Goal: Task Accomplishment & Management: Manage account settings

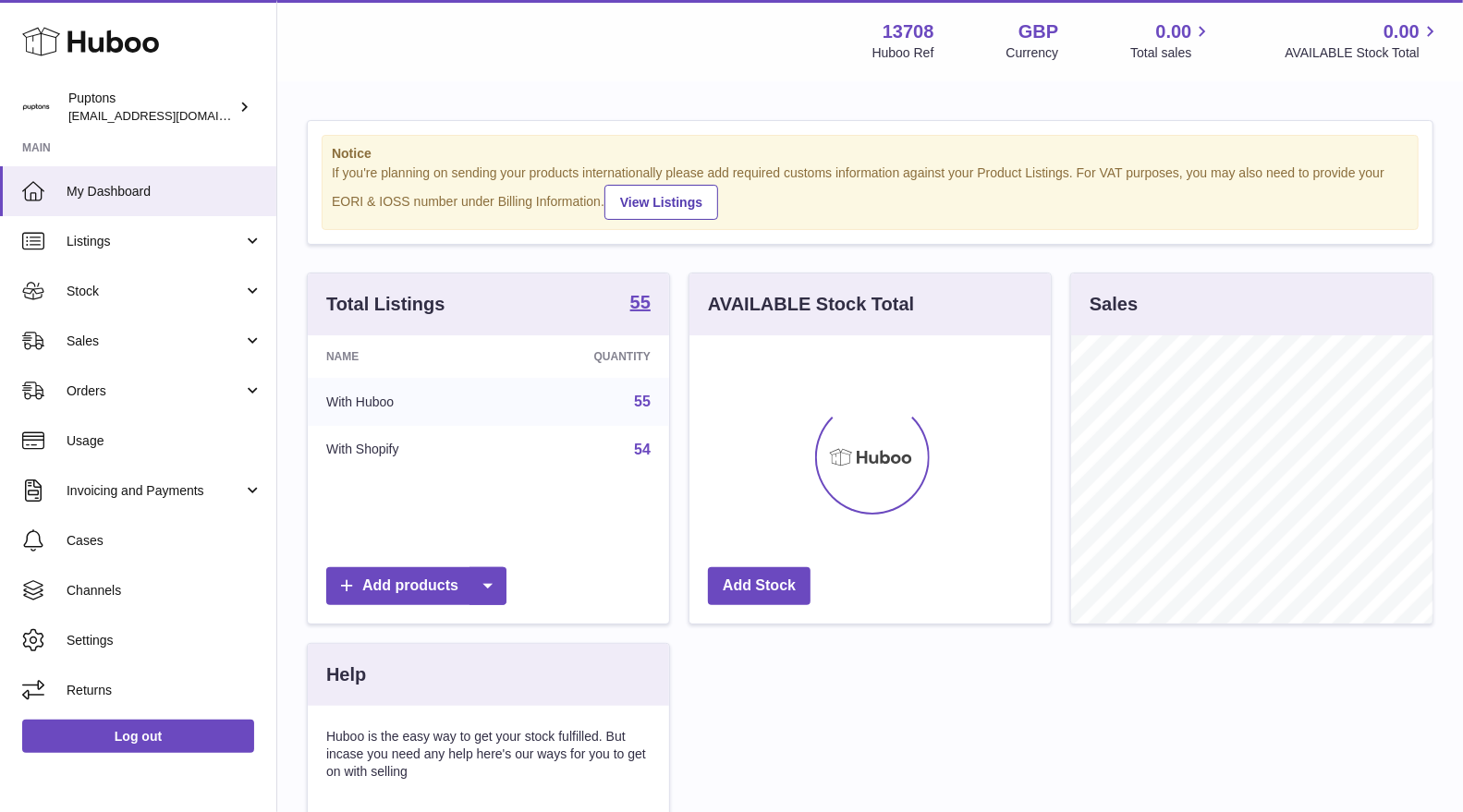
scroll to position [287, 362]
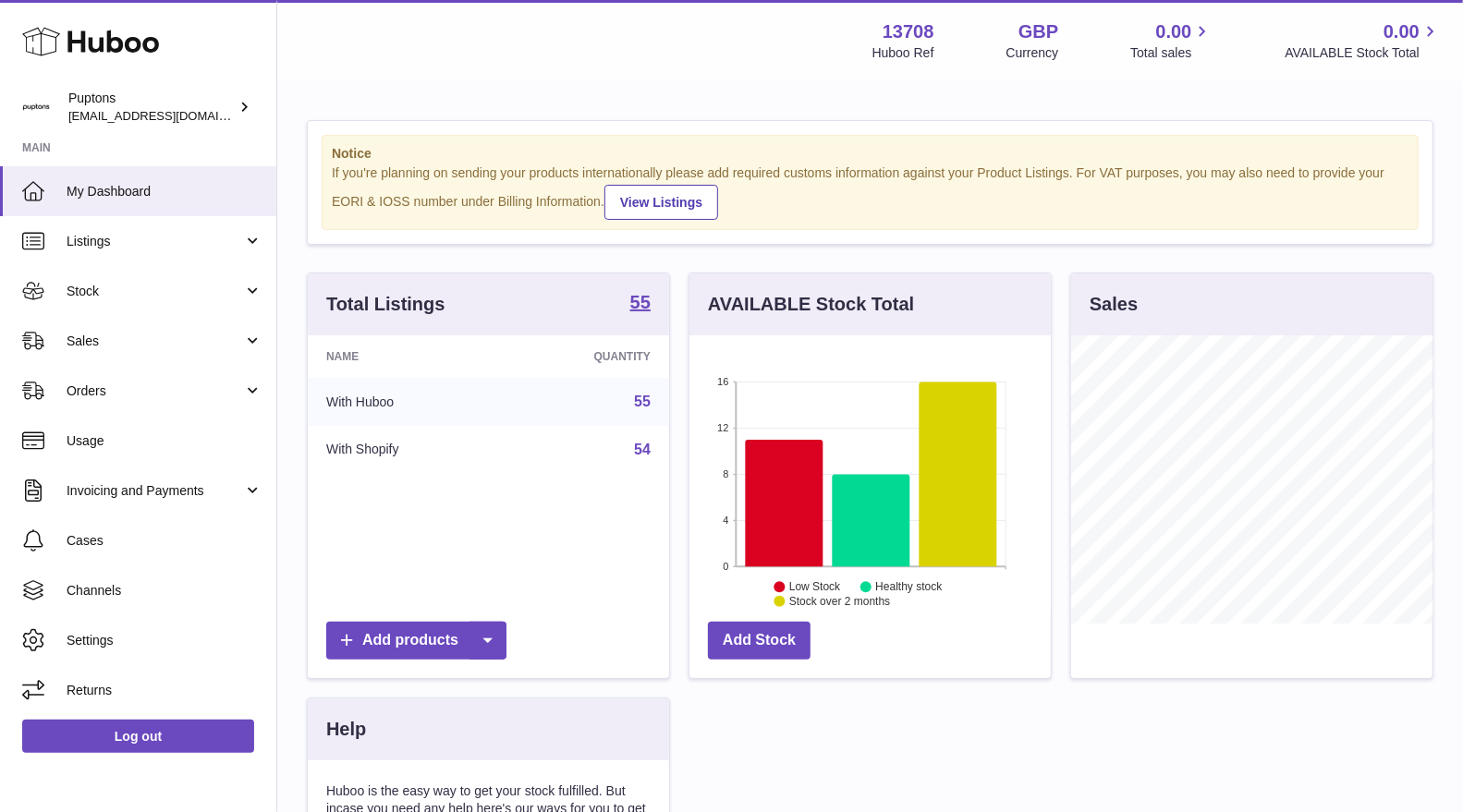
click at [94, 344] on span "Sales" at bounding box center [155, 341] width 177 height 18
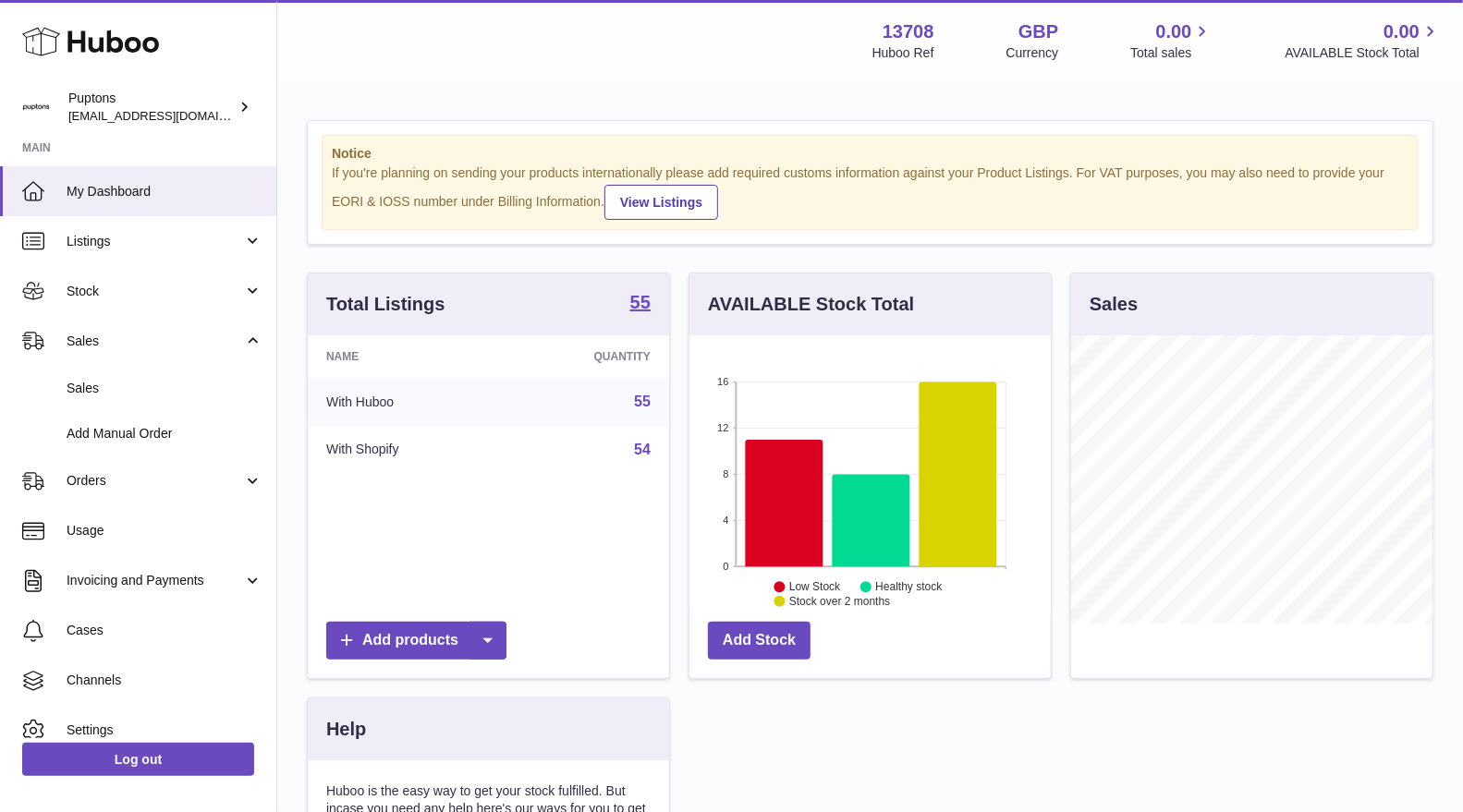
click at [107, 379] on span "Sales" at bounding box center [165, 388] width 196 height 18
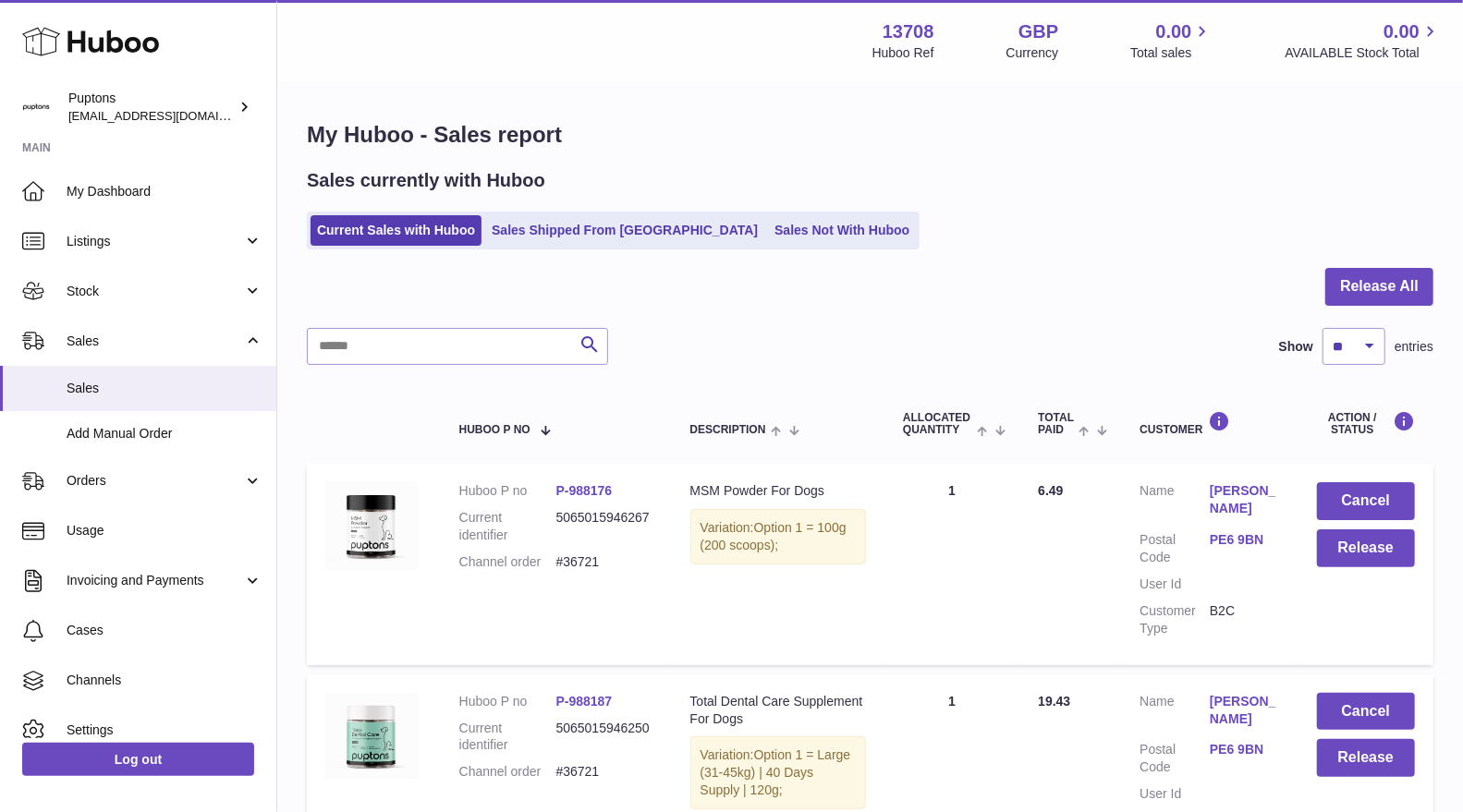
click at [611, 227] on link "Sales Shipped From Huboo" at bounding box center [625, 231] width 279 height 31
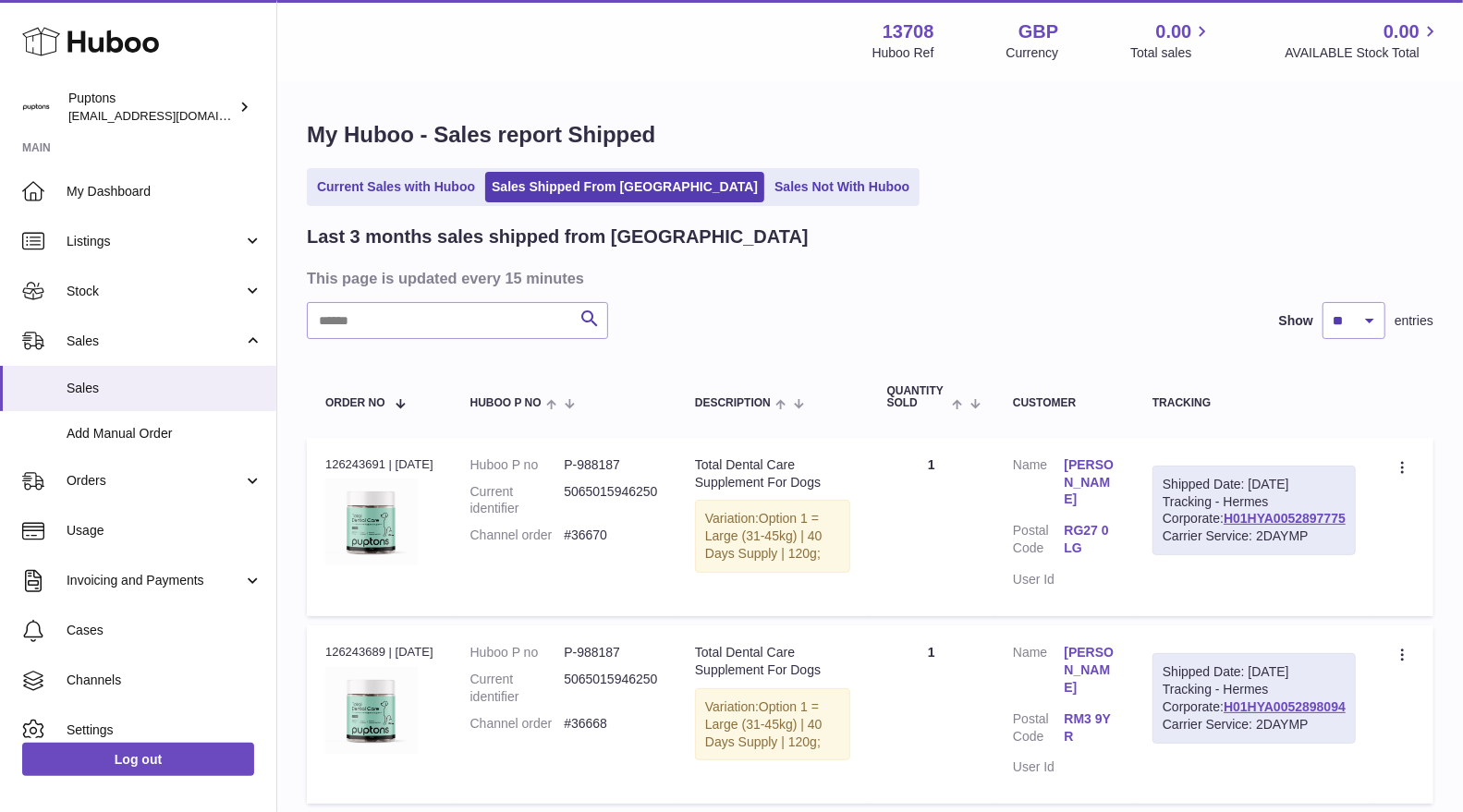
click at [768, 191] on link "Sales Not With Huboo" at bounding box center [842, 187] width 148 height 31
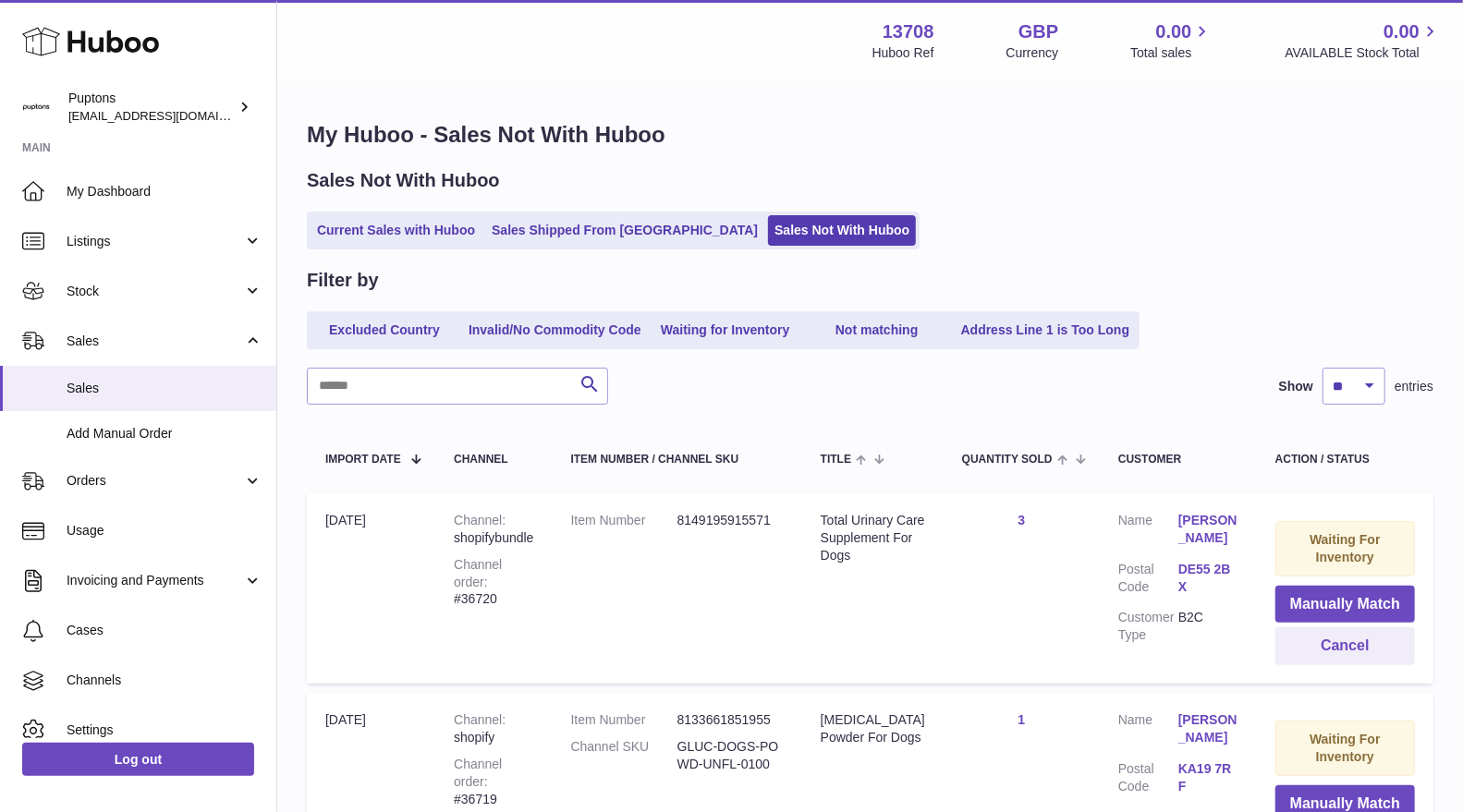
click at [348, 235] on link "Current Sales with Huboo" at bounding box center [396, 231] width 171 height 31
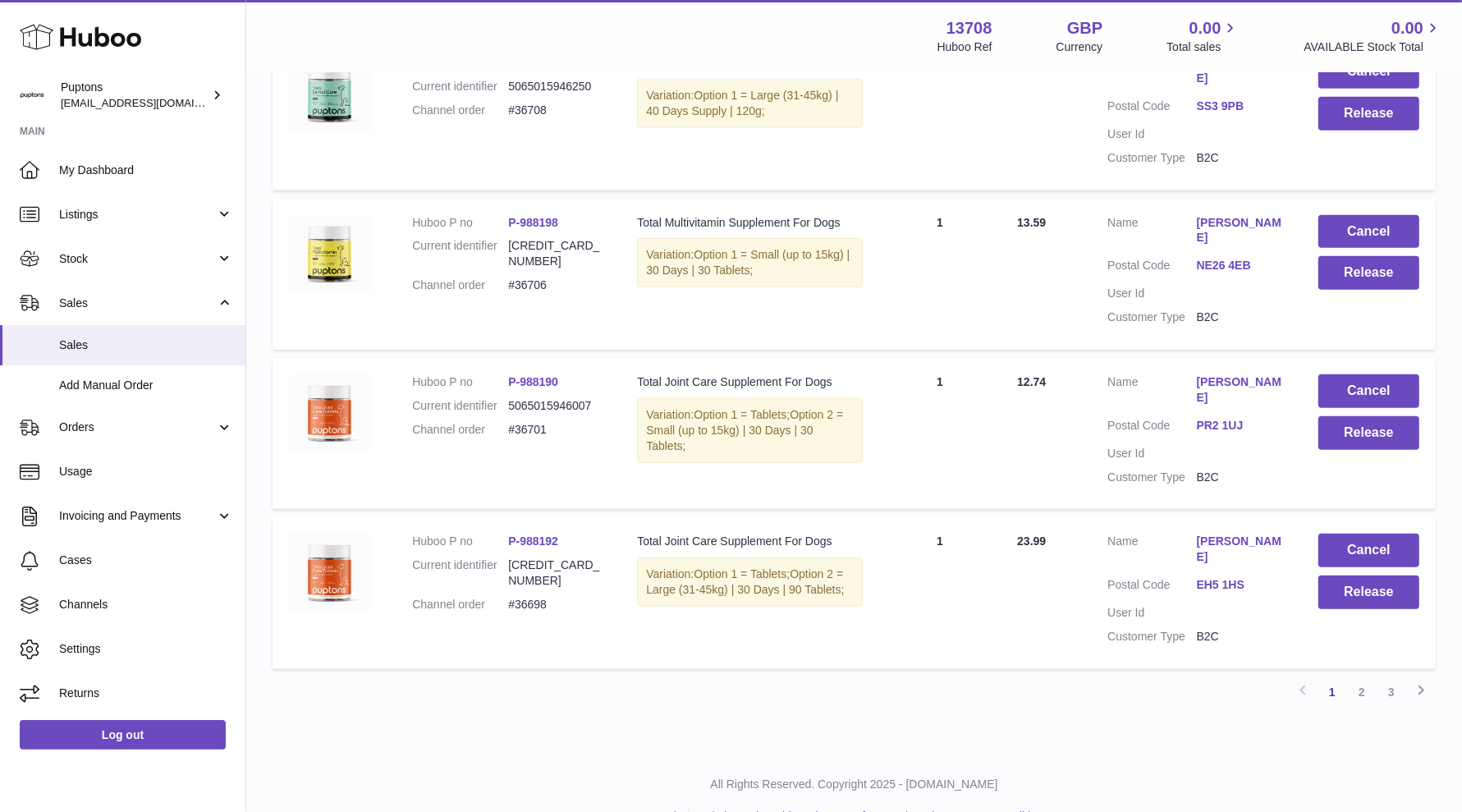
scroll to position [1415, 0]
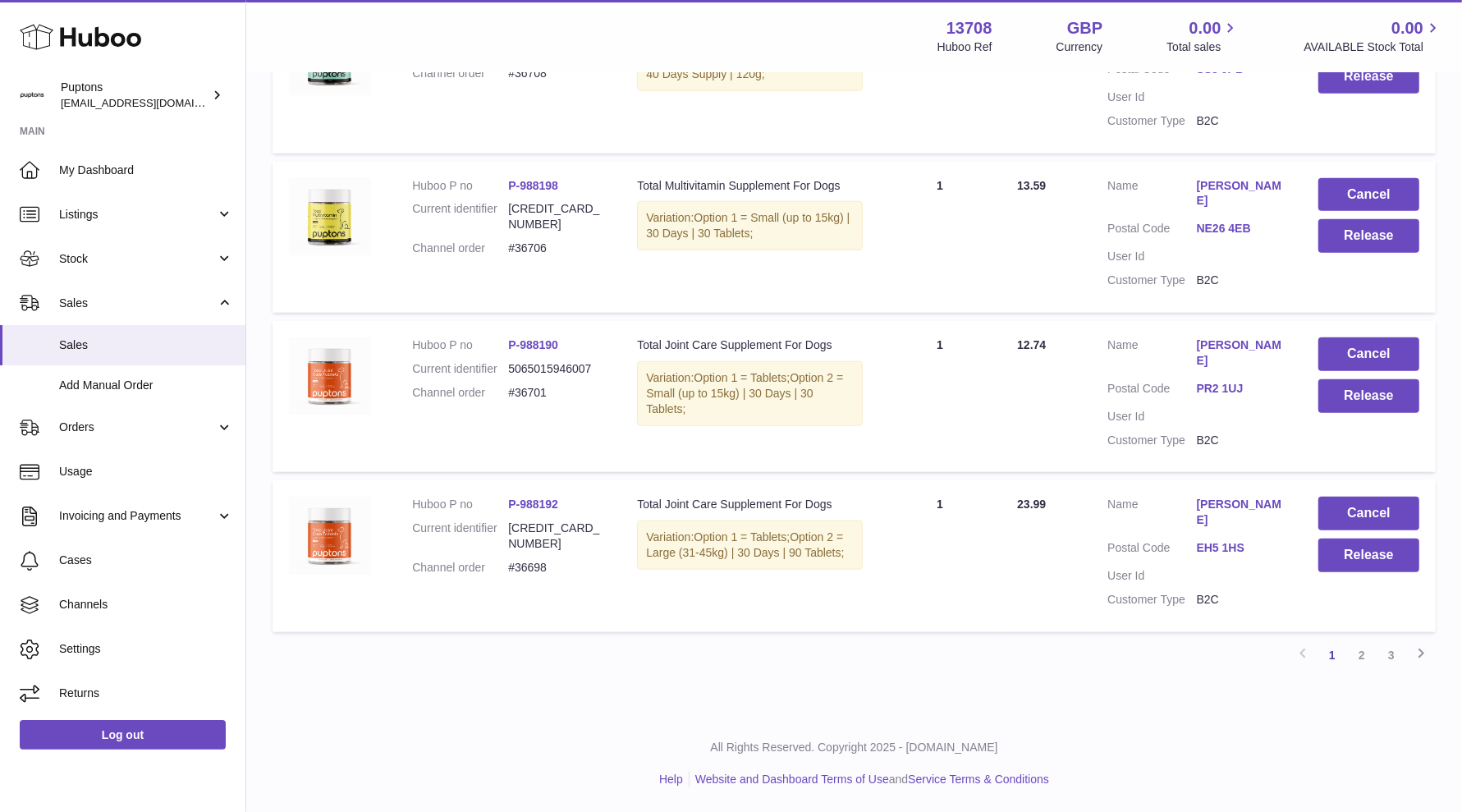
click at [1312, 659] on link "2" at bounding box center [1362, 655] width 30 height 30
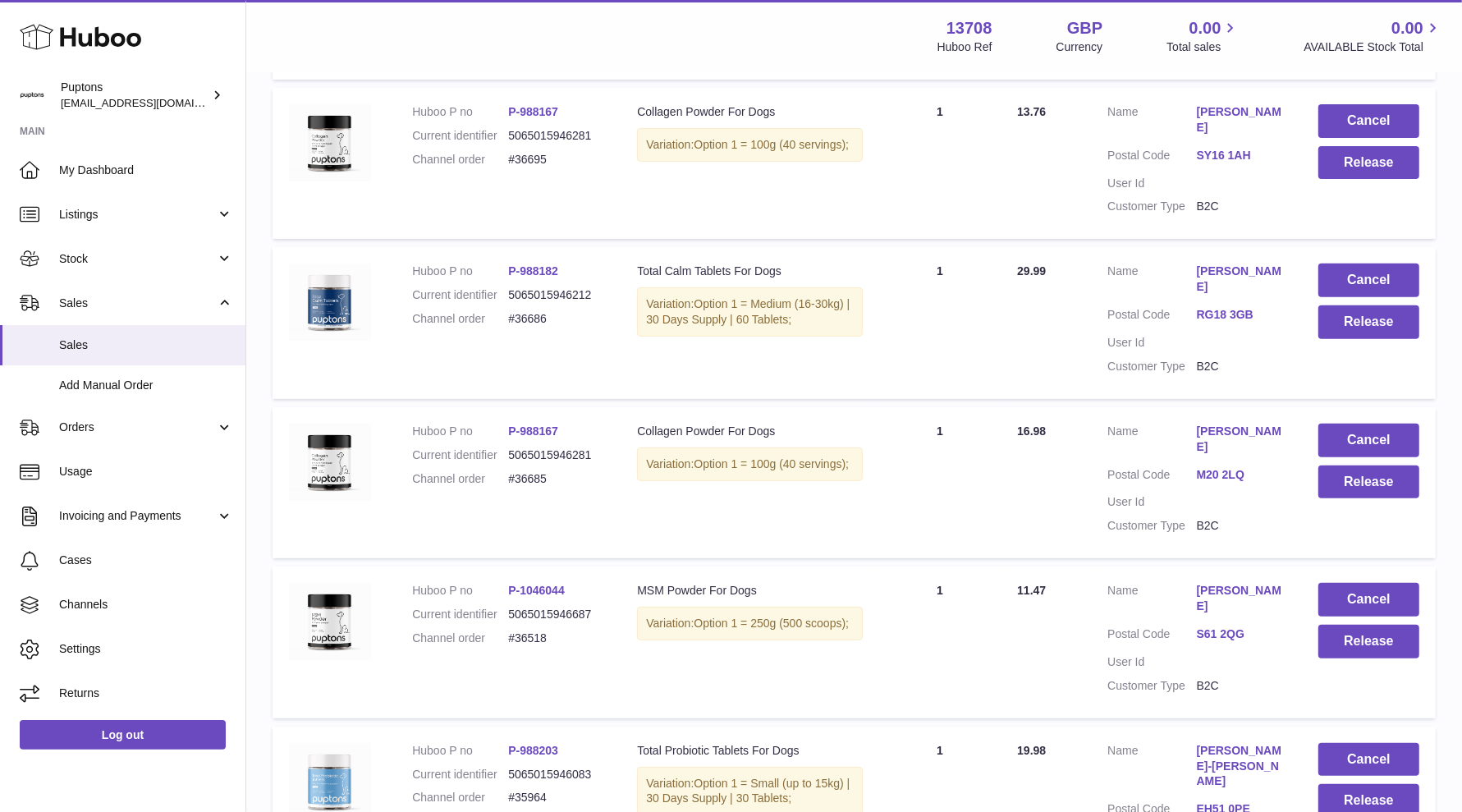
scroll to position [586, 0]
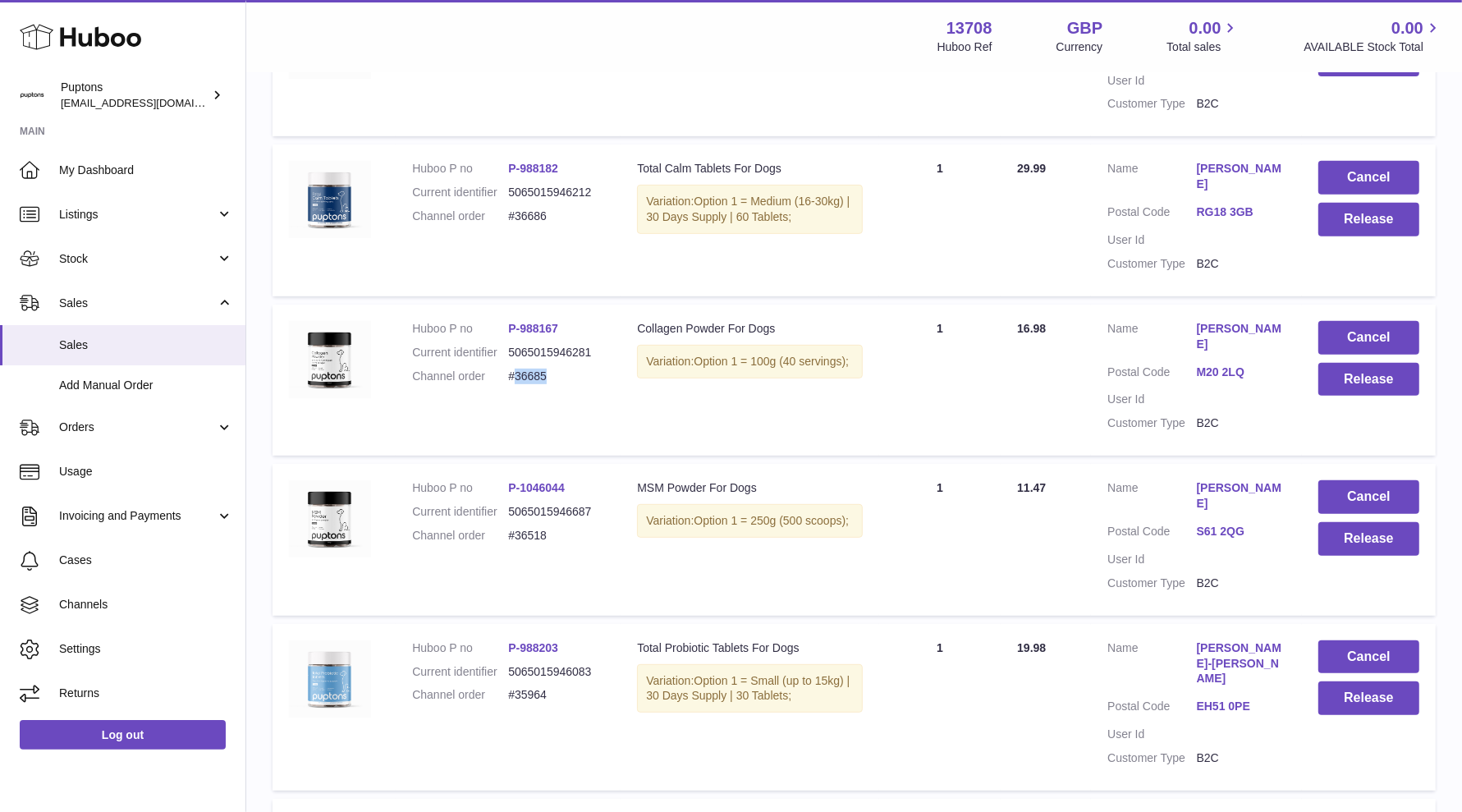
drag, startPoint x: 553, startPoint y: 429, endPoint x: 518, endPoint y: 432, distance: 35.1
click at [518, 392] on dl "Huboo P no P-988167 Current identifier 5065015946281 Channel order #36685" at bounding box center [508, 357] width 192 height 71
click at [540, 447] on td "Huboo P no P-988167 Current identifier 5065015946281 Channel order #36685" at bounding box center [508, 380] width 225 height 151
drag, startPoint x: 567, startPoint y: 430, endPoint x: 513, endPoint y: 431, distance: 54.0
click at [513, 392] on dl "Huboo P no P-988167 Current identifier 5065015946281 Channel order #36685" at bounding box center [508, 357] width 192 height 71
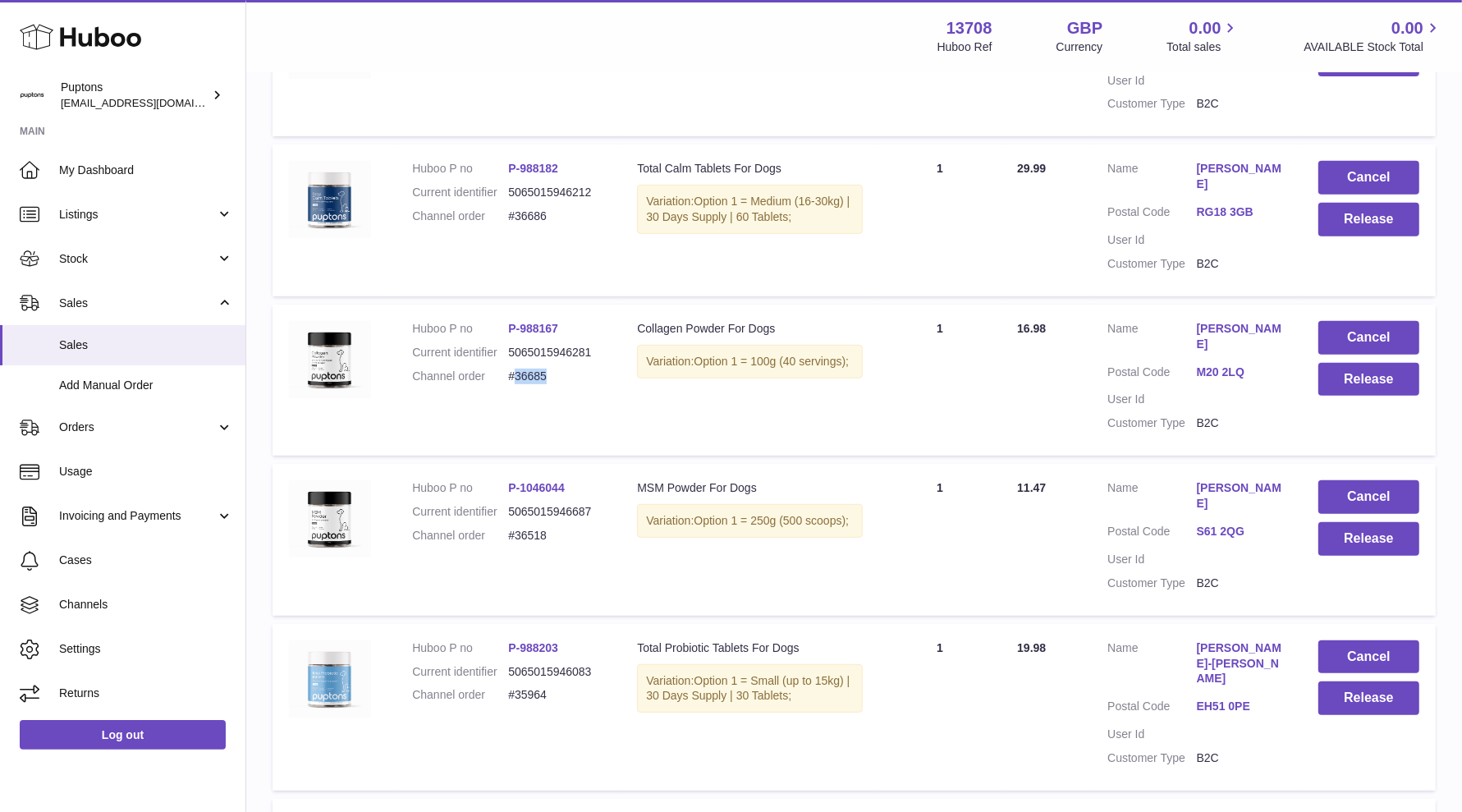
copy dd "36685"
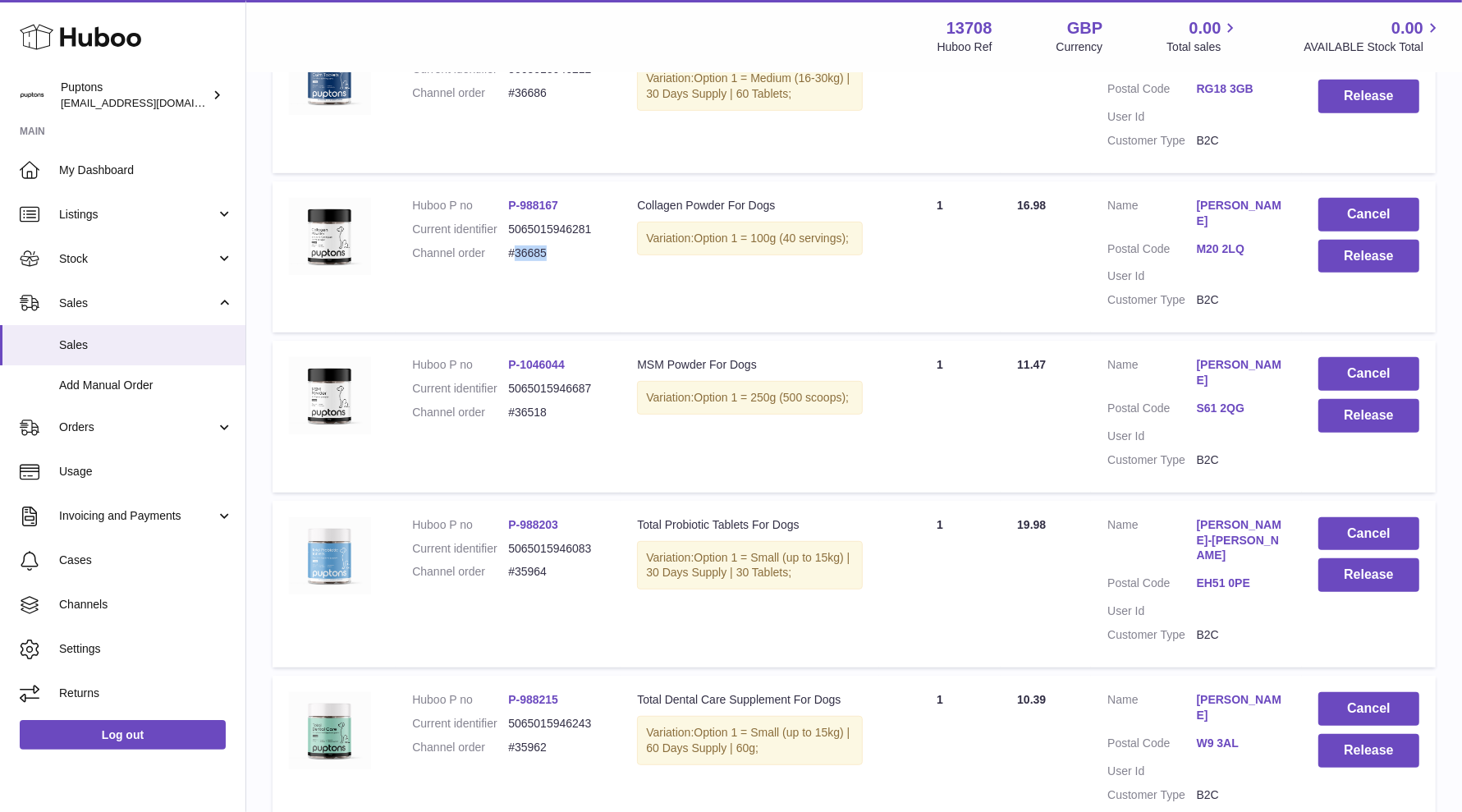
scroll to position [615, 0]
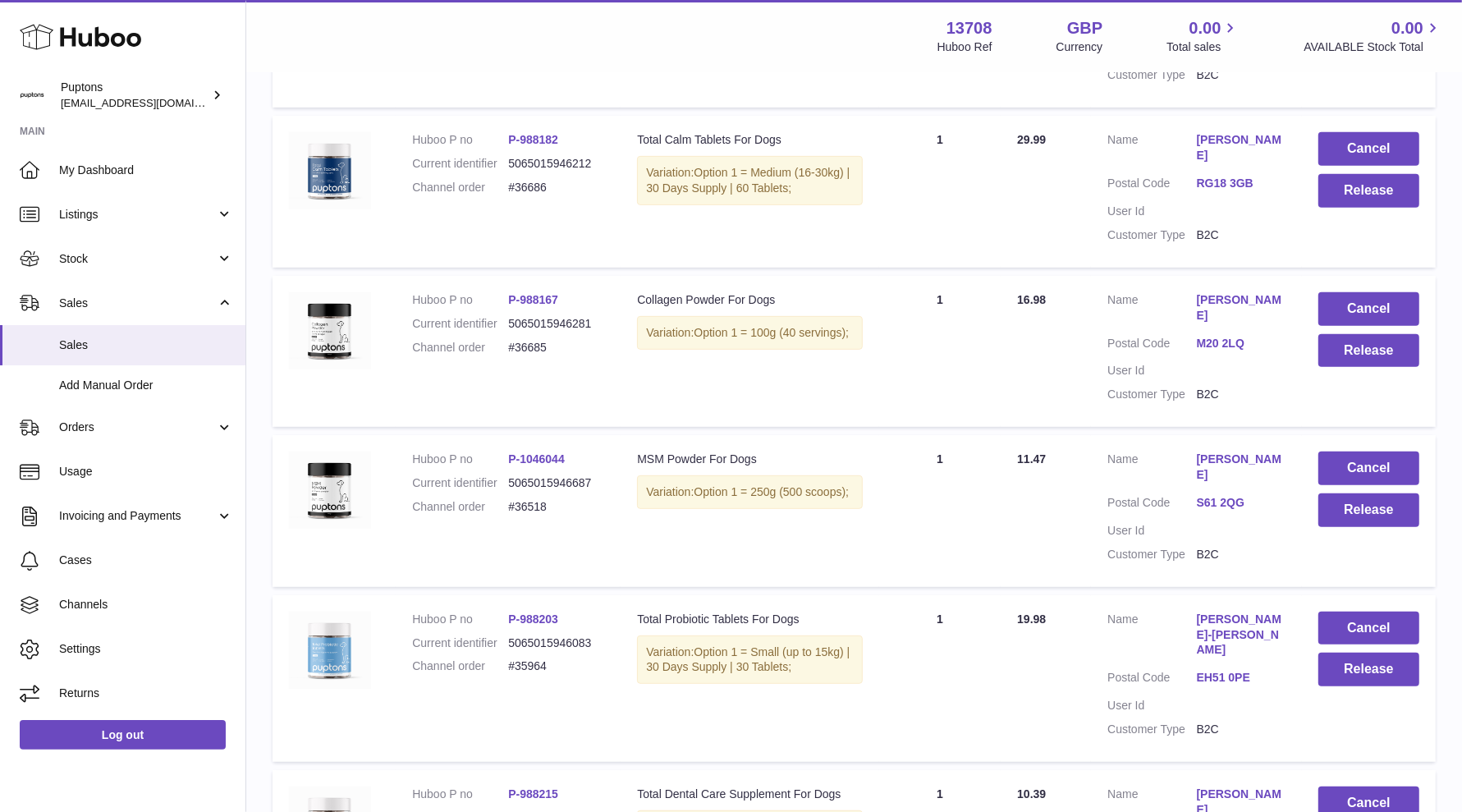
drag, startPoint x: 591, startPoint y: 377, endPoint x: 591, endPoint y: 386, distance: 9.0
click at [591, 331] on dd "5065015946281" at bounding box center [556, 324] width 96 height 16
click at [1312, 368] on button "Release" at bounding box center [1369, 350] width 101 height 34
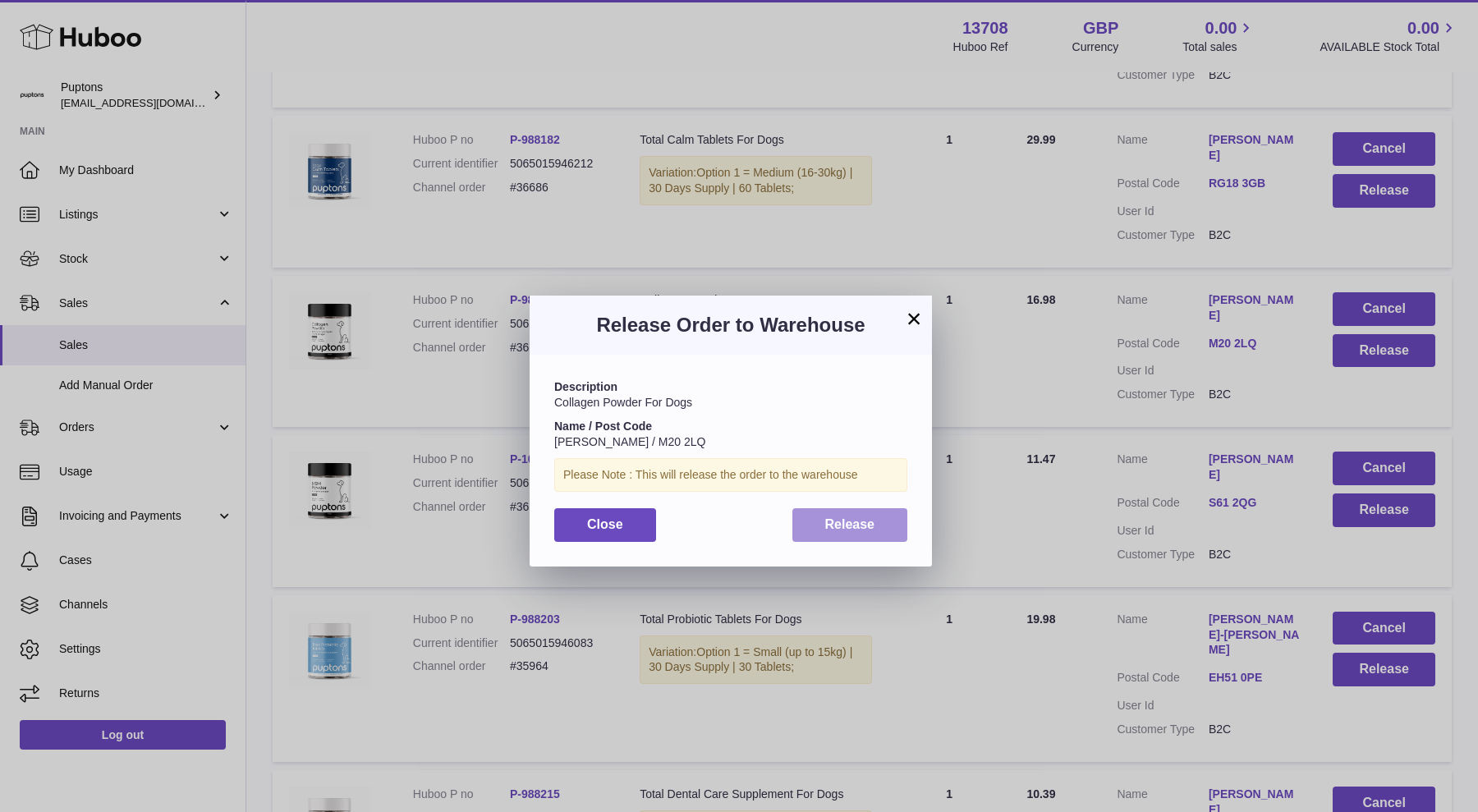
click at [844, 525] on span "Release" at bounding box center [850, 524] width 50 height 14
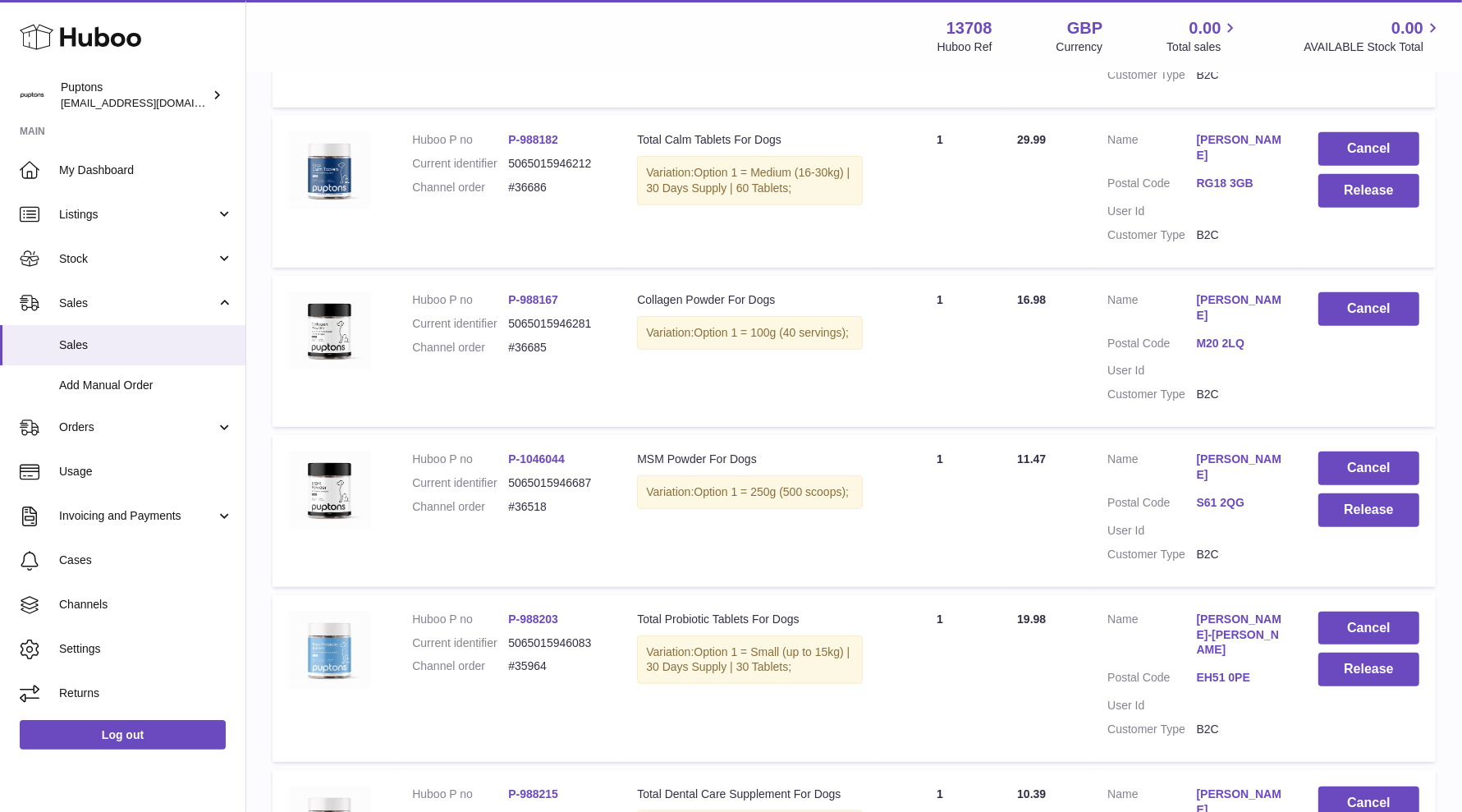
scroll to position [411, 0]
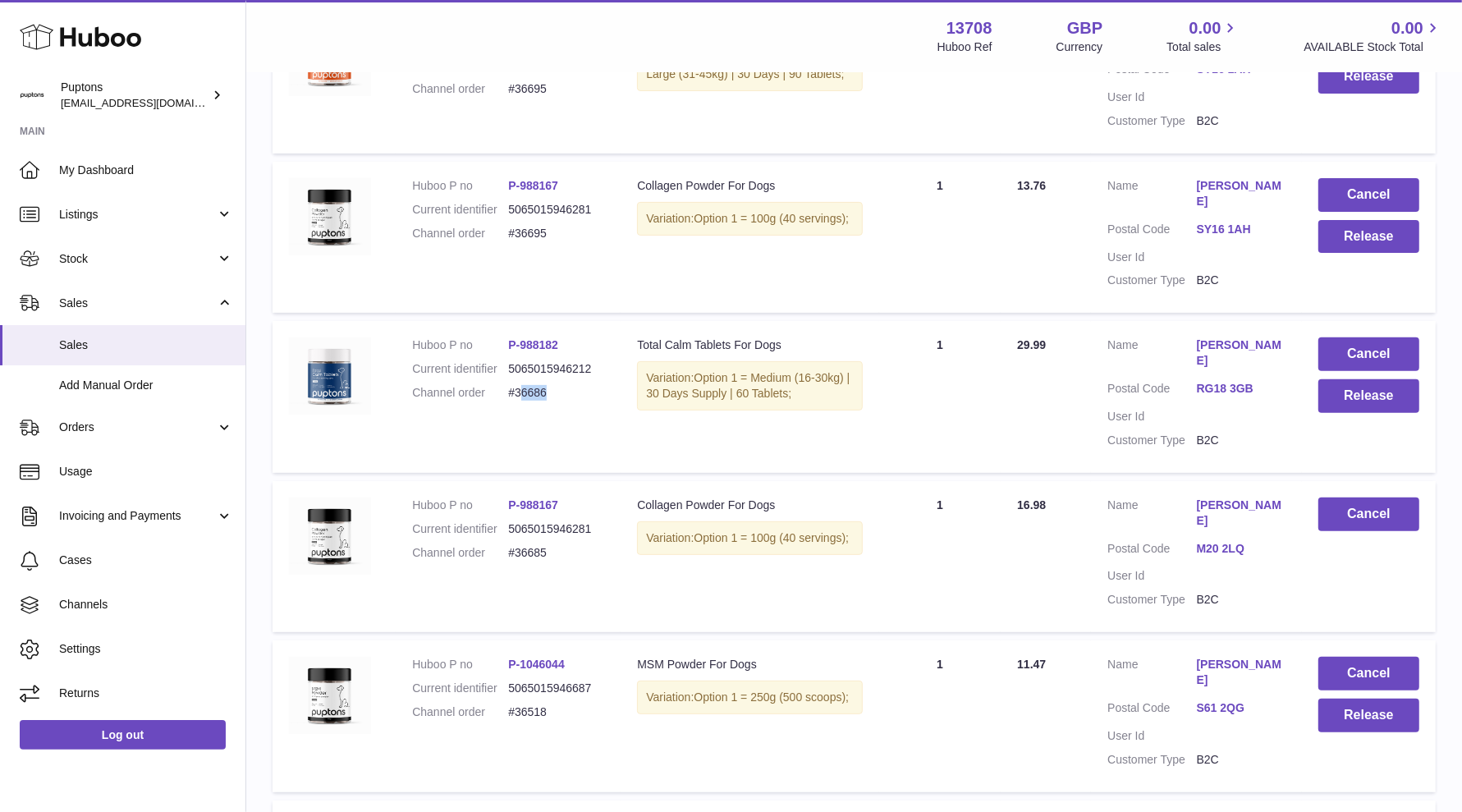
drag, startPoint x: 566, startPoint y: 440, endPoint x: 524, endPoint y: 441, distance: 42.0
click at [522, 401] on dd "#36686" at bounding box center [556, 392] width 96 height 16
click at [1312, 413] on button "Release" at bounding box center [1369, 396] width 101 height 34
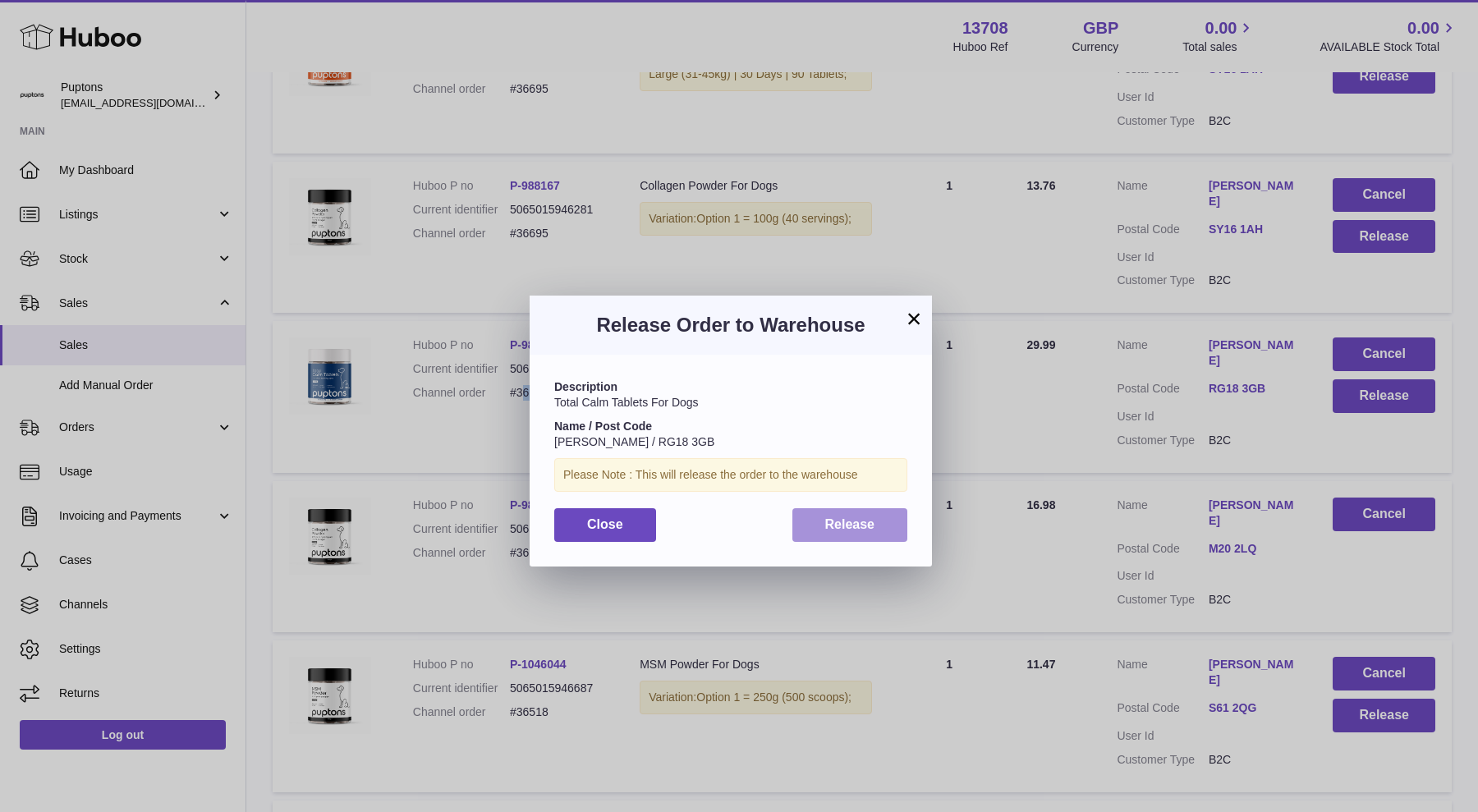
click at [883, 528] on button "Release" at bounding box center [850, 525] width 116 height 34
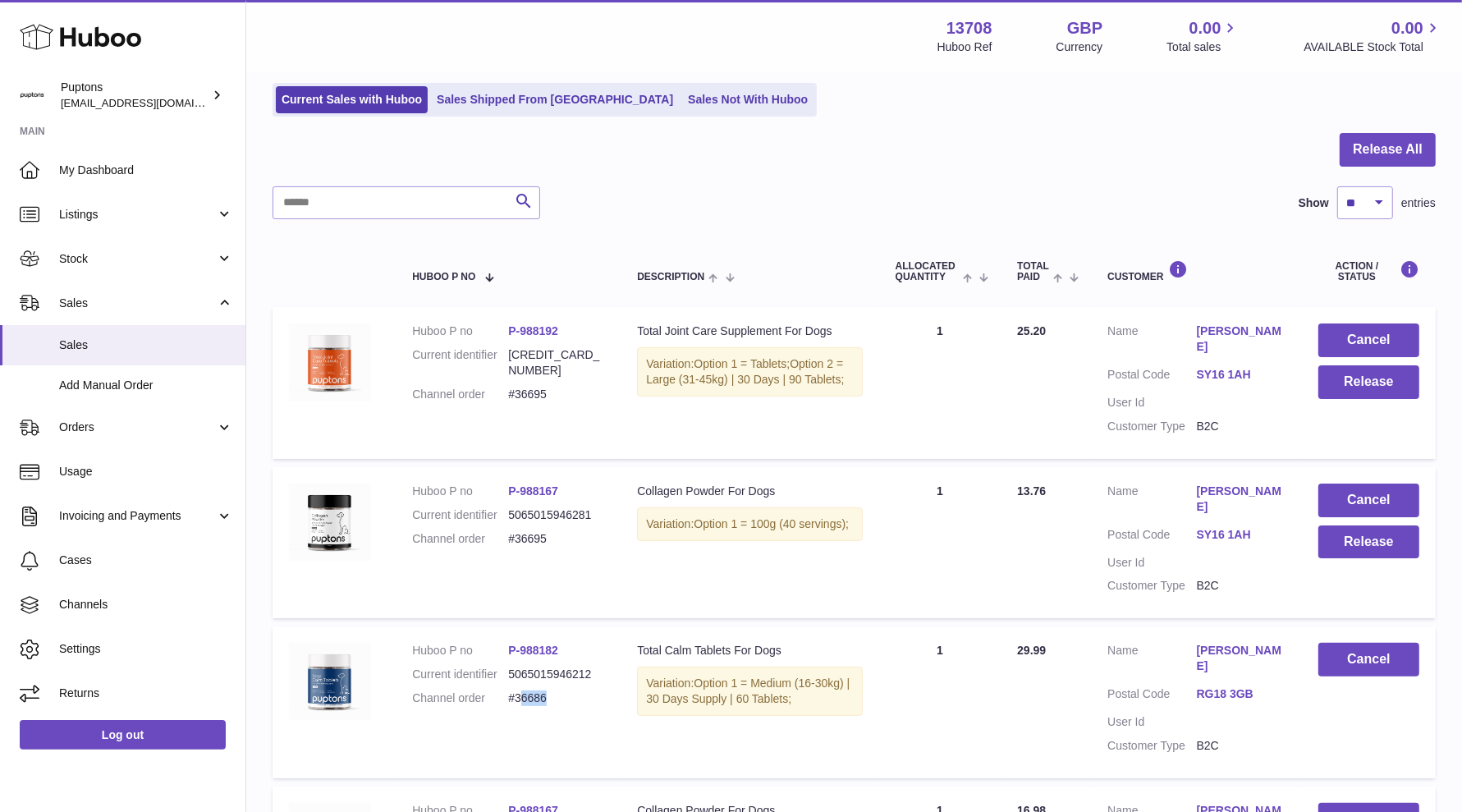
scroll to position [102, 0]
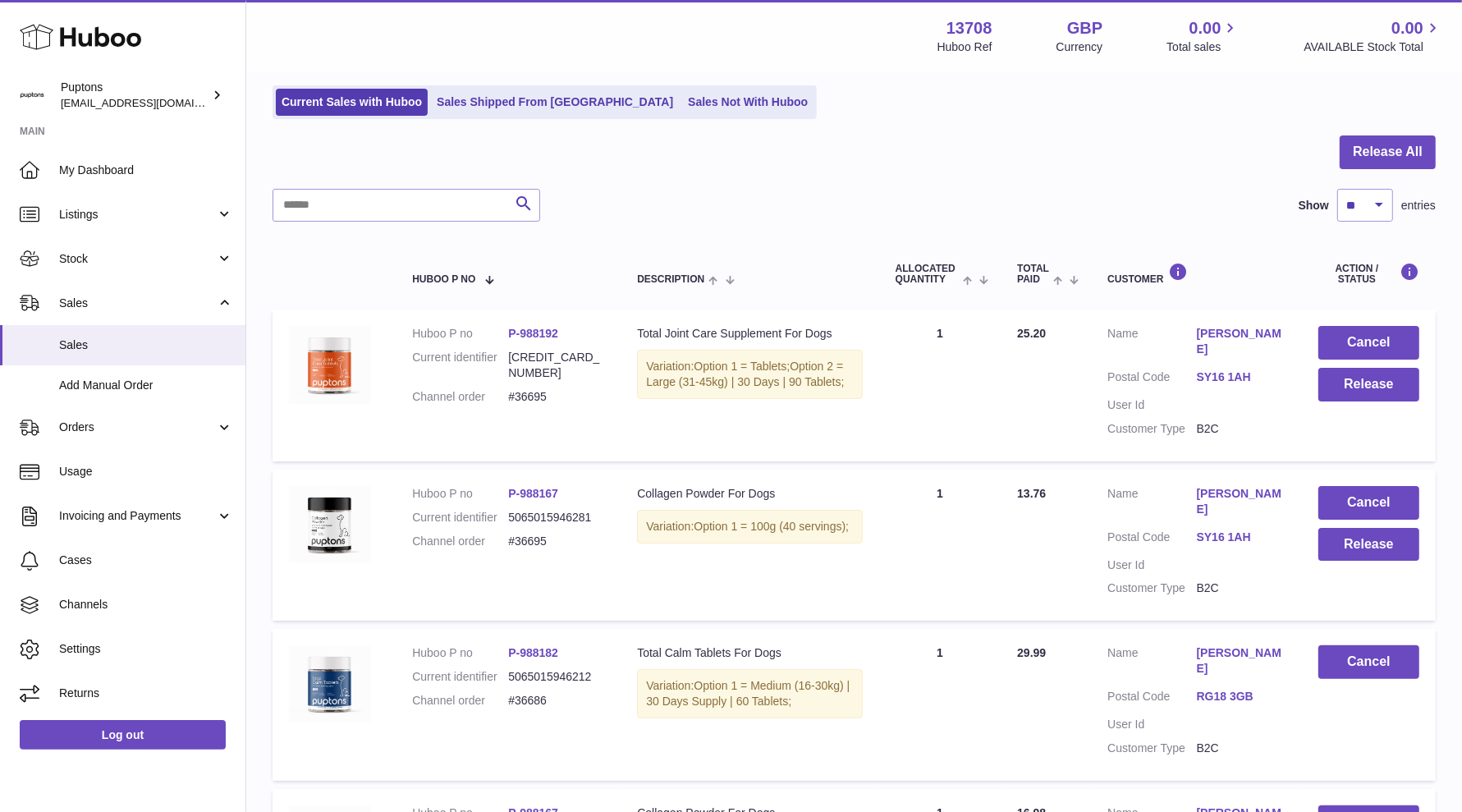
click at [547, 549] on dd "#36695" at bounding box center [556, 541] width 96 height 16
click at [544, 549] on dd "#36695" at bounding box center [556, 541] width 96 height 16
click at [539, 549] on dd "#36695" at bounding box center [556, 541] width 96 height 16
copy dd "36695"
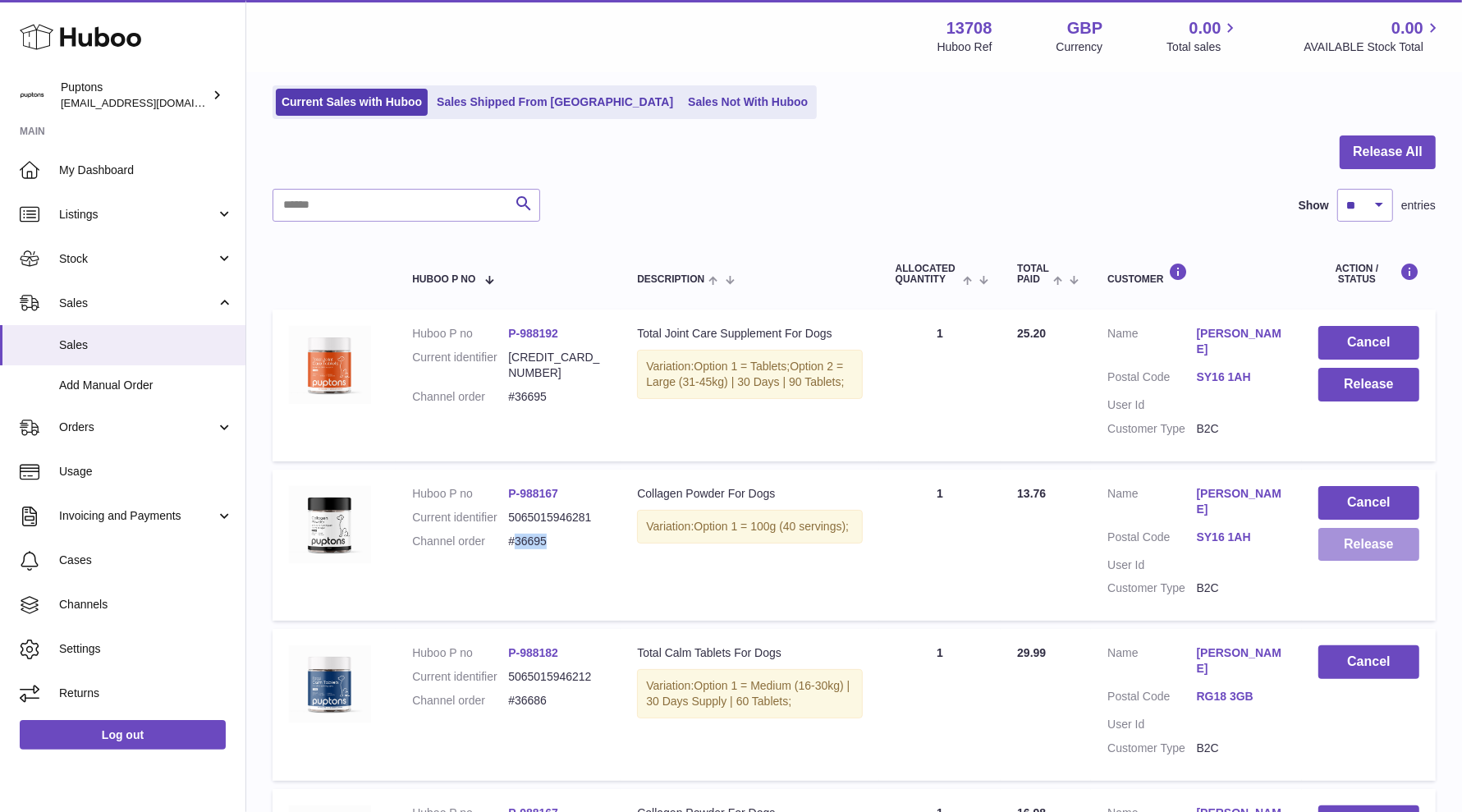
click at [1312, 562] on button "Release" at bounding box center [1369, 544] width 101 height 34
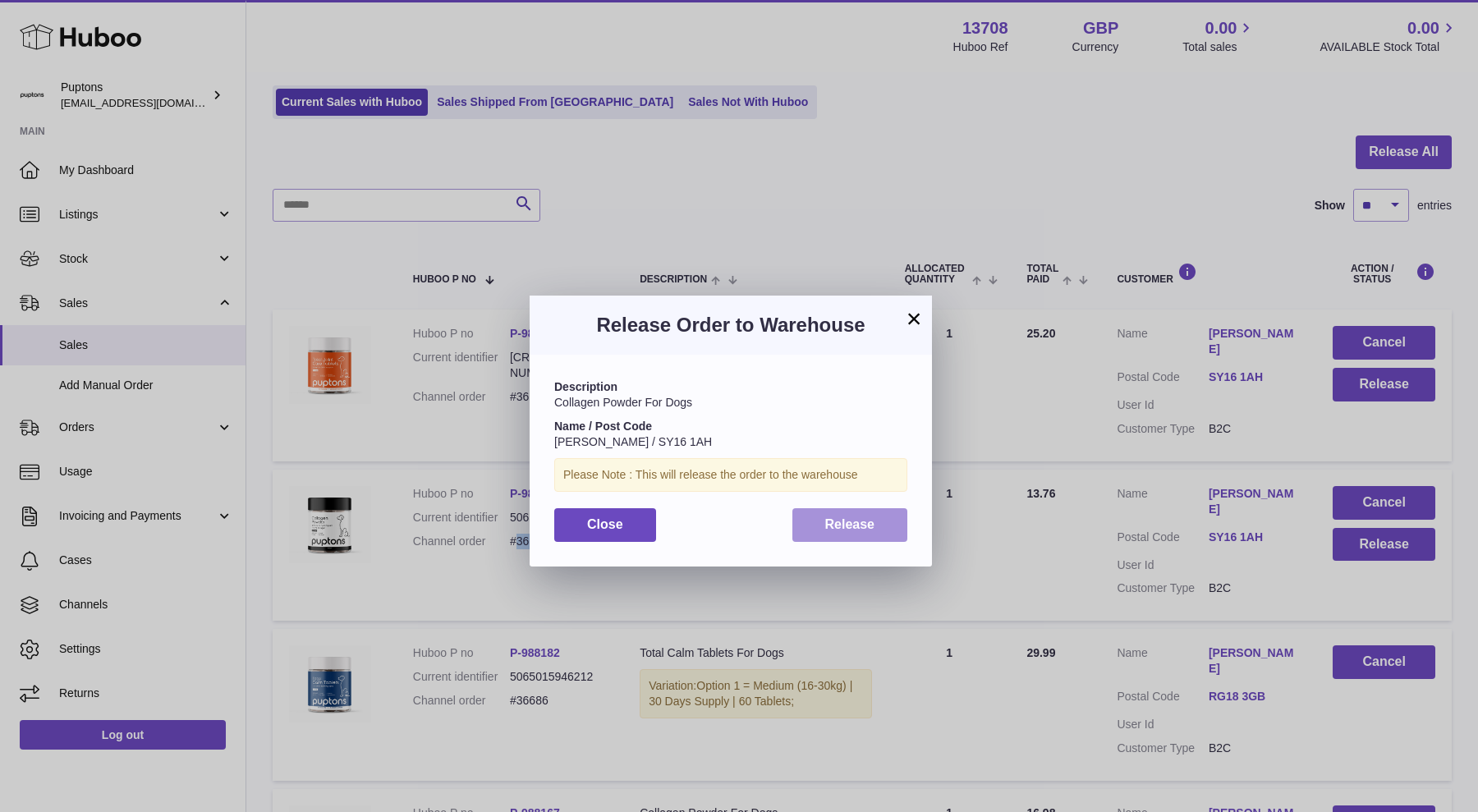
drag, startPoint x: 869, startPoint y: 536, endPoint x: 1024, endPoint y: 514, distance: 156.6
click at [868, 535] on button "Release" at bounding box center [850, 525] width 116 height 34
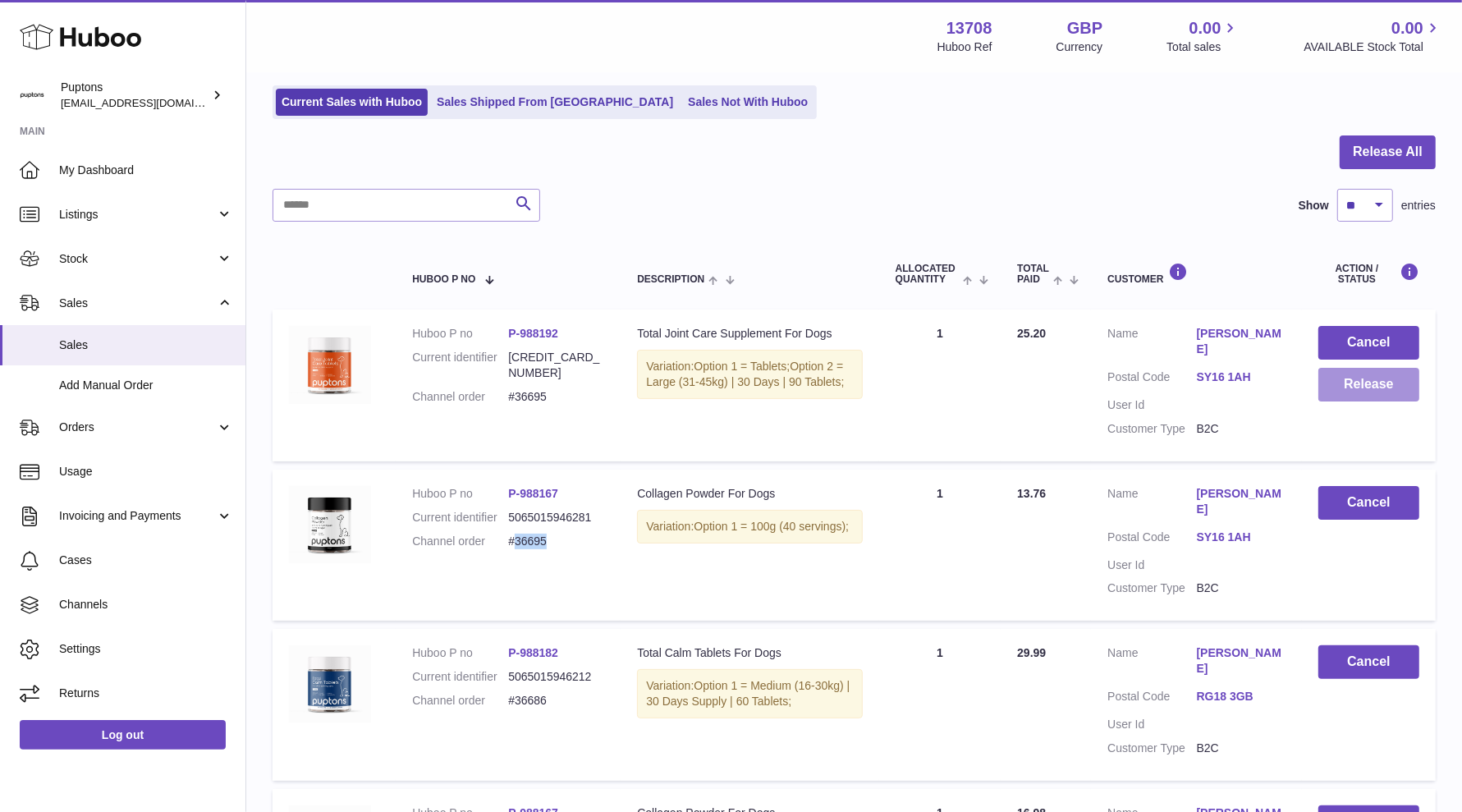
click at [1312, 385] on button "Release" at bounding box center [1369, 384] width 101 height 34
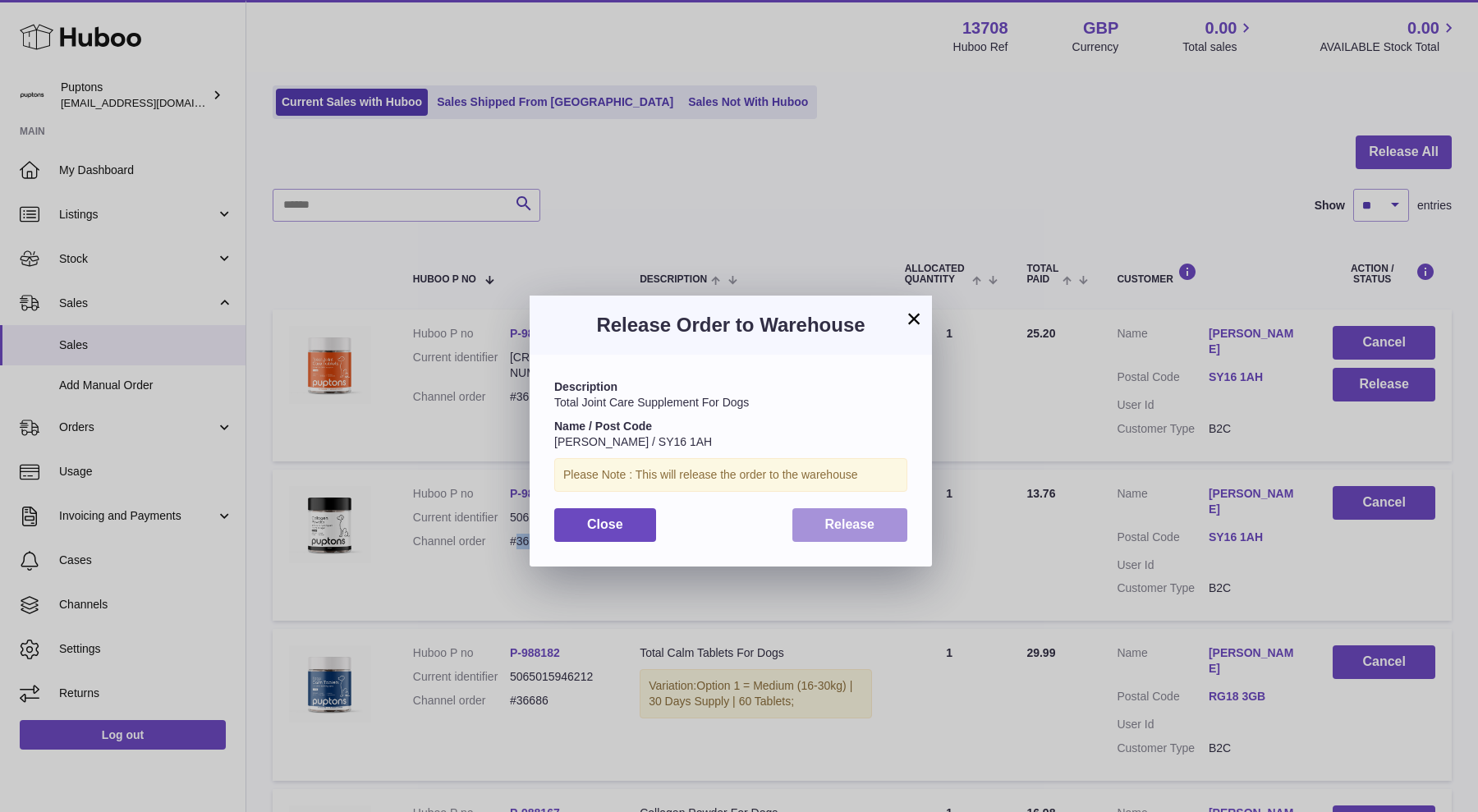
drag, startPoint x: 862, startPoint y: 536, endPoint x: 818, endPoint y: 532, distance: 44.2
click at [862, 536] on button "Release" at bounding box center [850, 525] width 116 height 34
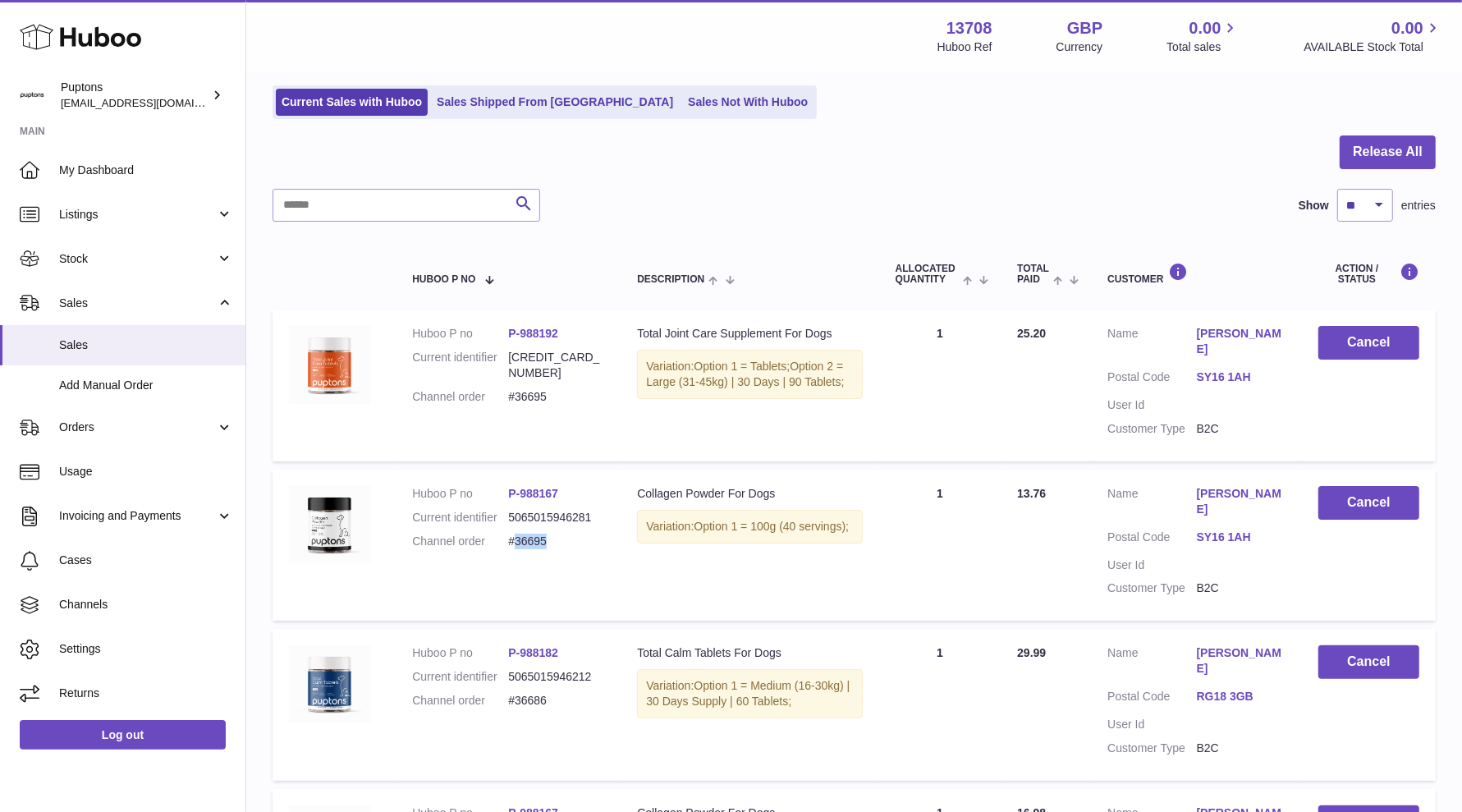
click at [534, 549] on dd "#36695" at bounding box center [556, 541] width 96 height 16
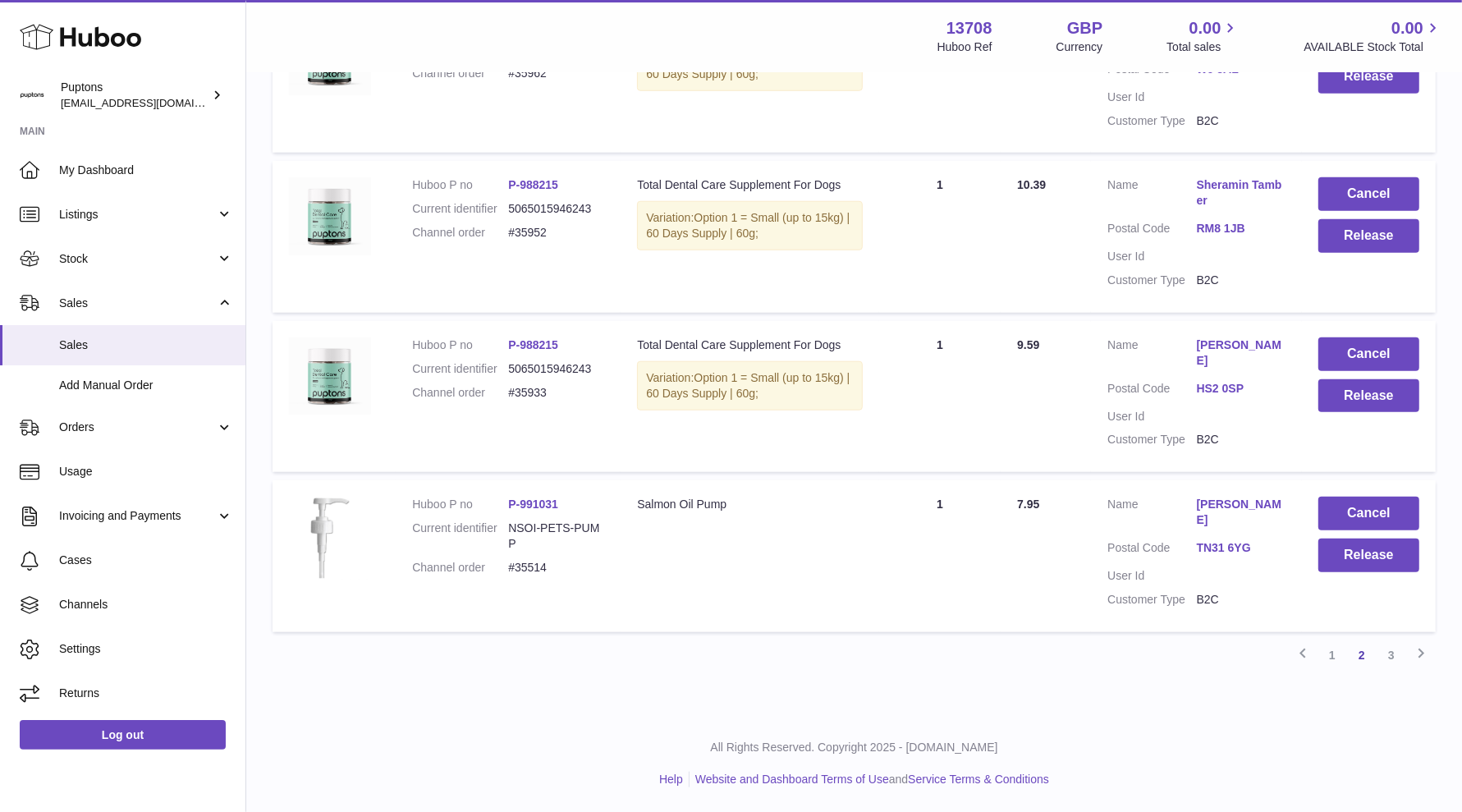
scroll to position [1446, 0]
click at [1312, 654] on link "1" at bounding box center [1332, 655] width 30 height 30
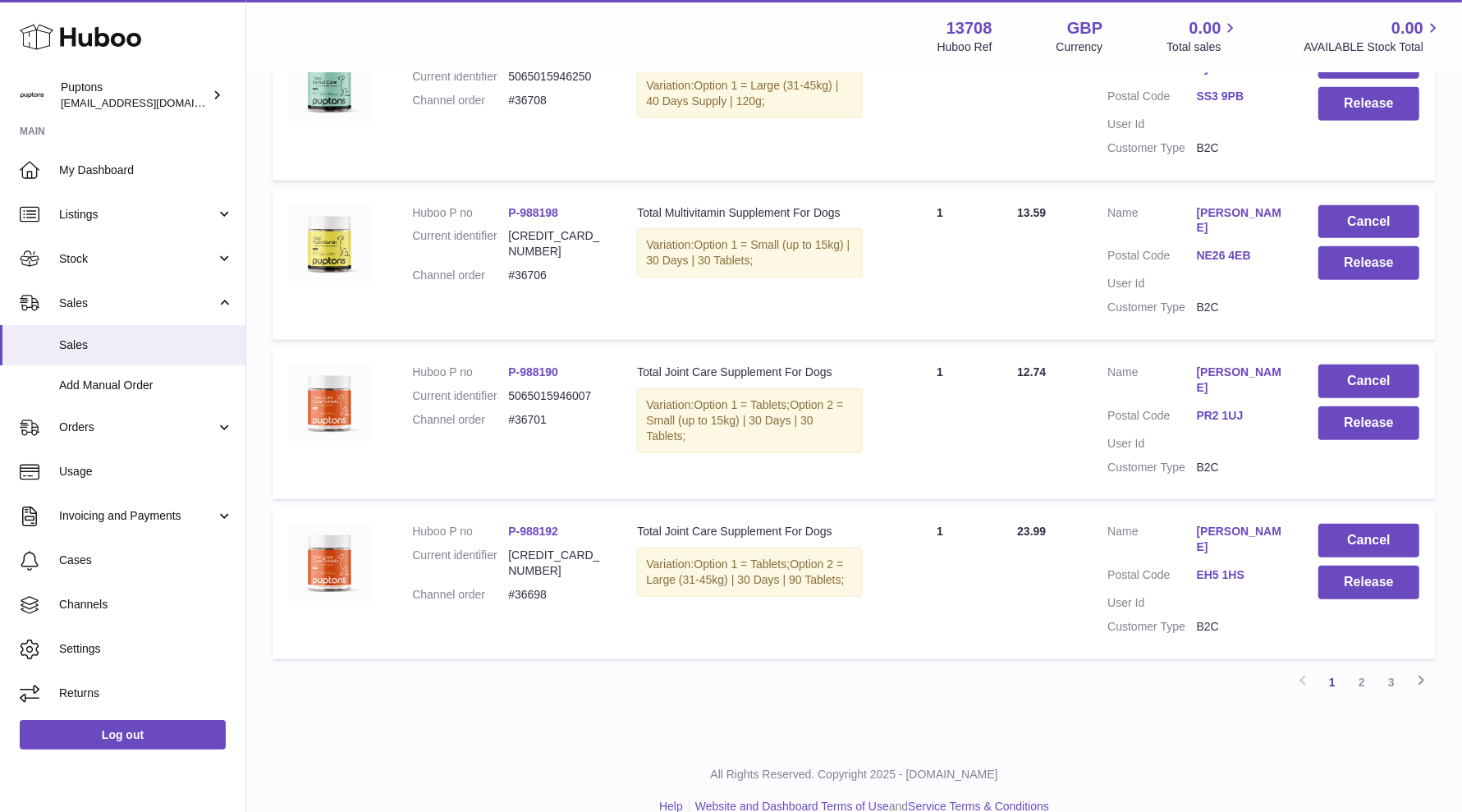
scroll to position [1415, 0]
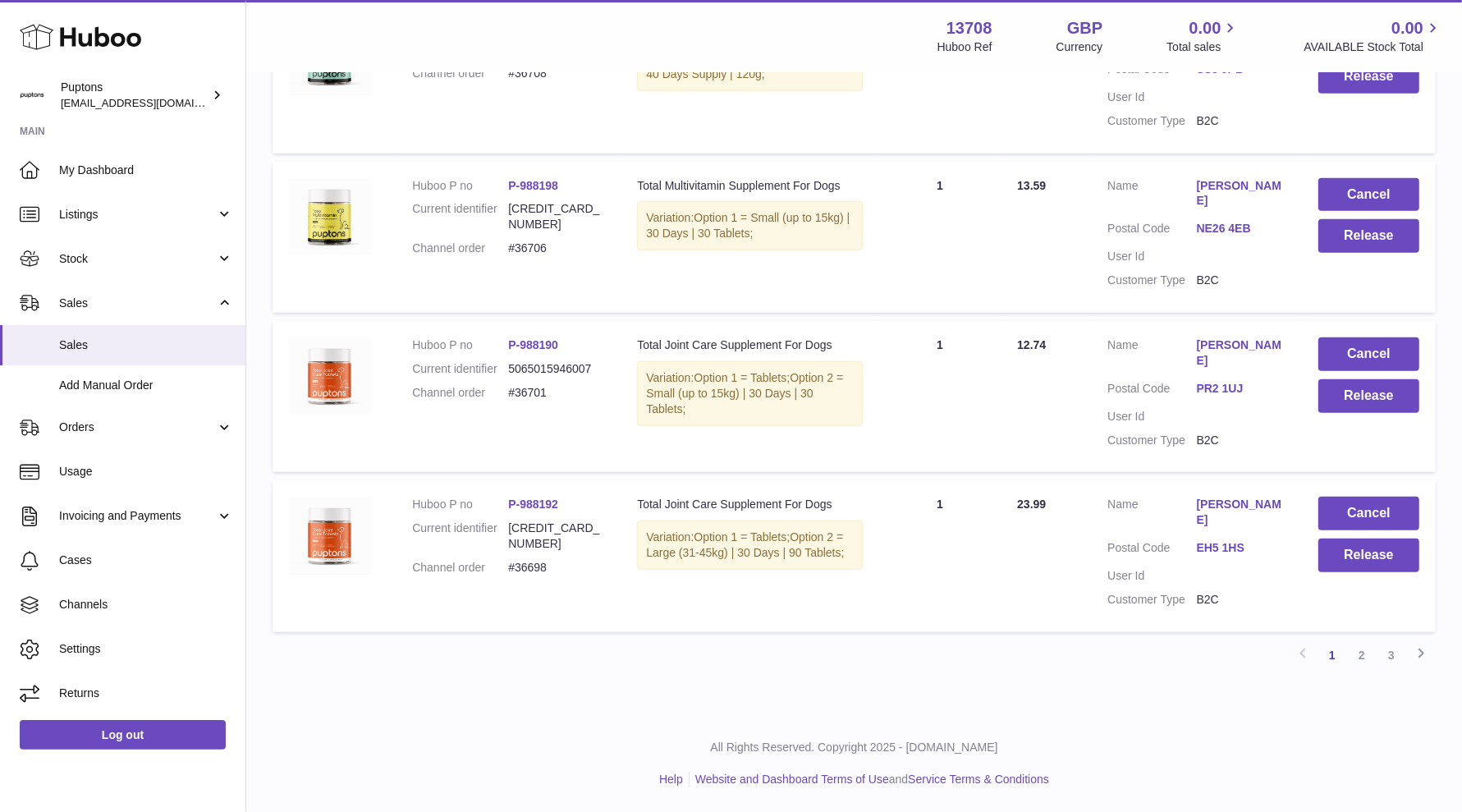
click at [538, 563] on dd "#36698" at bounding box center [556, 567] width 96 height 16
click at [534, 563] on dd "#36698" at bounding box center [556, 567] width 96 height 16
click at [544, 561] on dd "#36698" at bounding box center [556, 567] width 96 height 16
copy dd "36698"
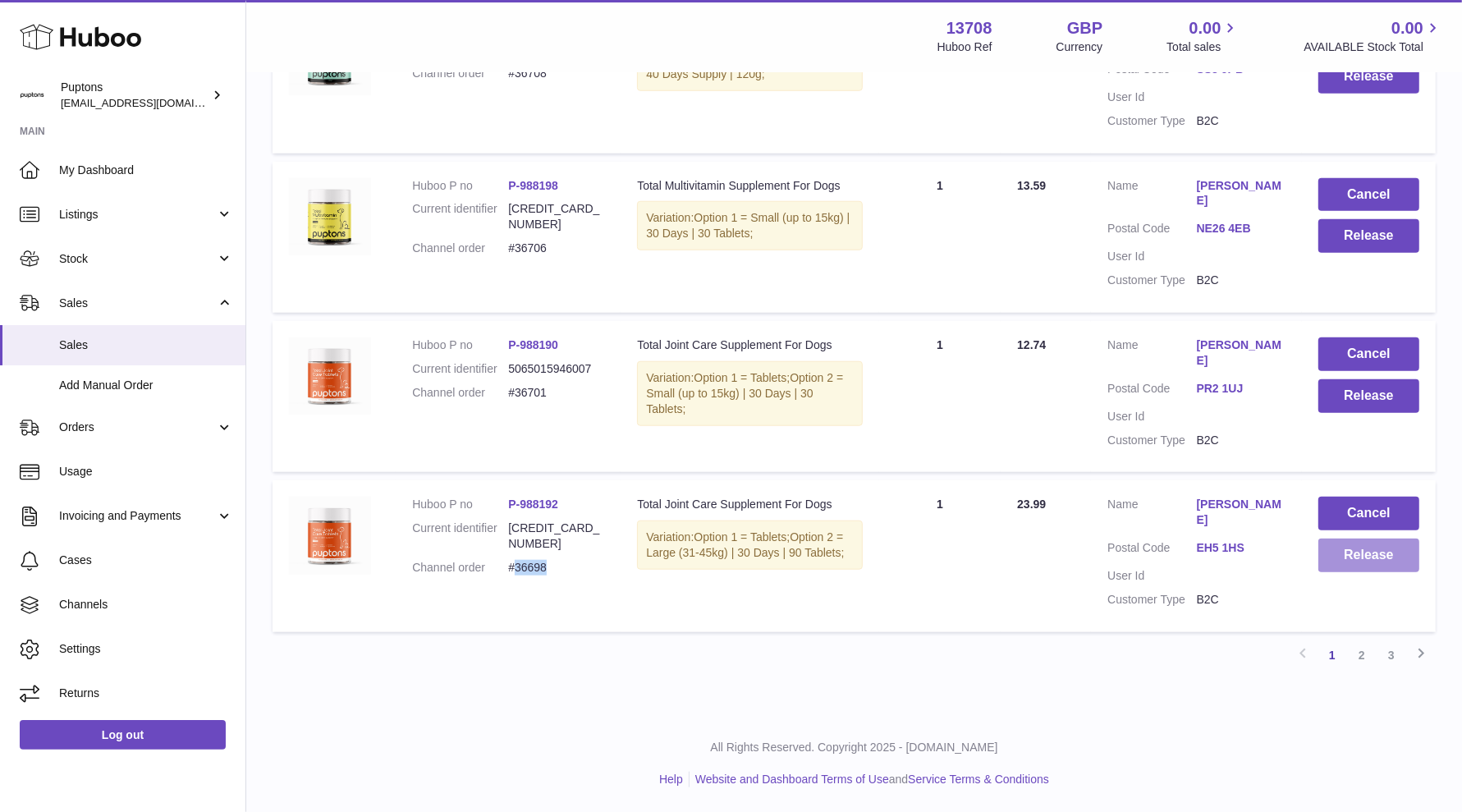
click at [1312, 561] on button "Release" at bounding box center [1369, 555] width 101 height 34
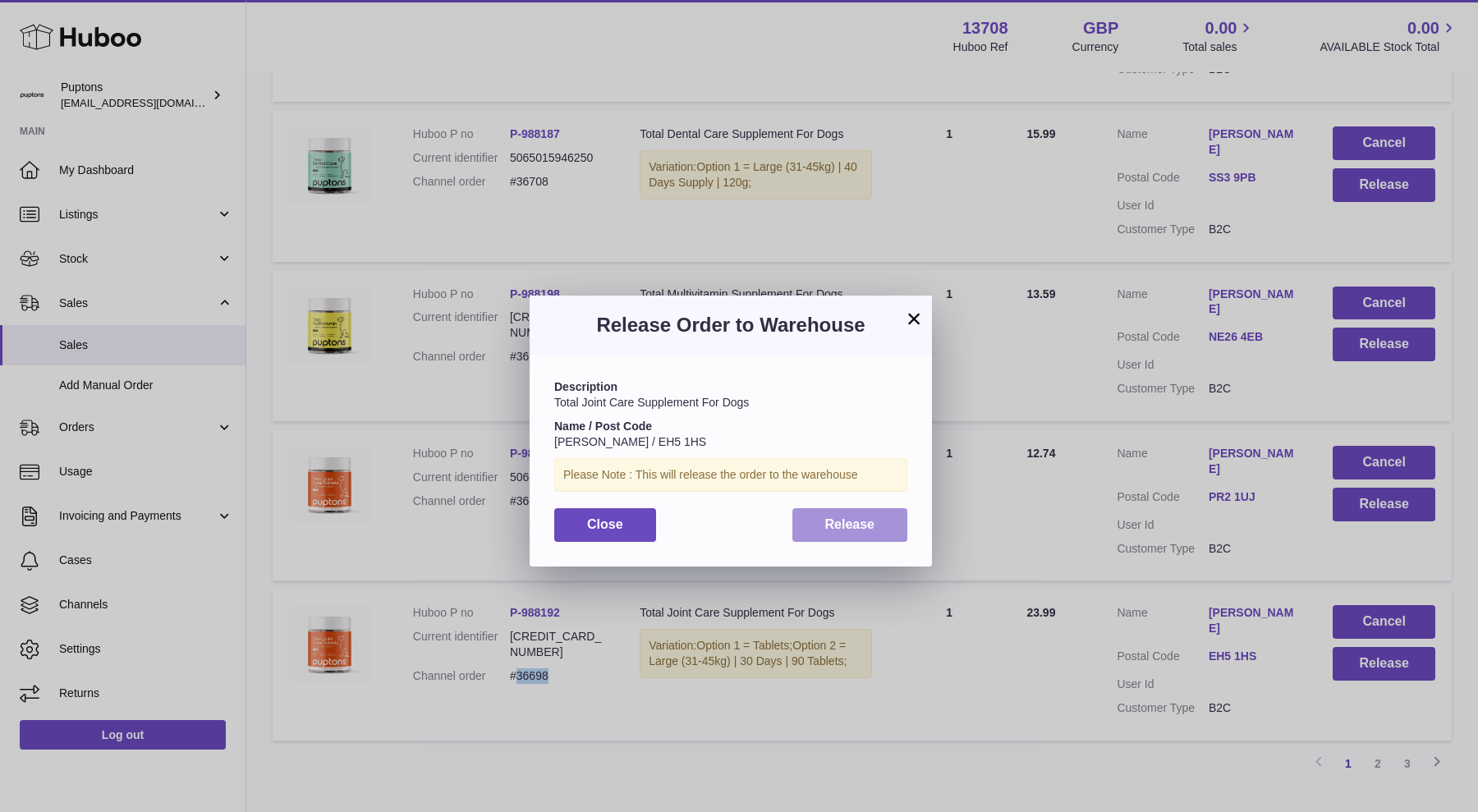
click at [819, 521] on button "Release" at bounding box center [850, 525] width 116 height 34
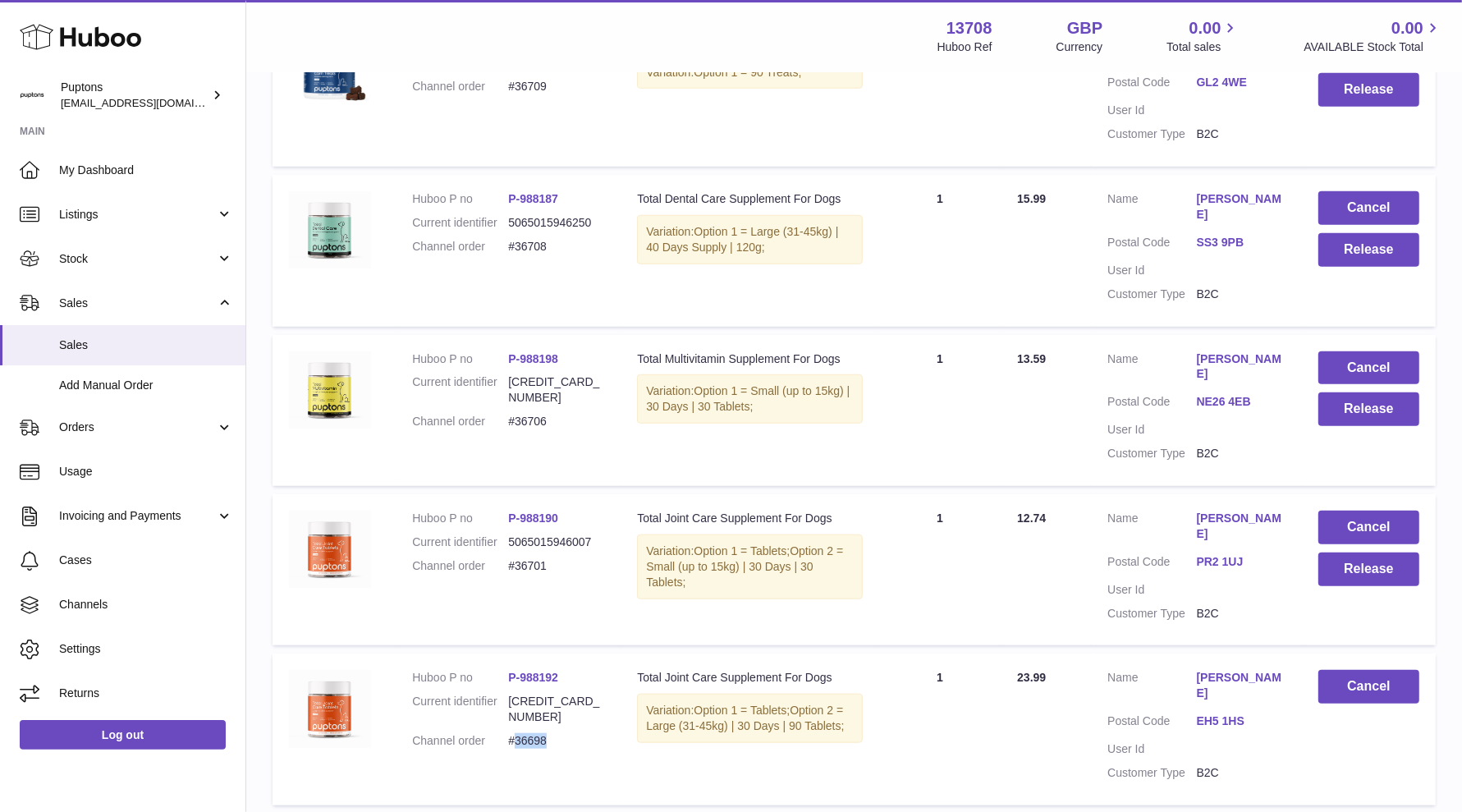
scroll to position [1157, 0]
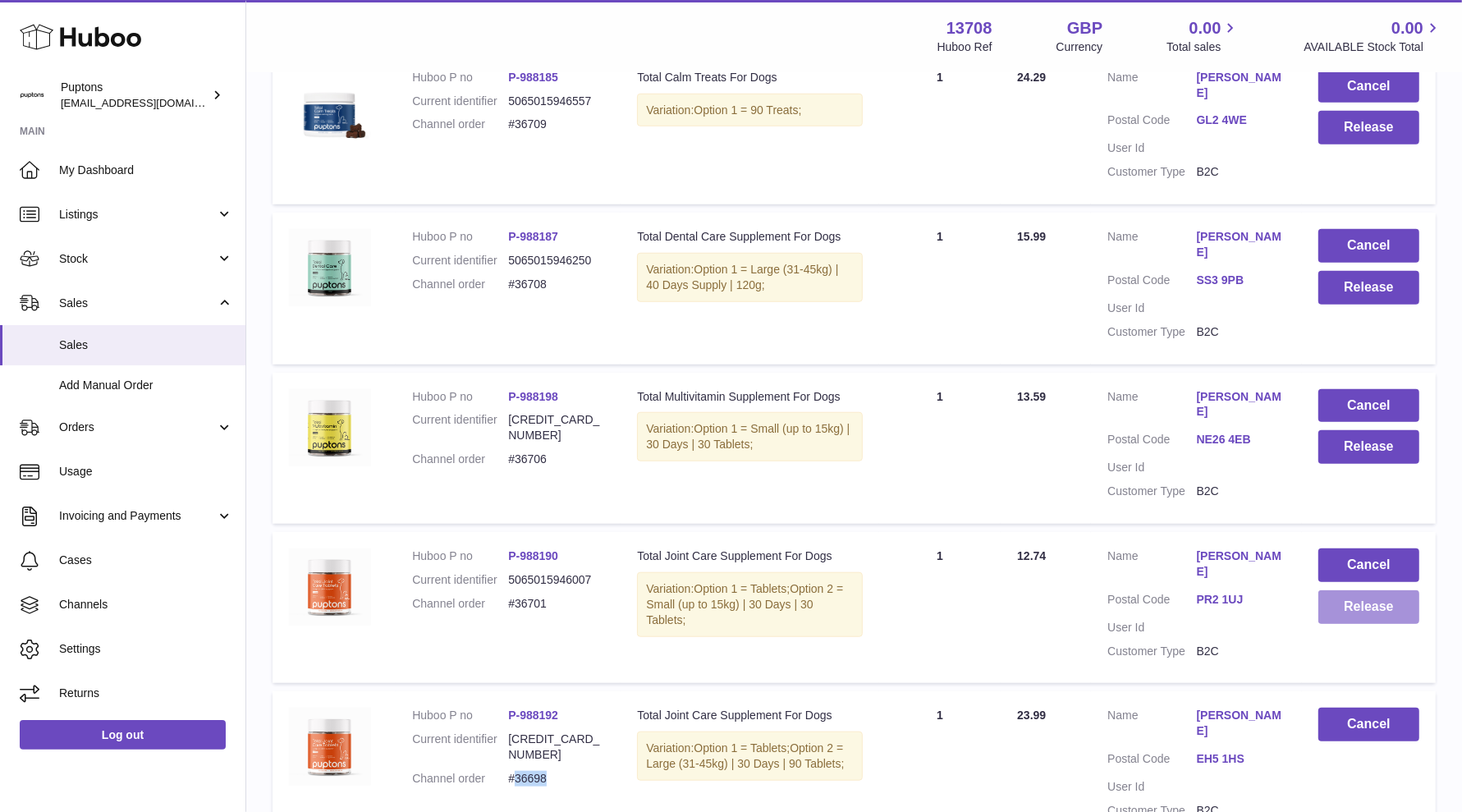
click at [1312, 624] on button "Release" at bounding box center [1369, 606] width 101 height 34
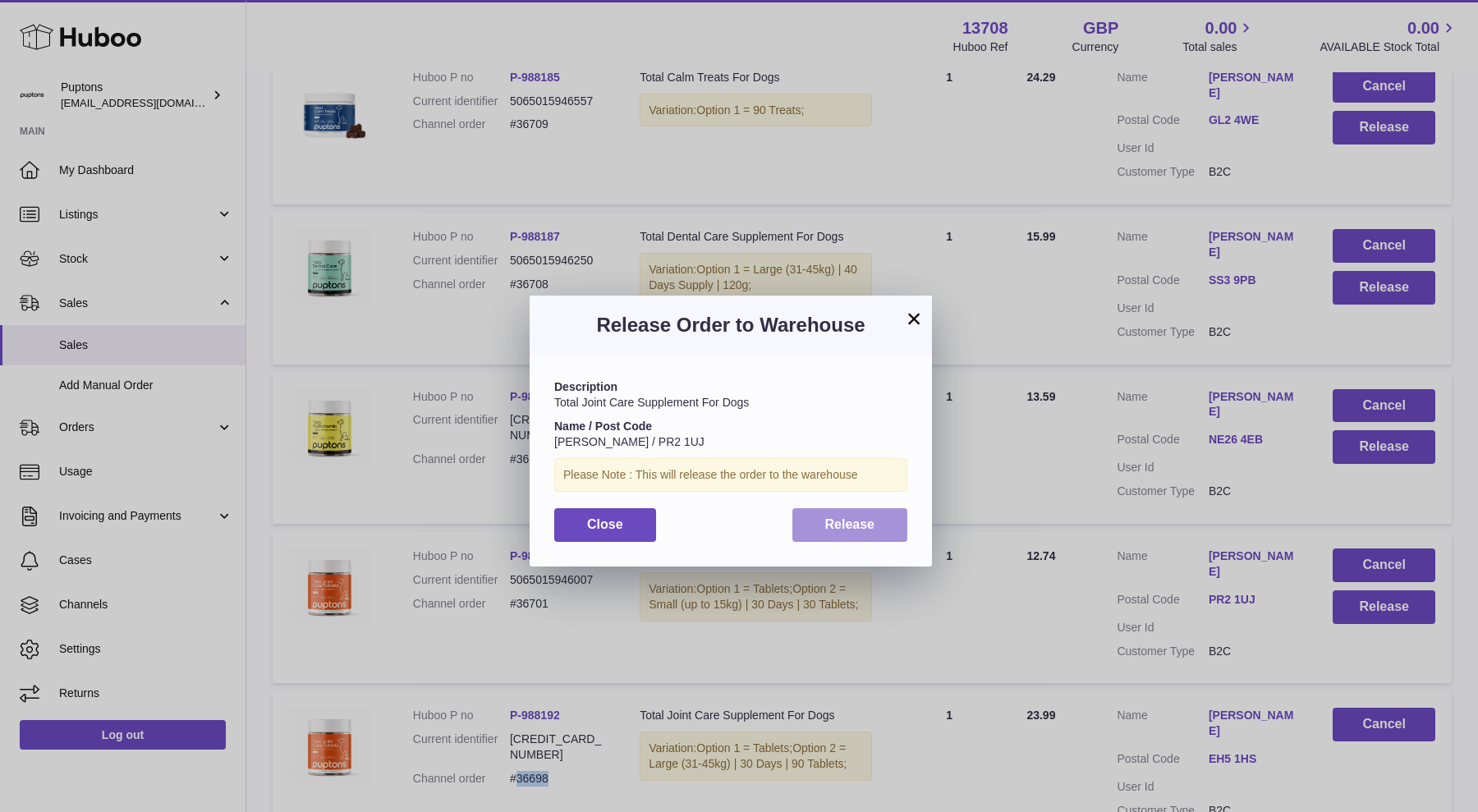
click at [834, 527] on span "Release" at bounding box center [850, 524] width 50 height 14
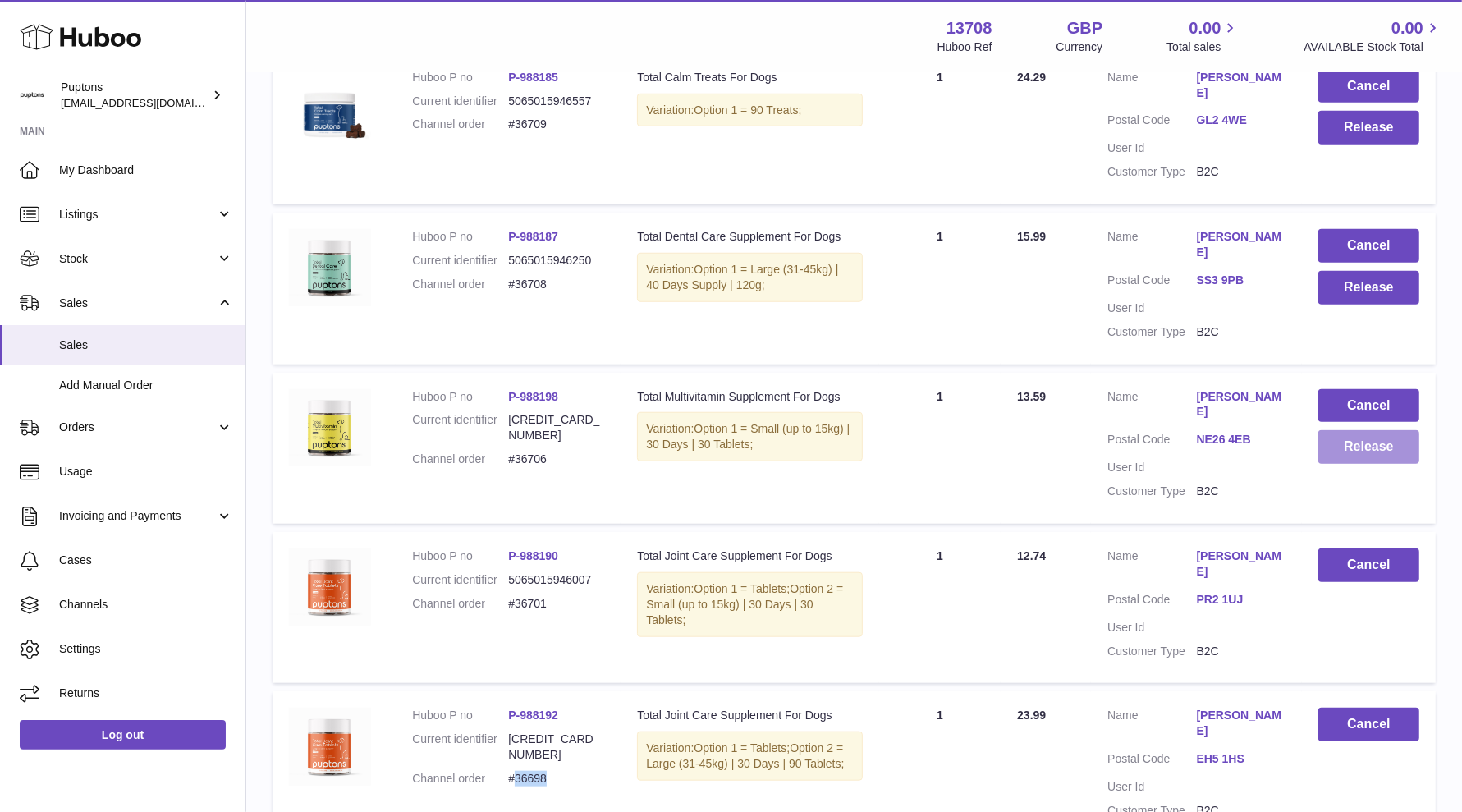
click at [1312, 463] on button "Release" at bounding box center [1369, 447] width 101 height 34
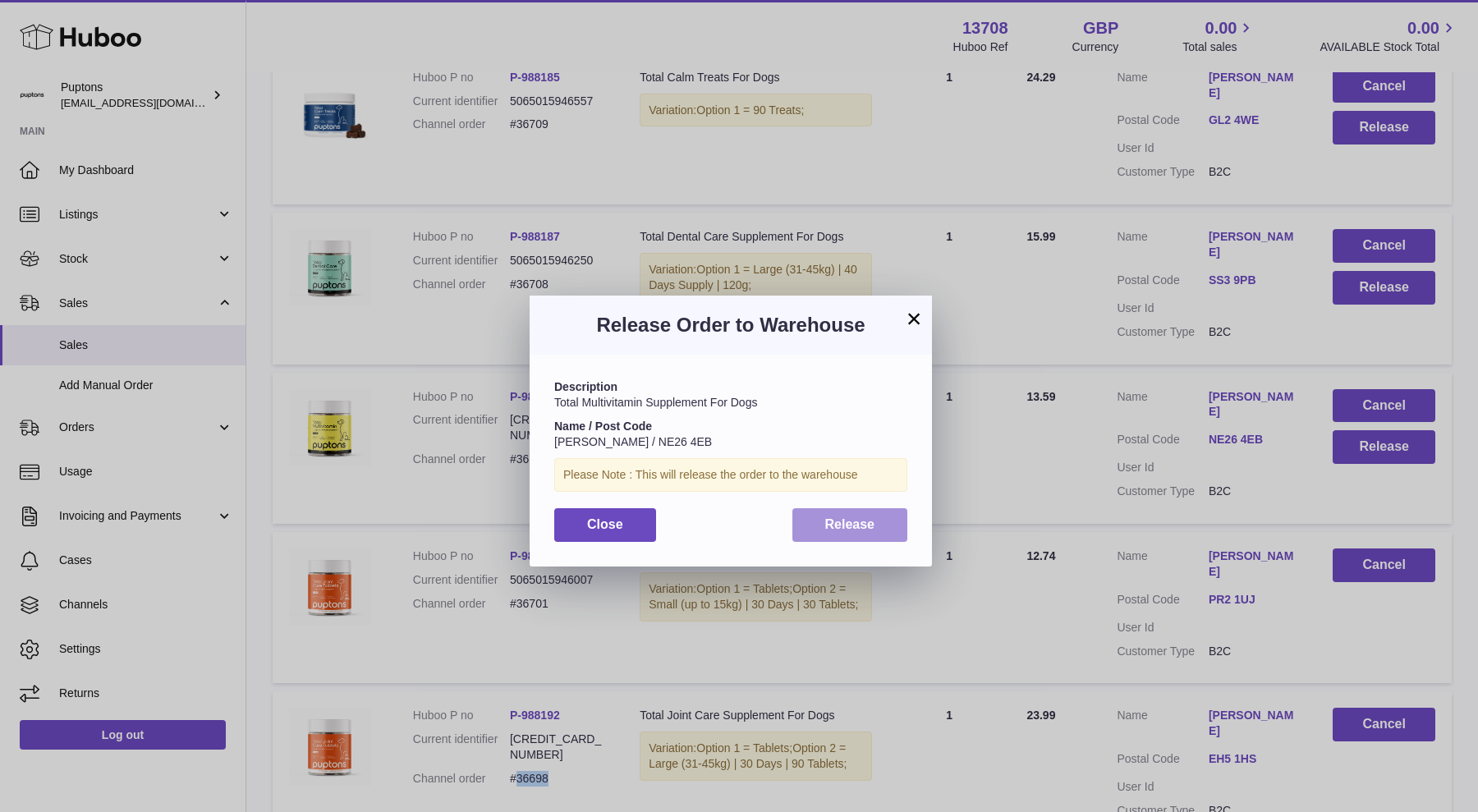
click at [869, 525] on span "Release" at bounding box center [850, 524] width 50 height 14
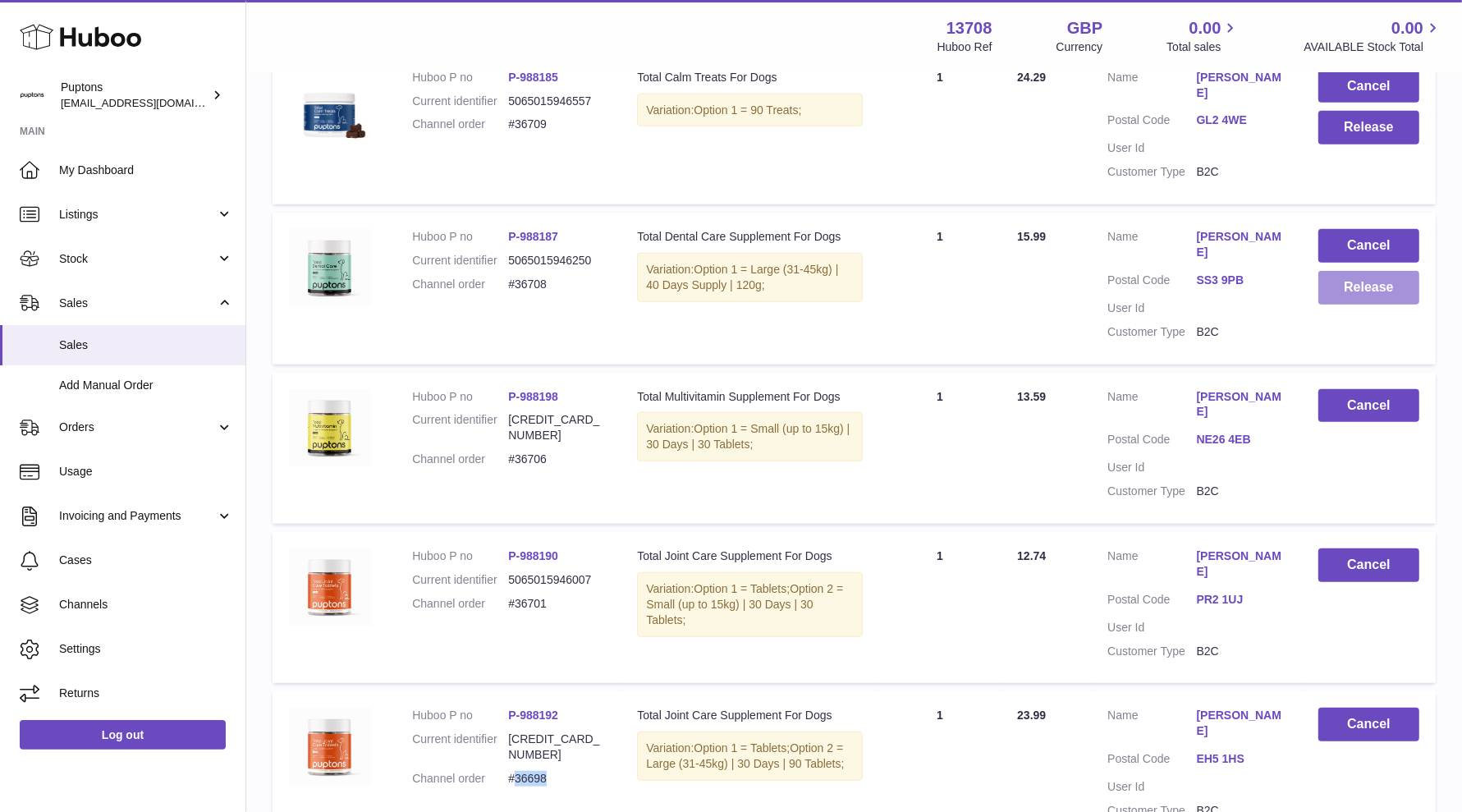
click at [1312, 305] on button "Release" at bounding box center [1369, 287] width 101 height 34
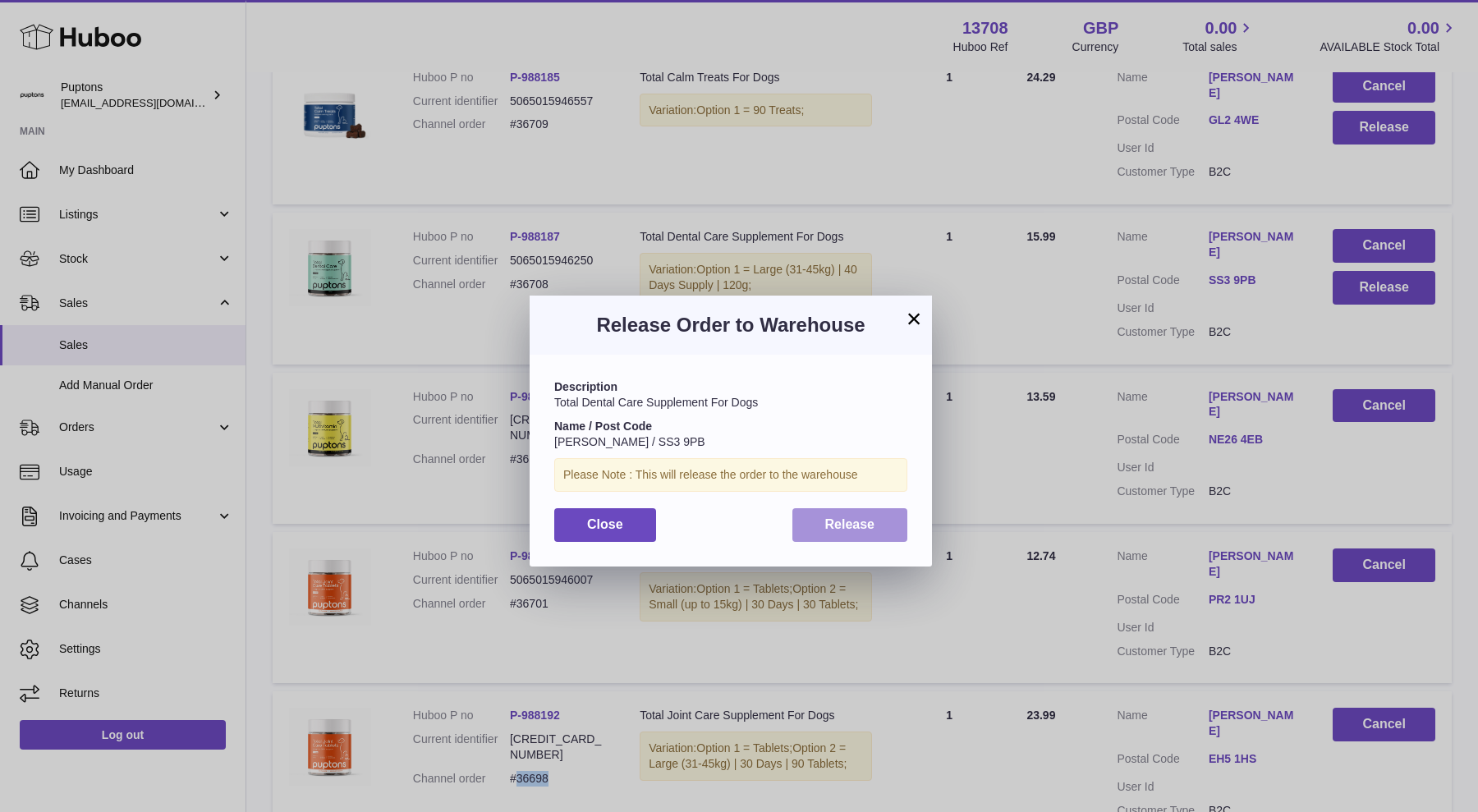
click at [842, 529] on span "Release" at bounding box center [850, 524] width 50 height 14
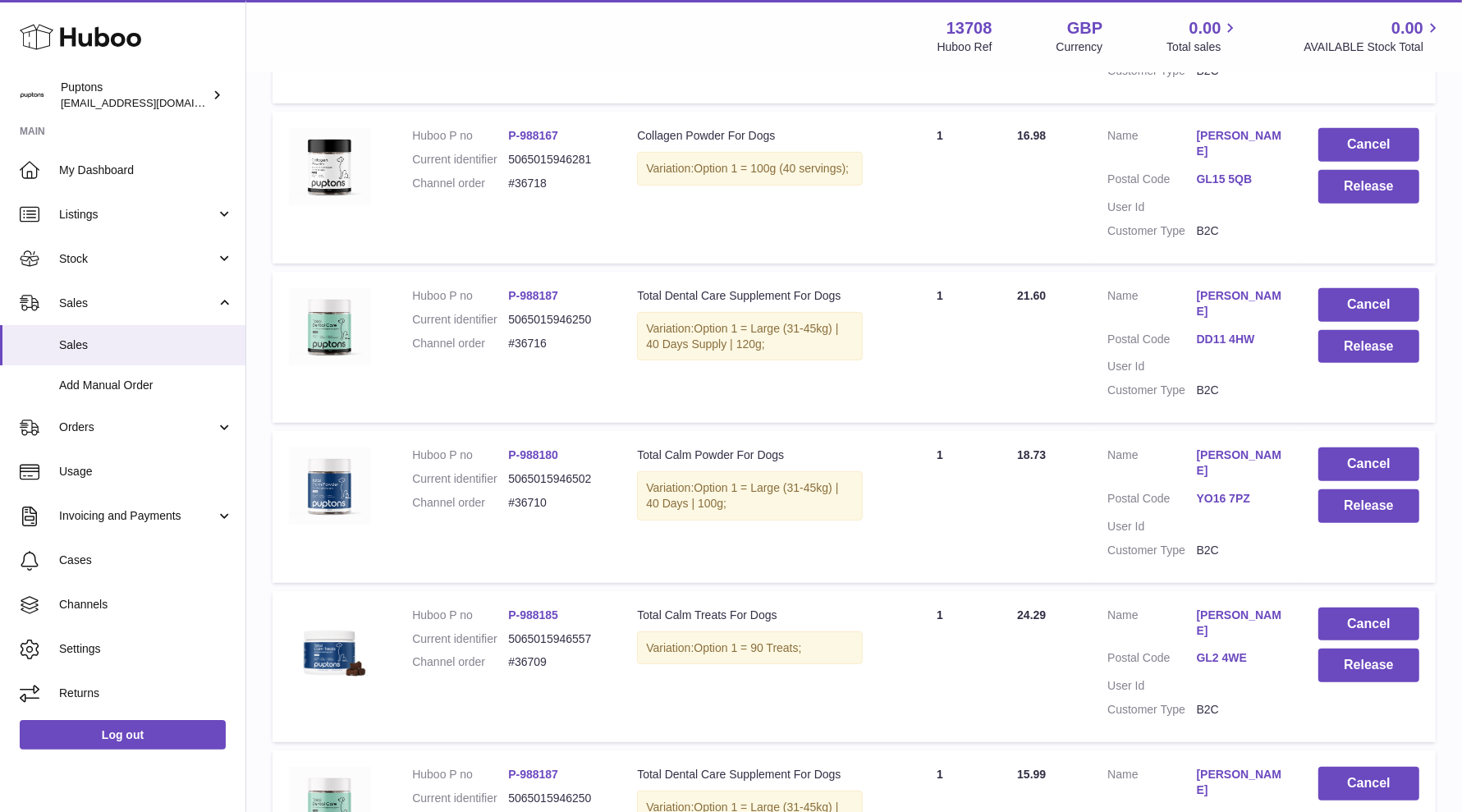
scroll to position [718, 0]
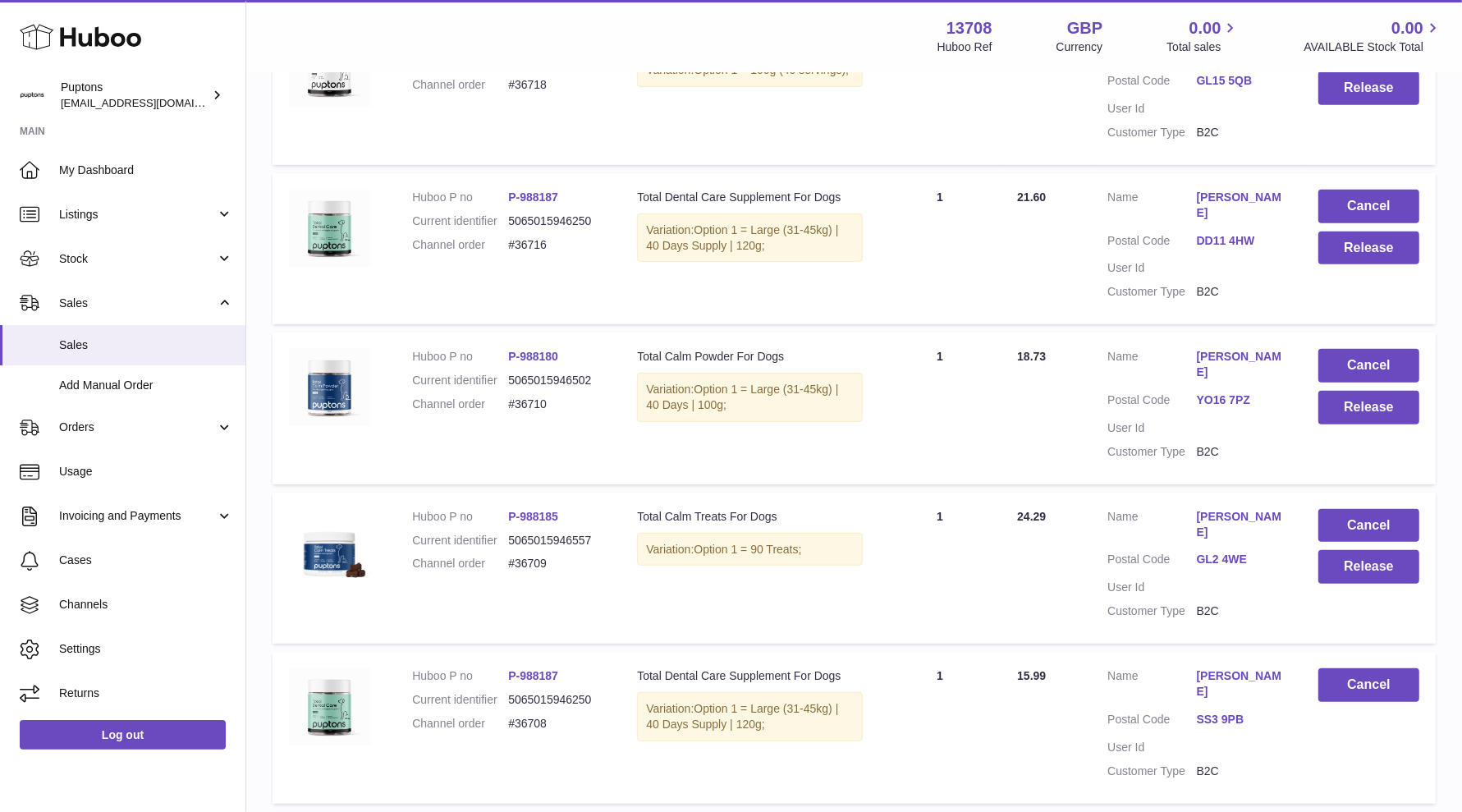
click at [544, 572] on dd "#36709" at bounding box center [556, 563] width 96 height 16
click at [1312, 584] on button "Release" at bounding box center [1369, 567] width 101 height 34
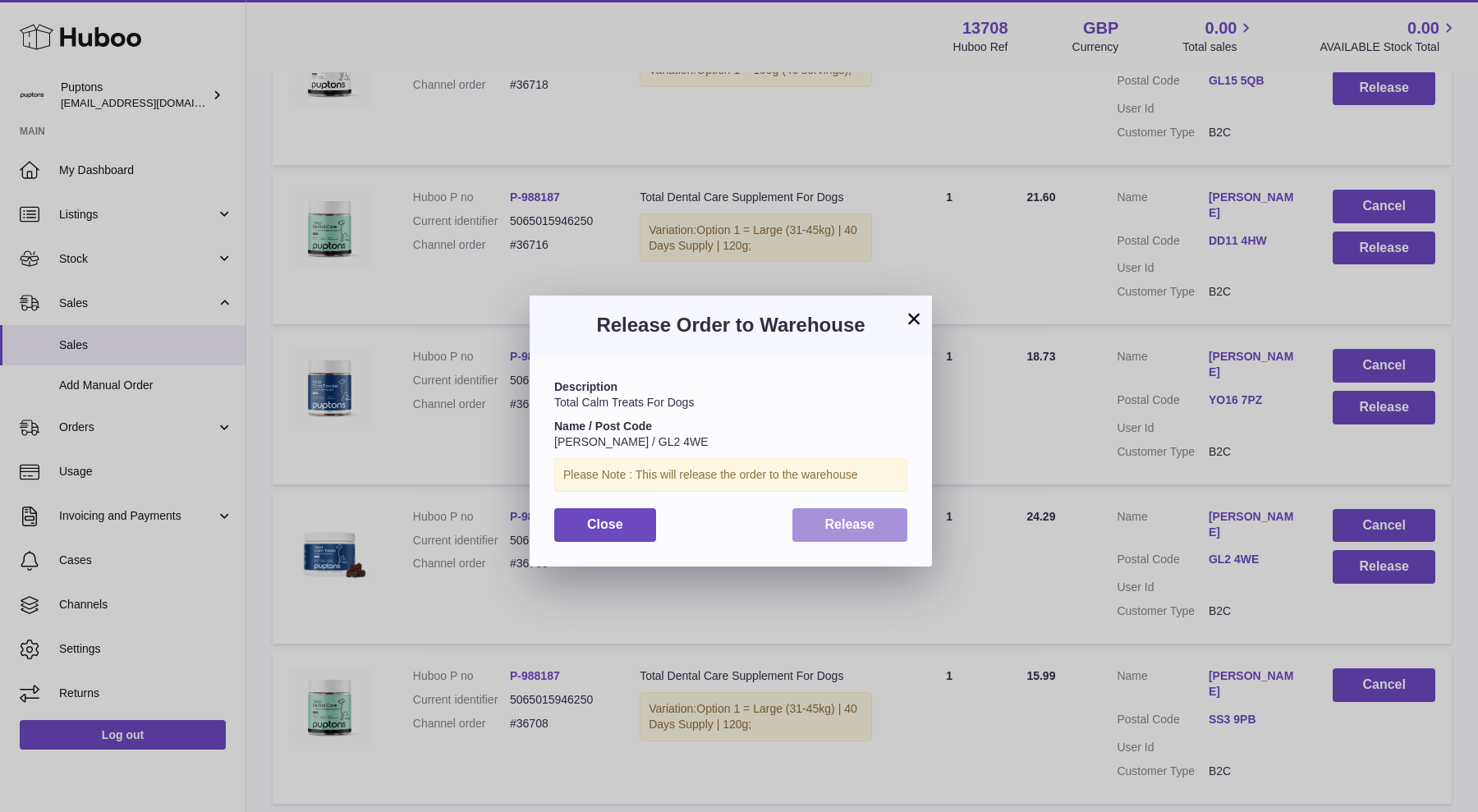
click at [868, 529] on span "Release" at bounding box center [850, 524] width 50 height 14
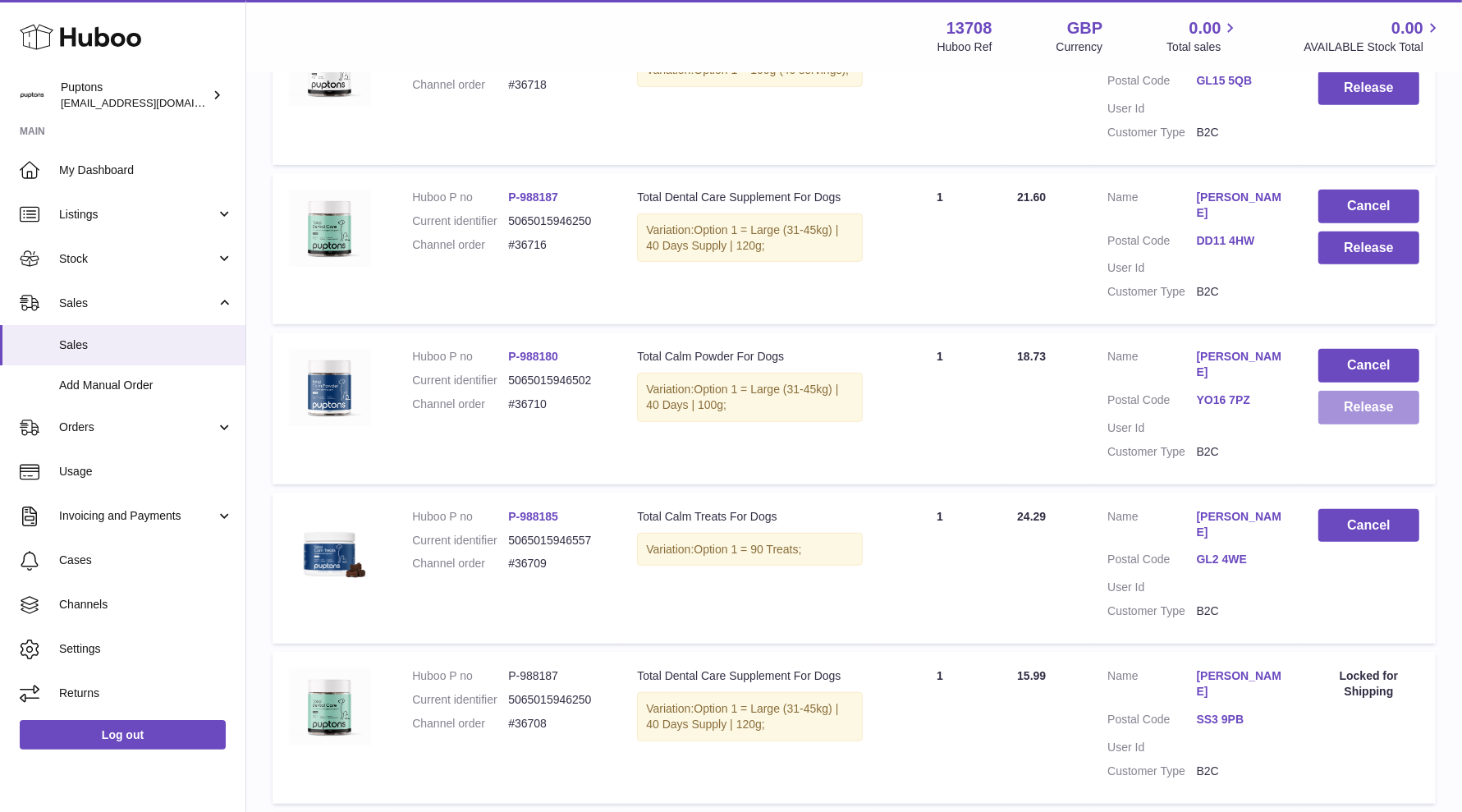
click at [1312, 425] on button "Release" at bounding box center [1369, 407] width 101 height 34
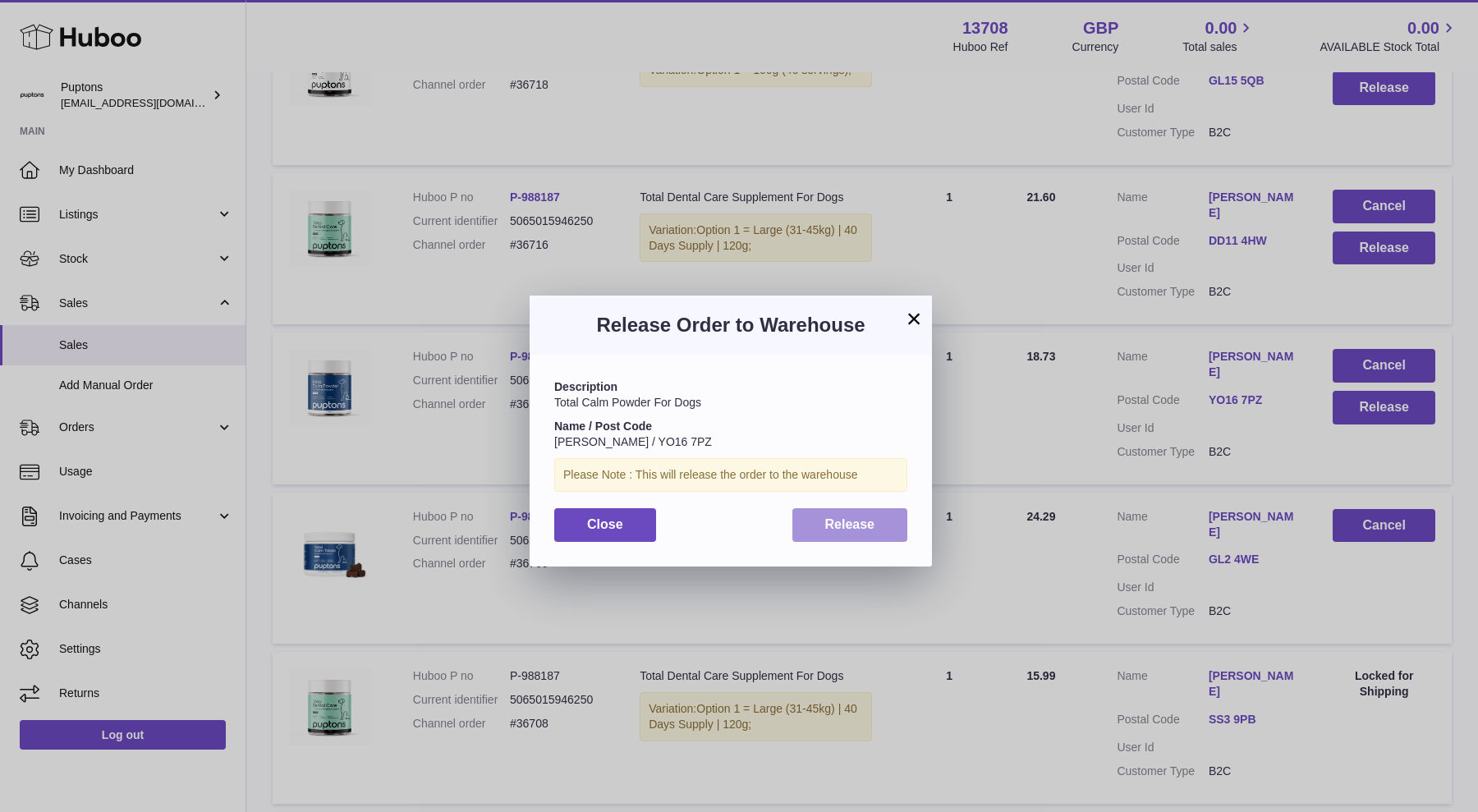
click at [834, 529] on span "Release" at bounding box center [850, 524] width 50 height 14
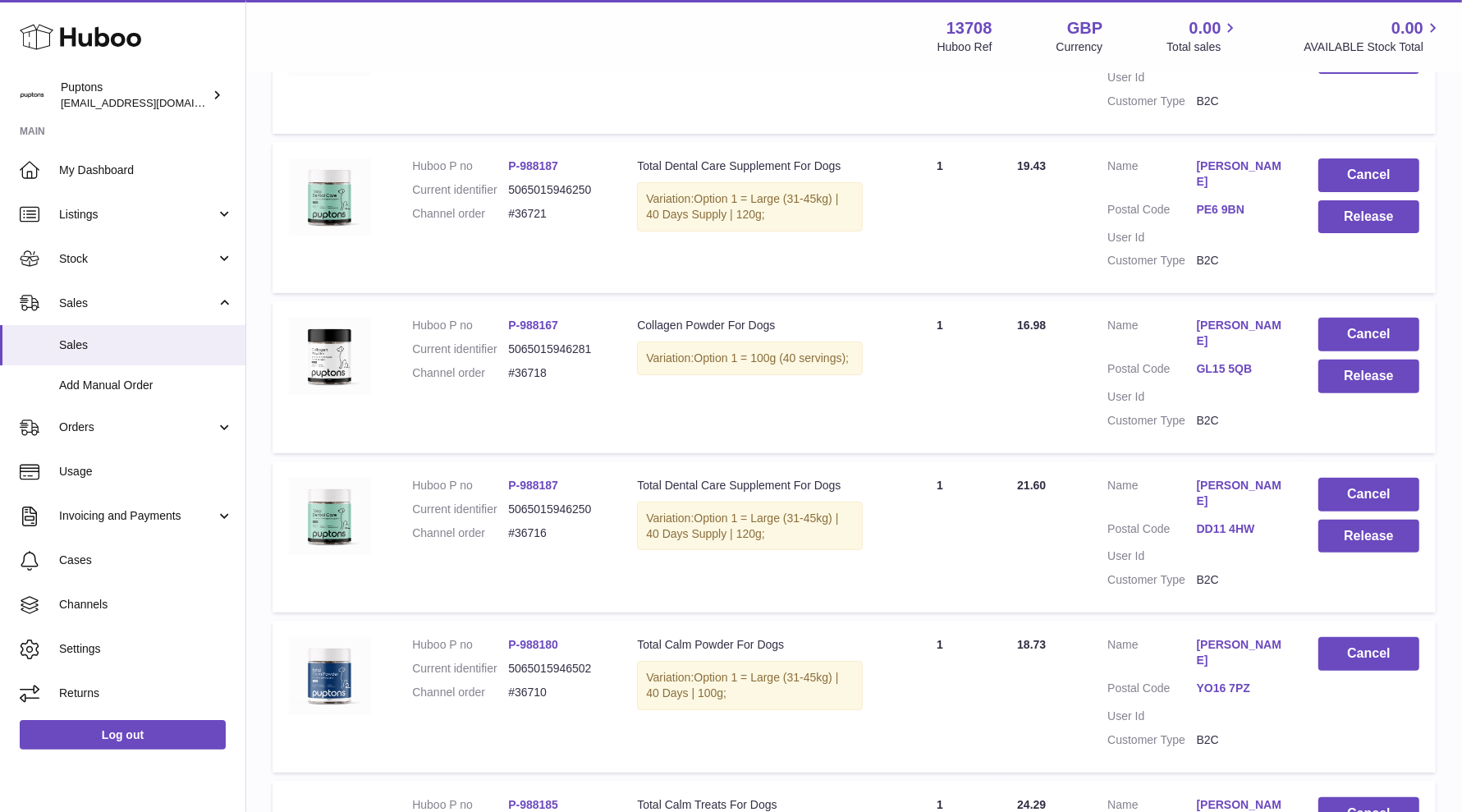
scroll to position [411, 0]
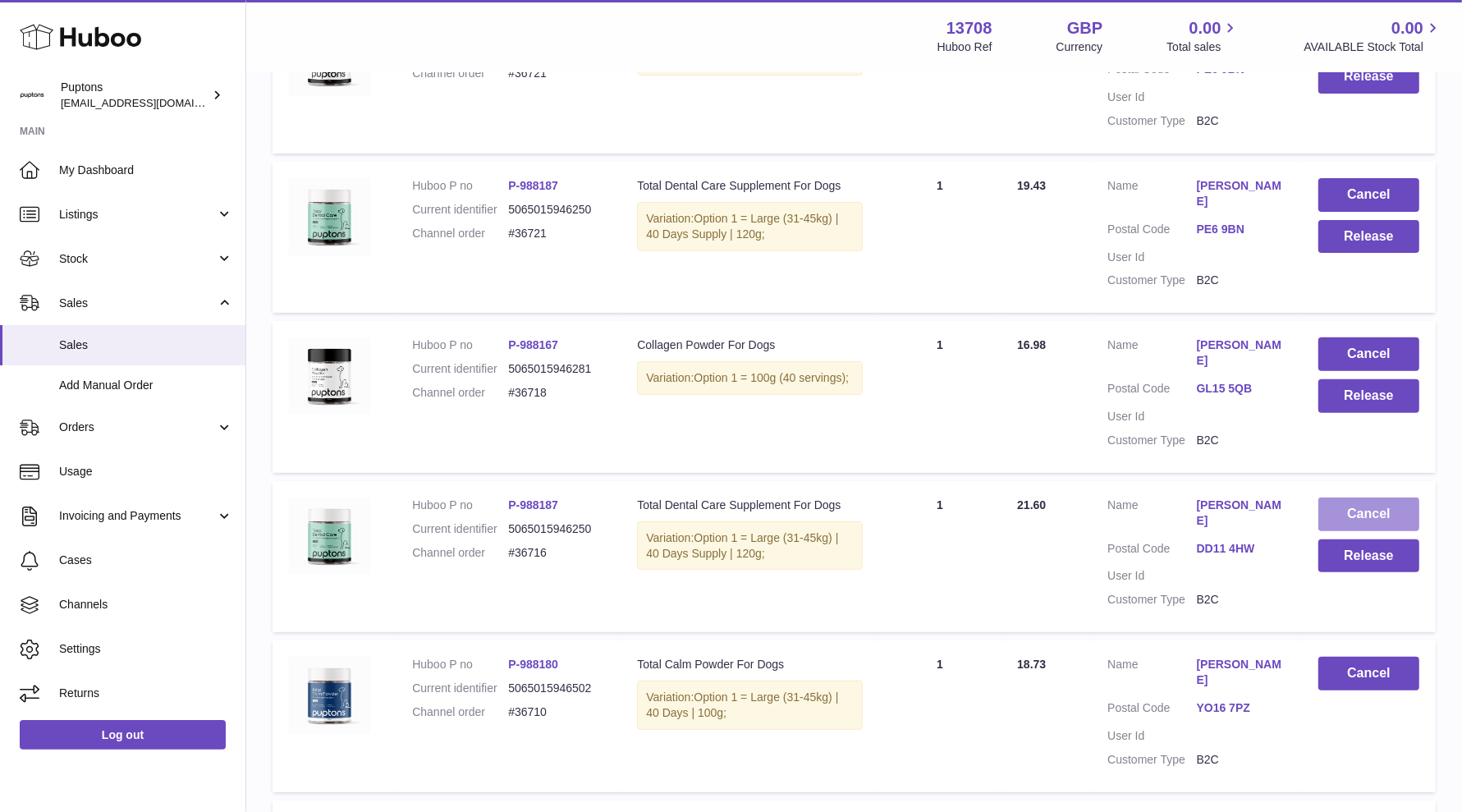
click at [1312, 531] on button "Cancel" at bounding box center [1369, 514] width 101 height 34
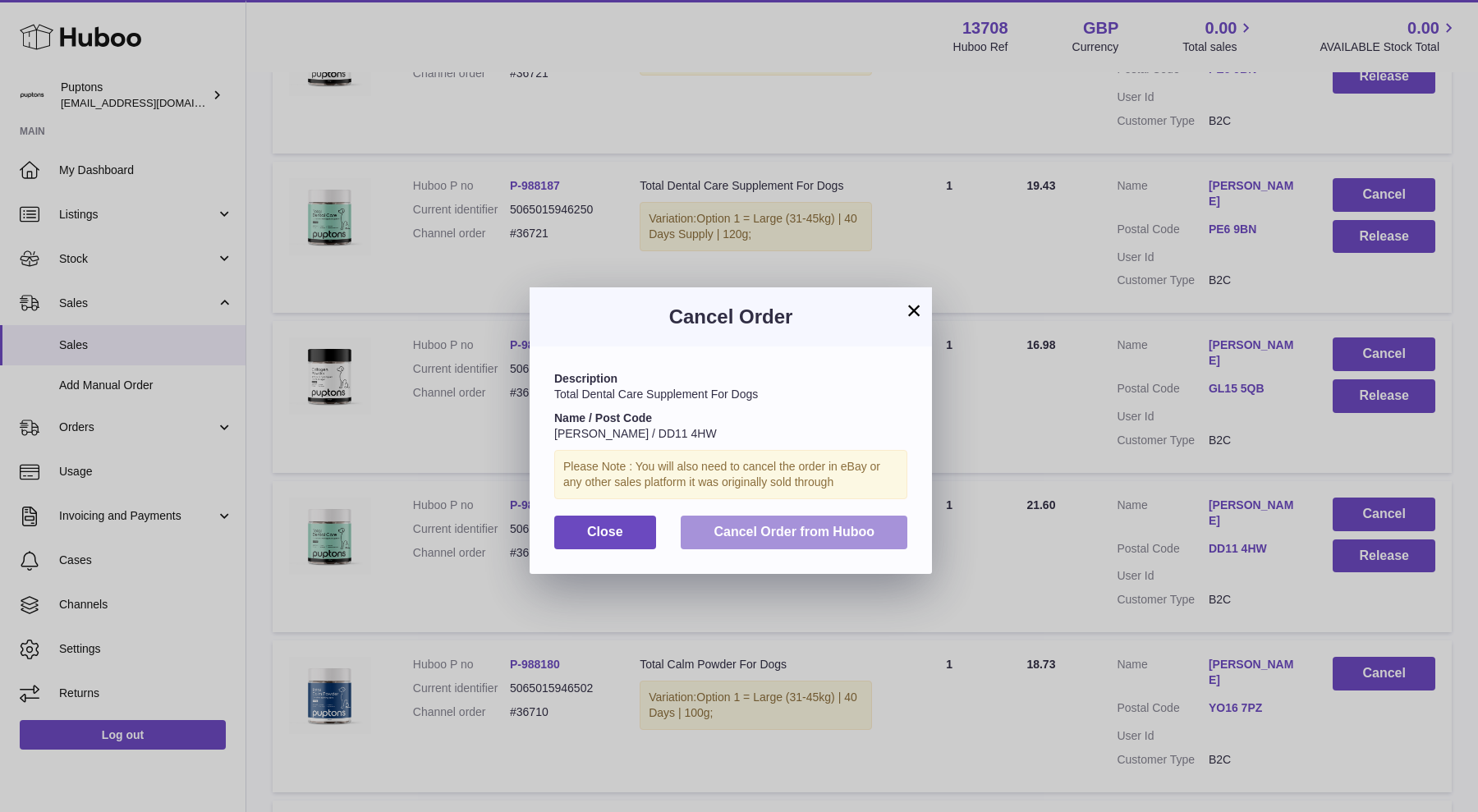
click at [859, 525] on span "Cancel Order from Huboo" at bounding box center [794, 531] width 161 height 14
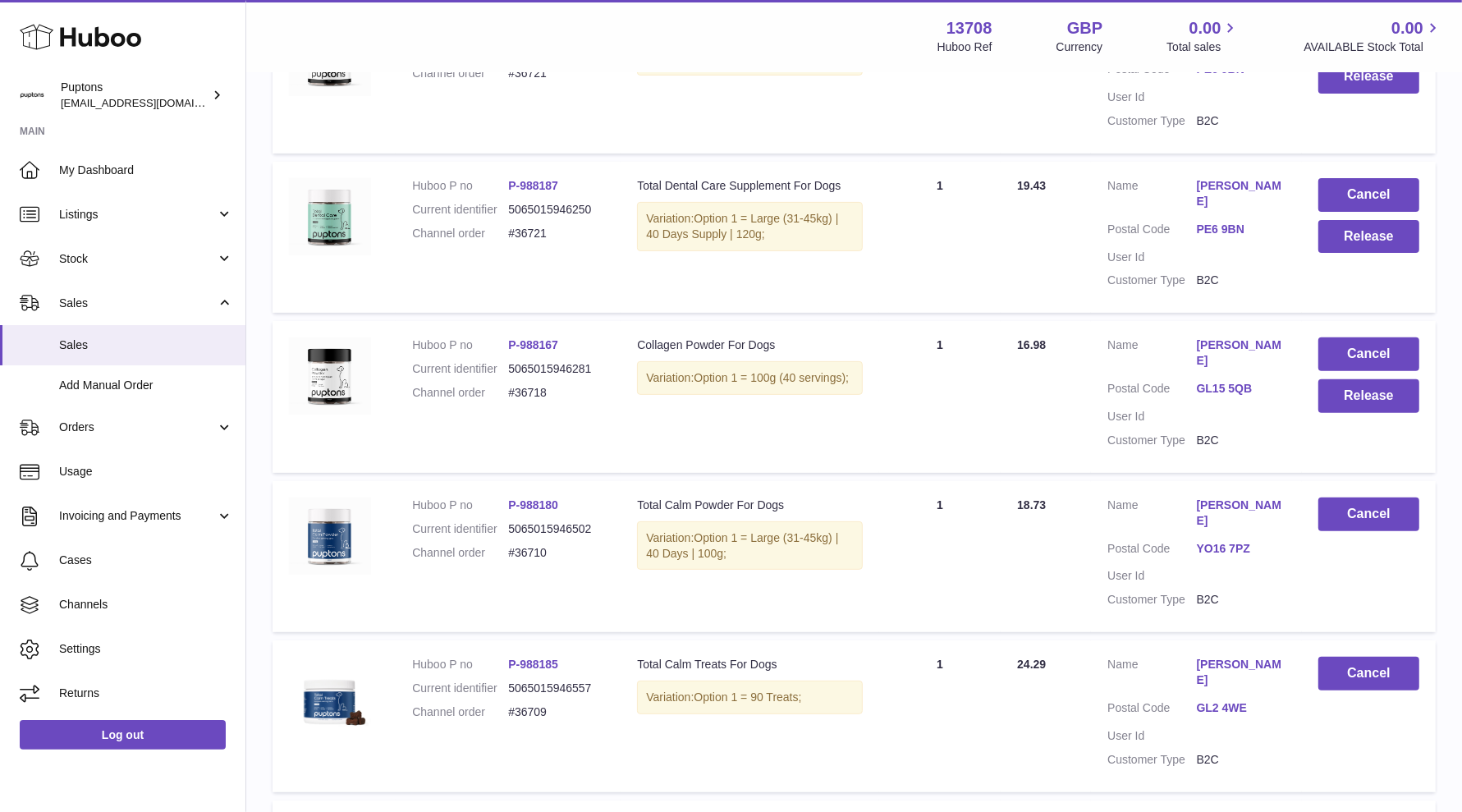
scroll to position [308, 0]
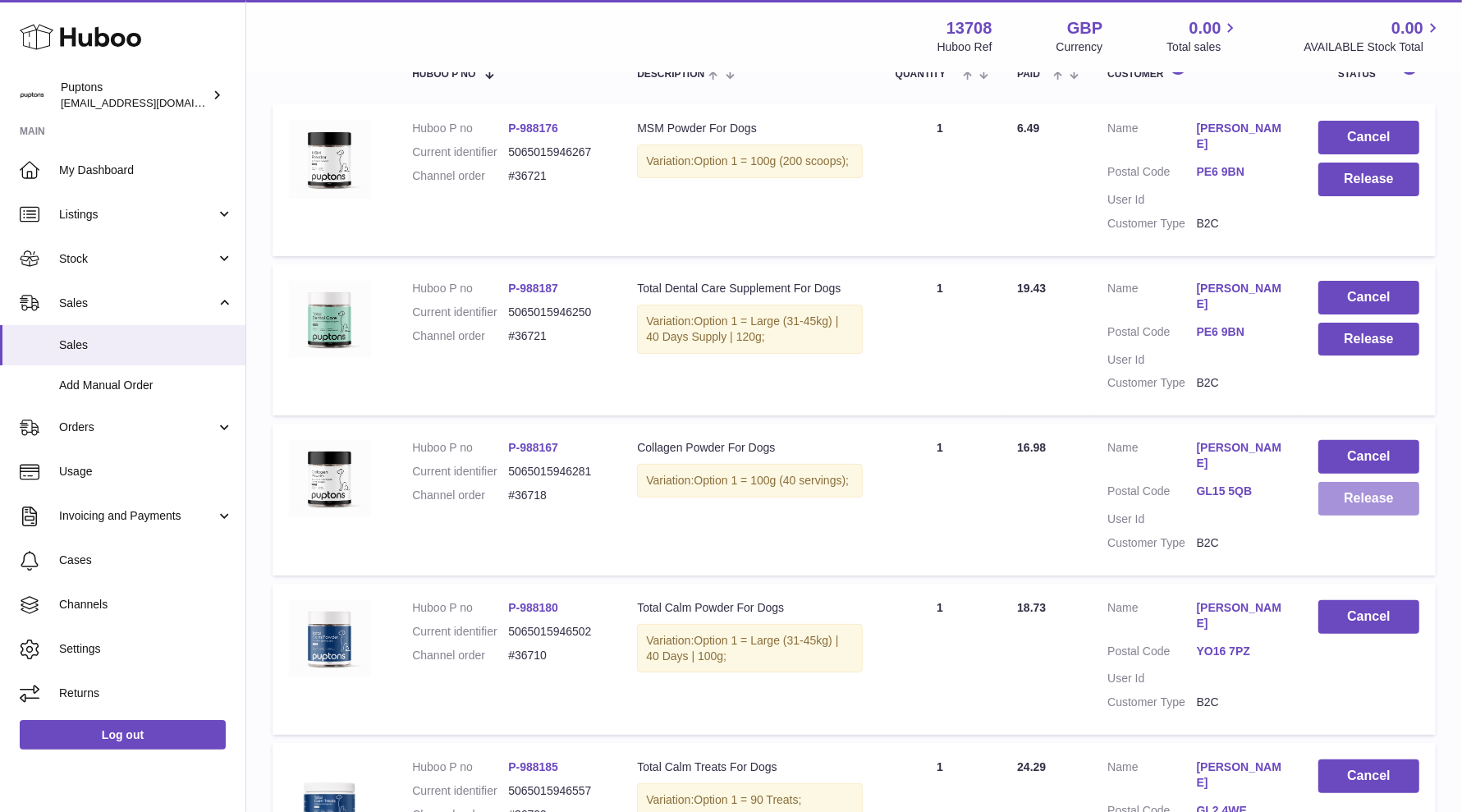
click at [1312, 515] on button "Release" at bounding box center [1369, 498] width 101 height 34
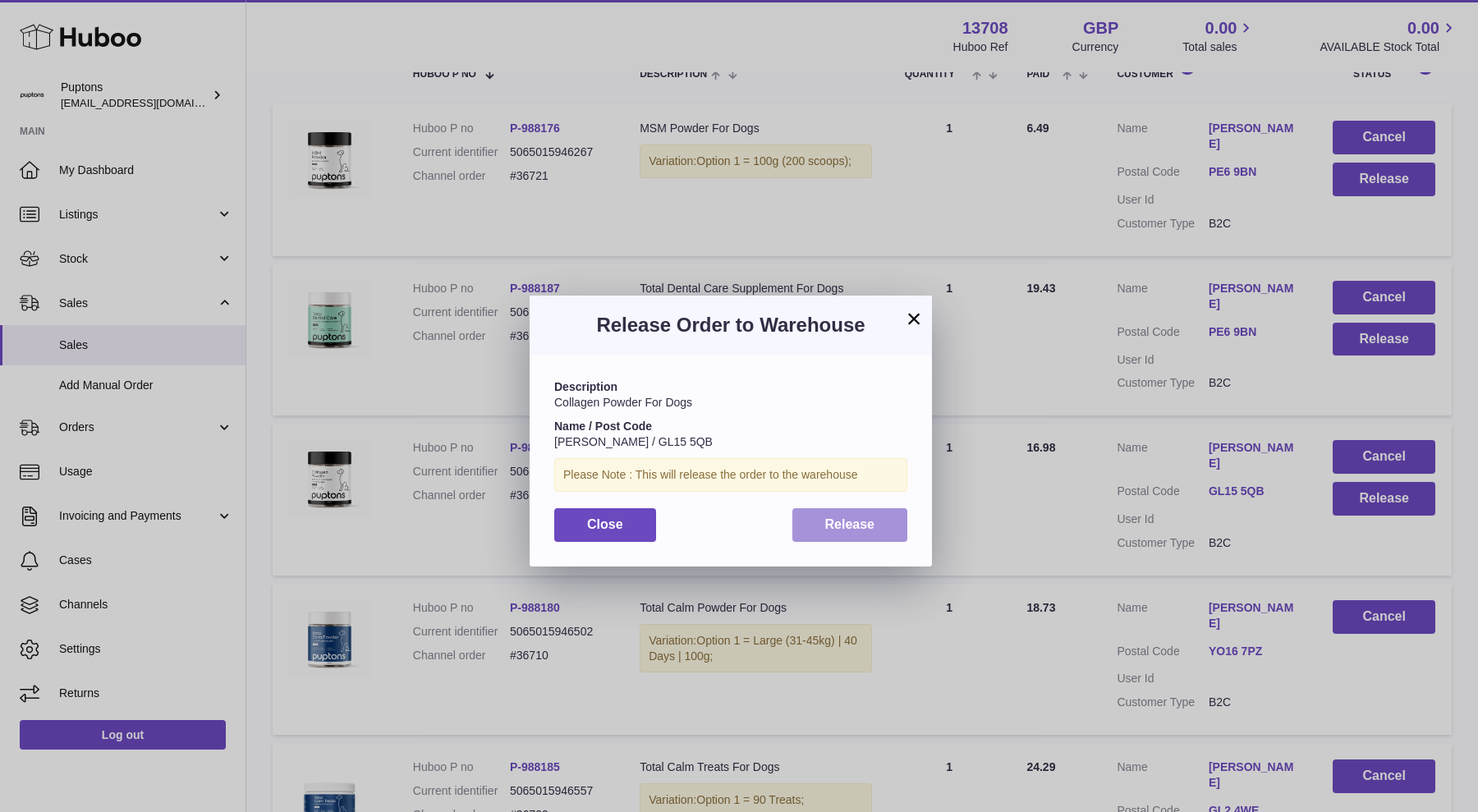
click at [881, 525] on button "Release" at bounding box center [850, 525] width 116 height 34
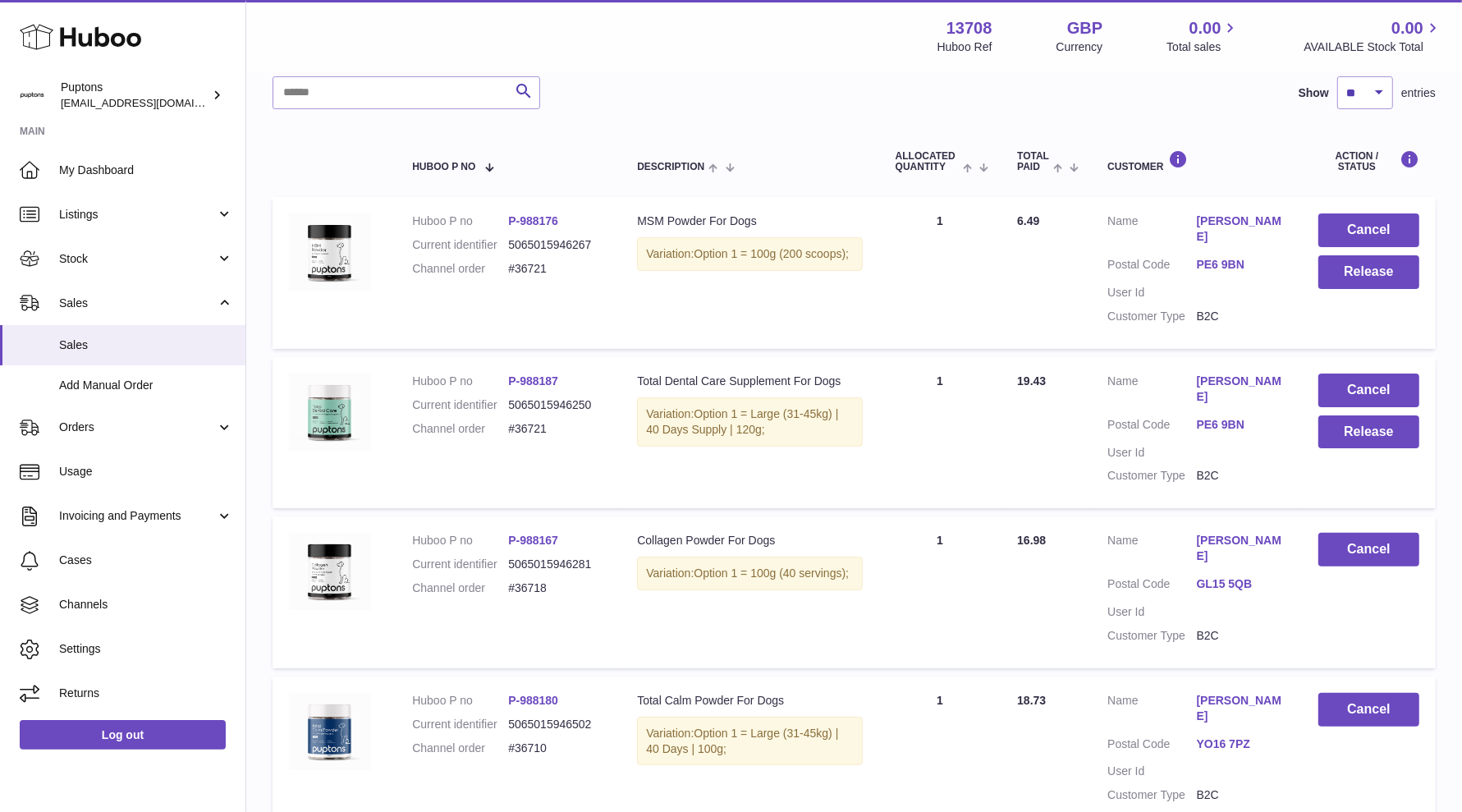
scroll to position [102, 0]
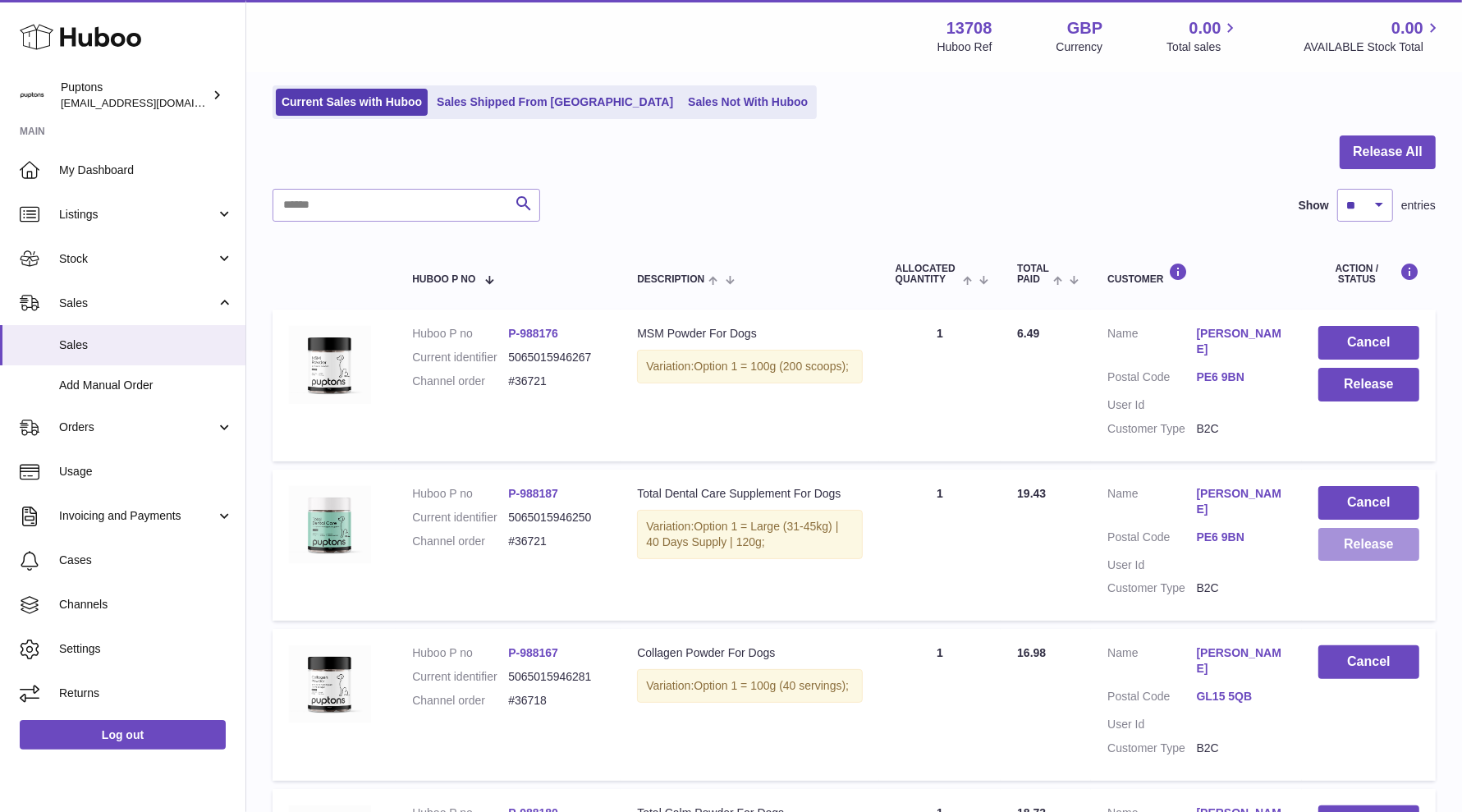
click at [1312, 562] on button "Release" at bounding box center [1369, 544] width 101 height 34
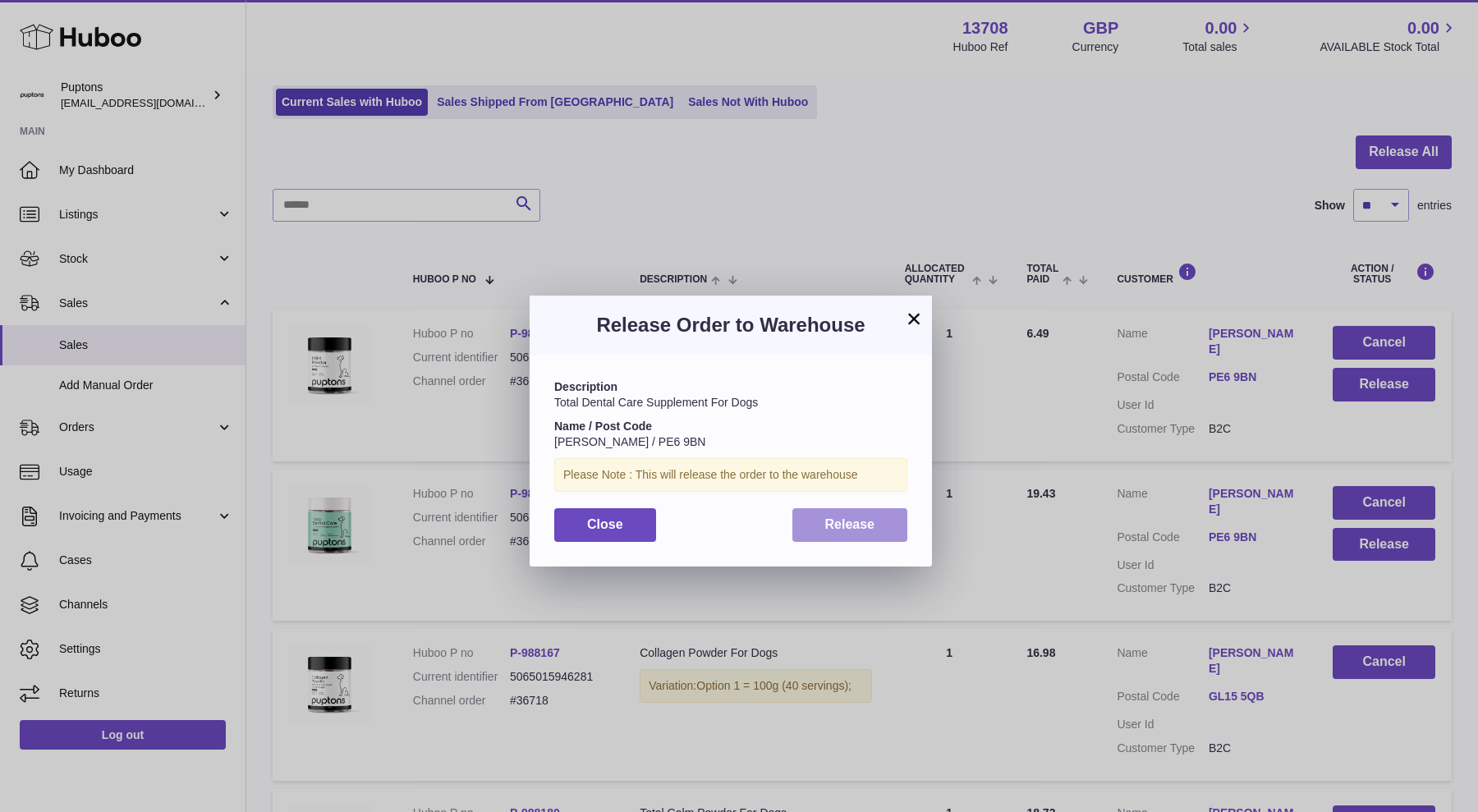
click at [873, 526] on span "Release" at bounding box center [850, 524] width 50 height 14
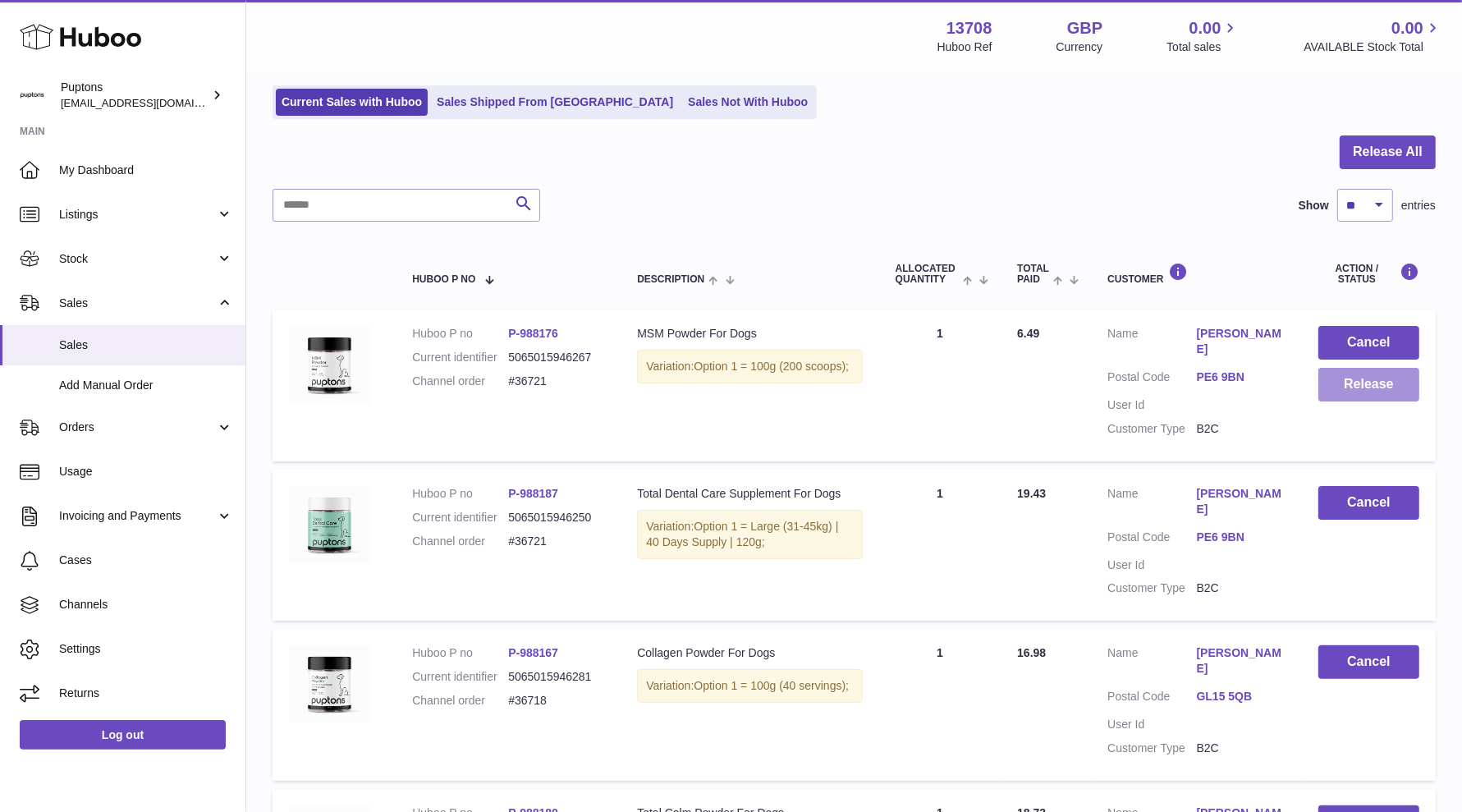
click at [1312, 396] on button "Release" at bounding box center [1369, 384] width 101 height 34
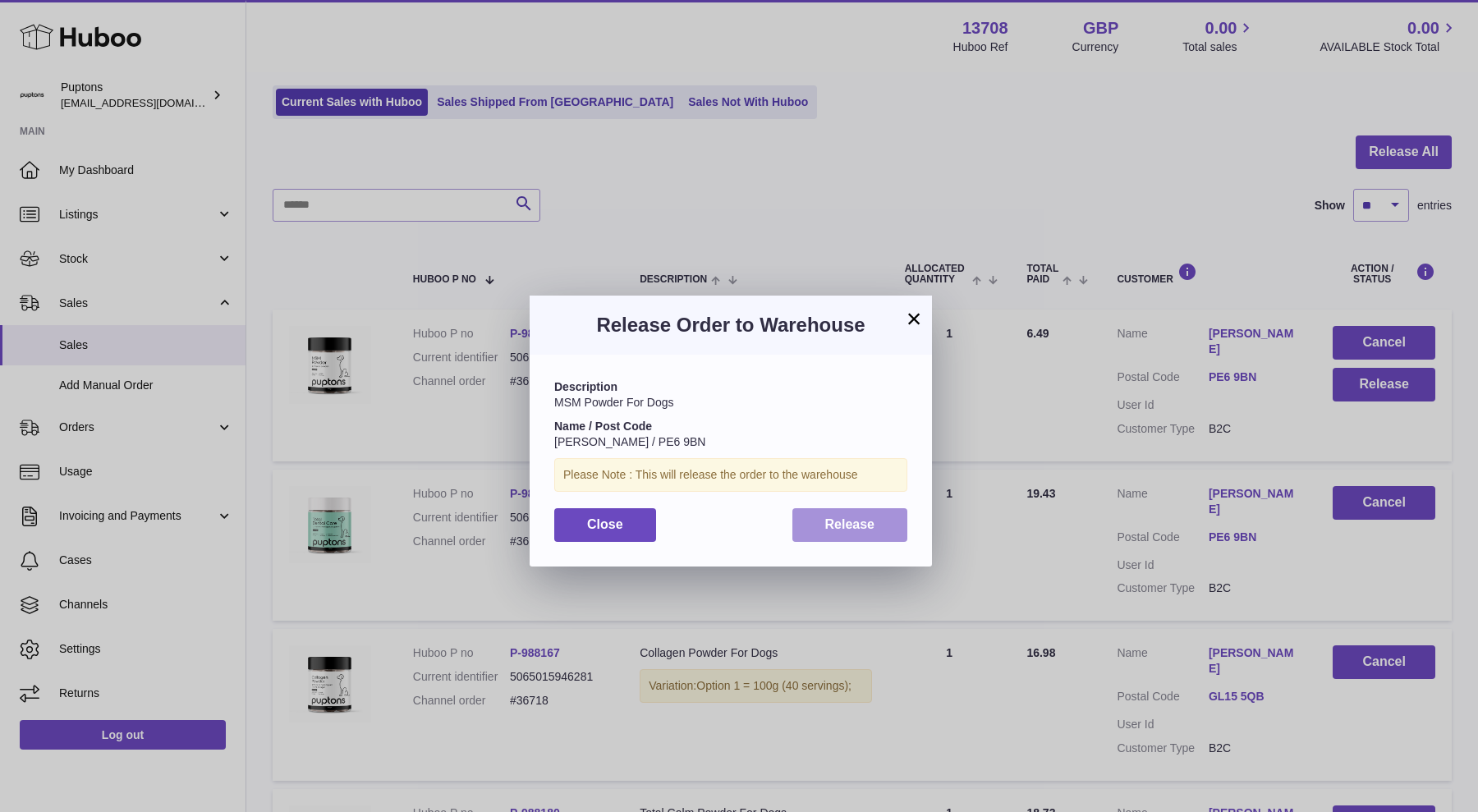
click at [822, 531] on button "Release" at bounding box center [850, 525] width 116 height 34
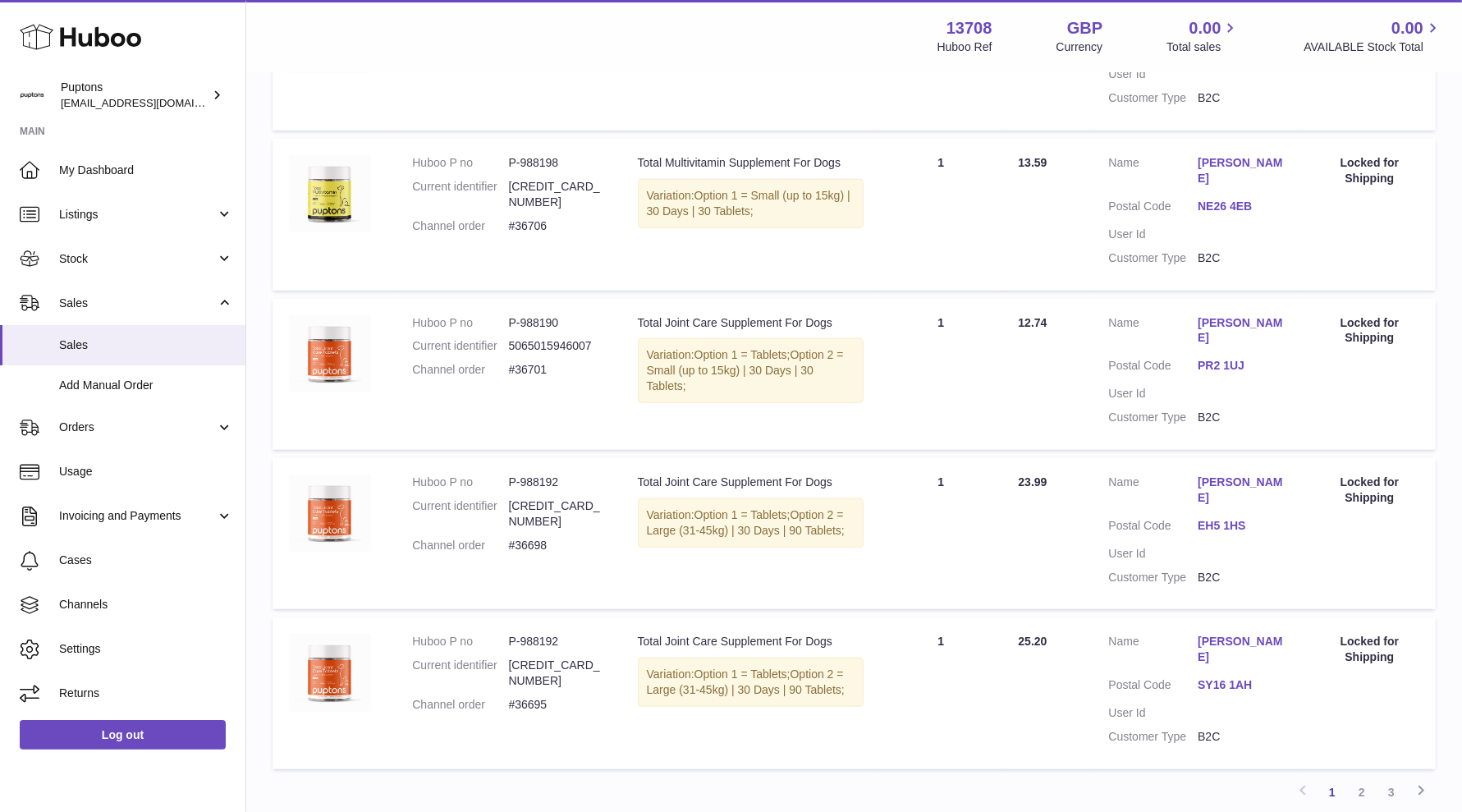
scroll to position [1415, 0]
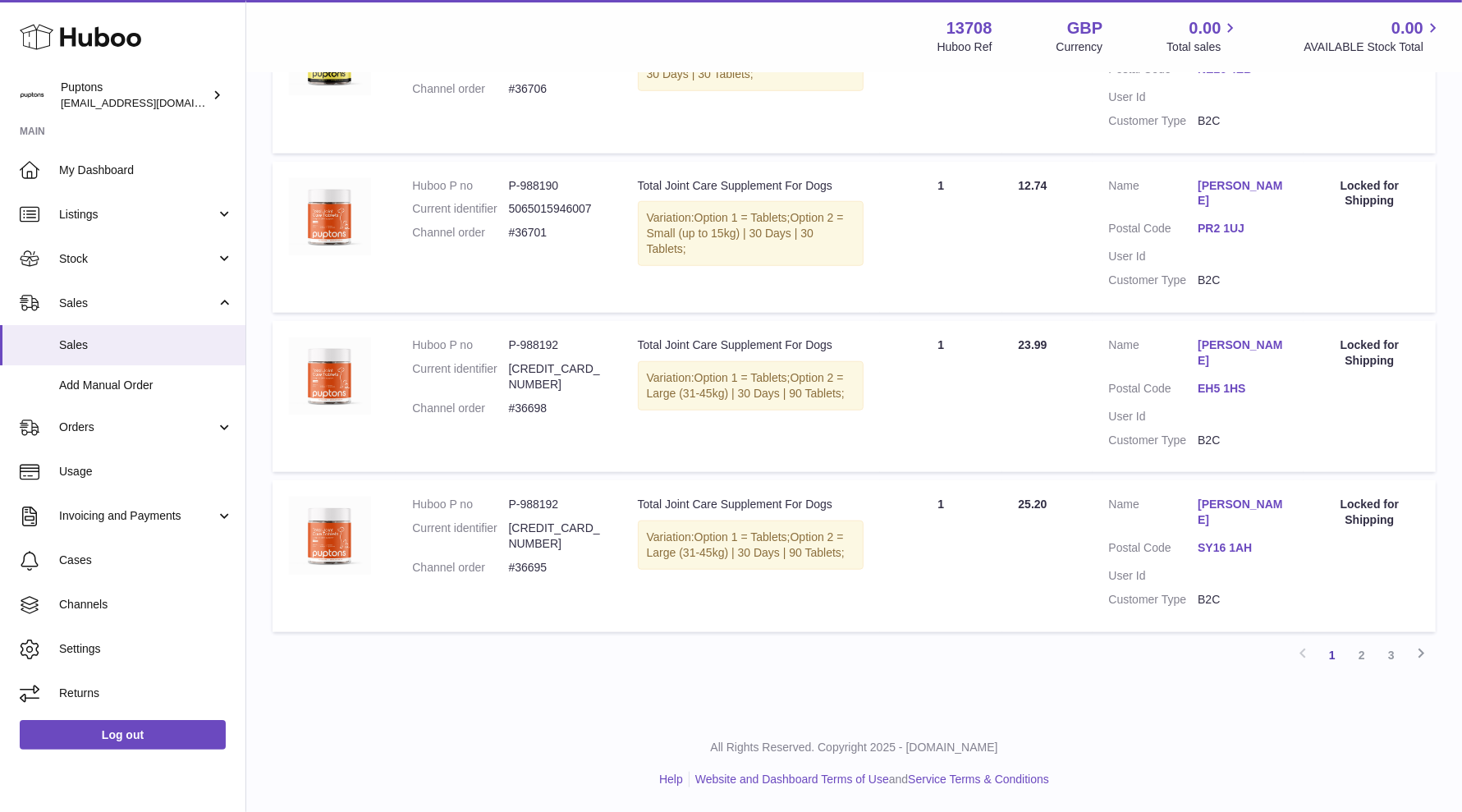
click at [1312, 659] on link "3" at bounding box center [1391, 655] width 30 height 30
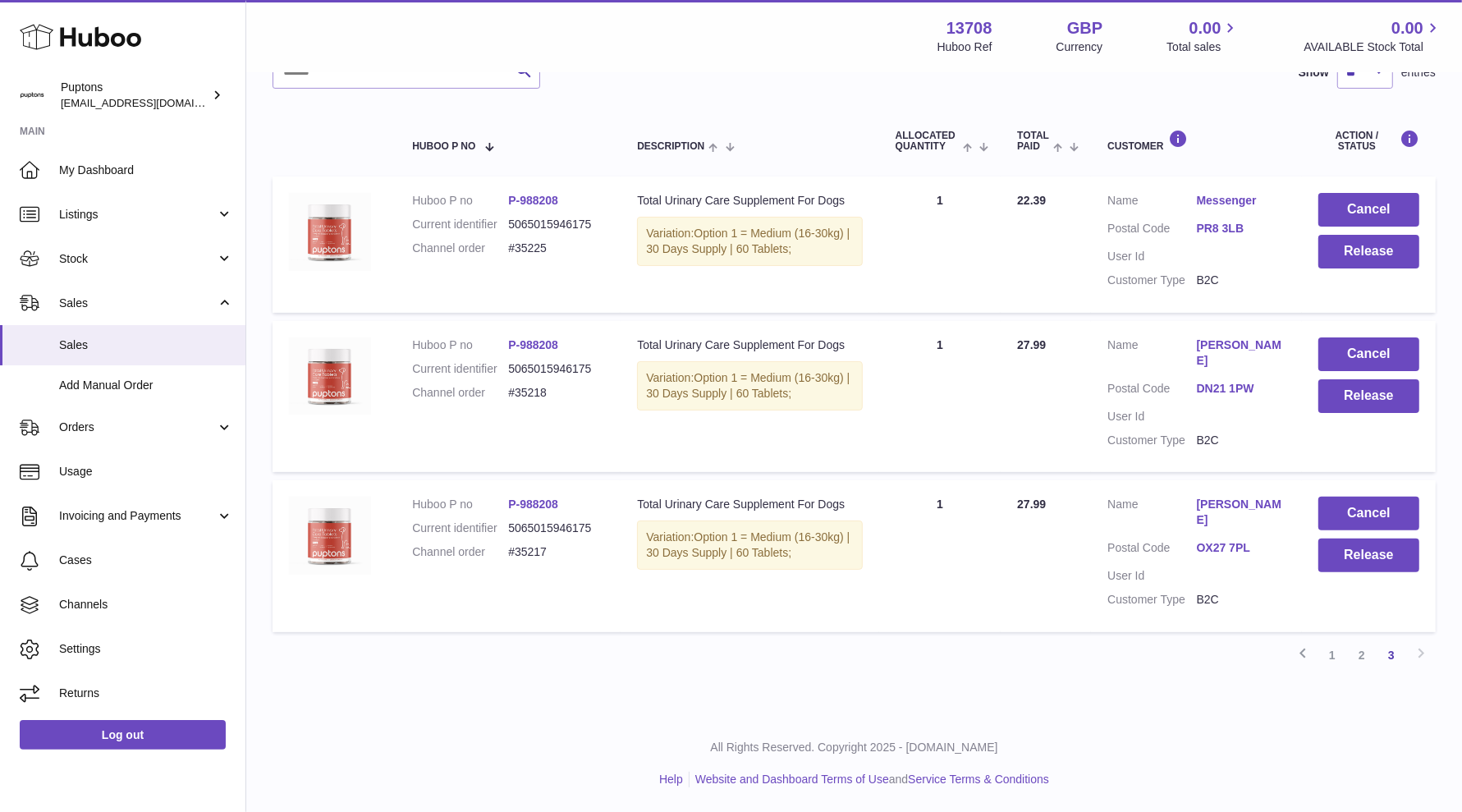
scroll to position [267, 0]
click at [1312, 510] on button "Cancel" at bounding box center [1369, 513] width 101 height 34
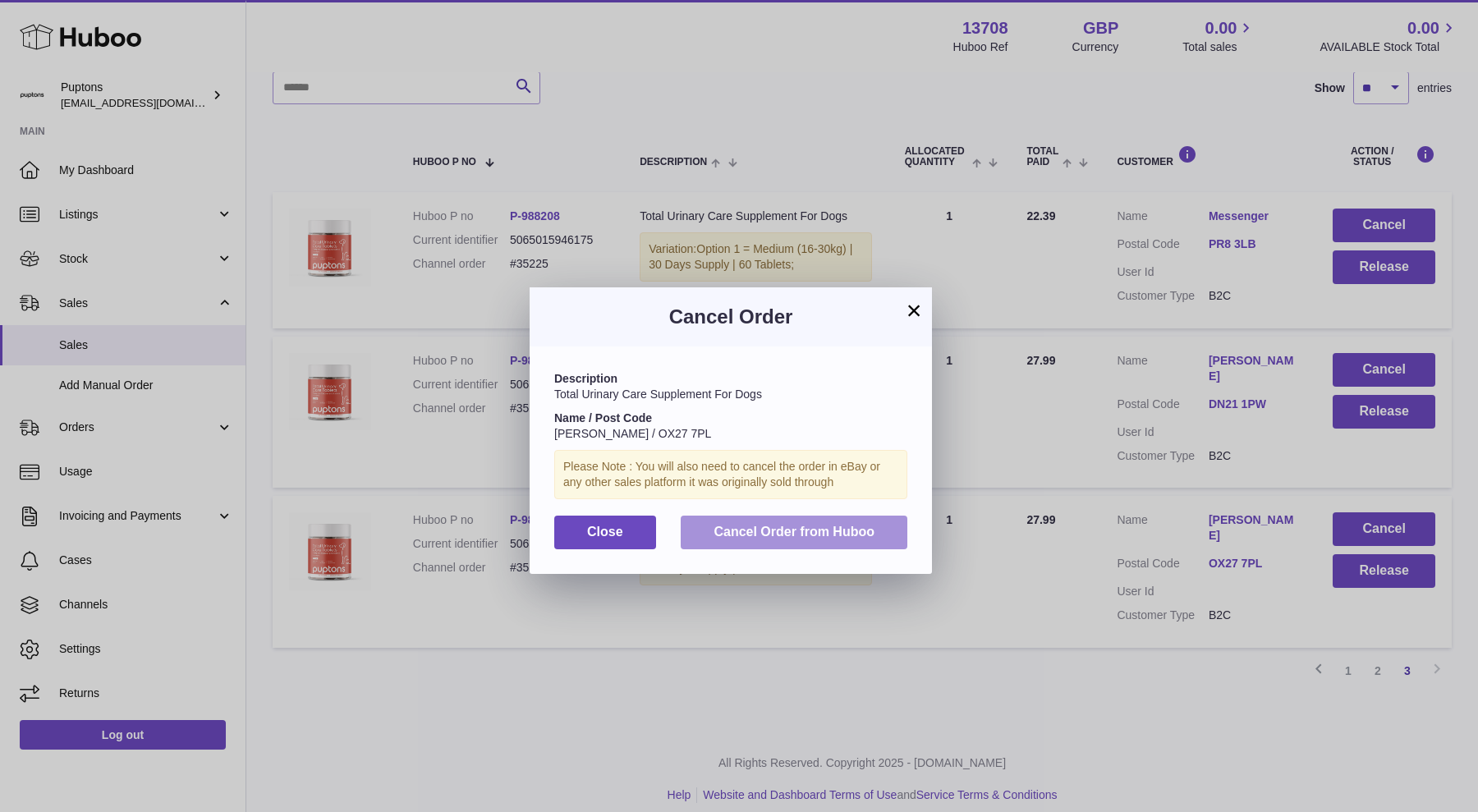
click at [857, 527] on span "Cancel Order from Huboo" at bounding box center [794, 531] width 161 height 14
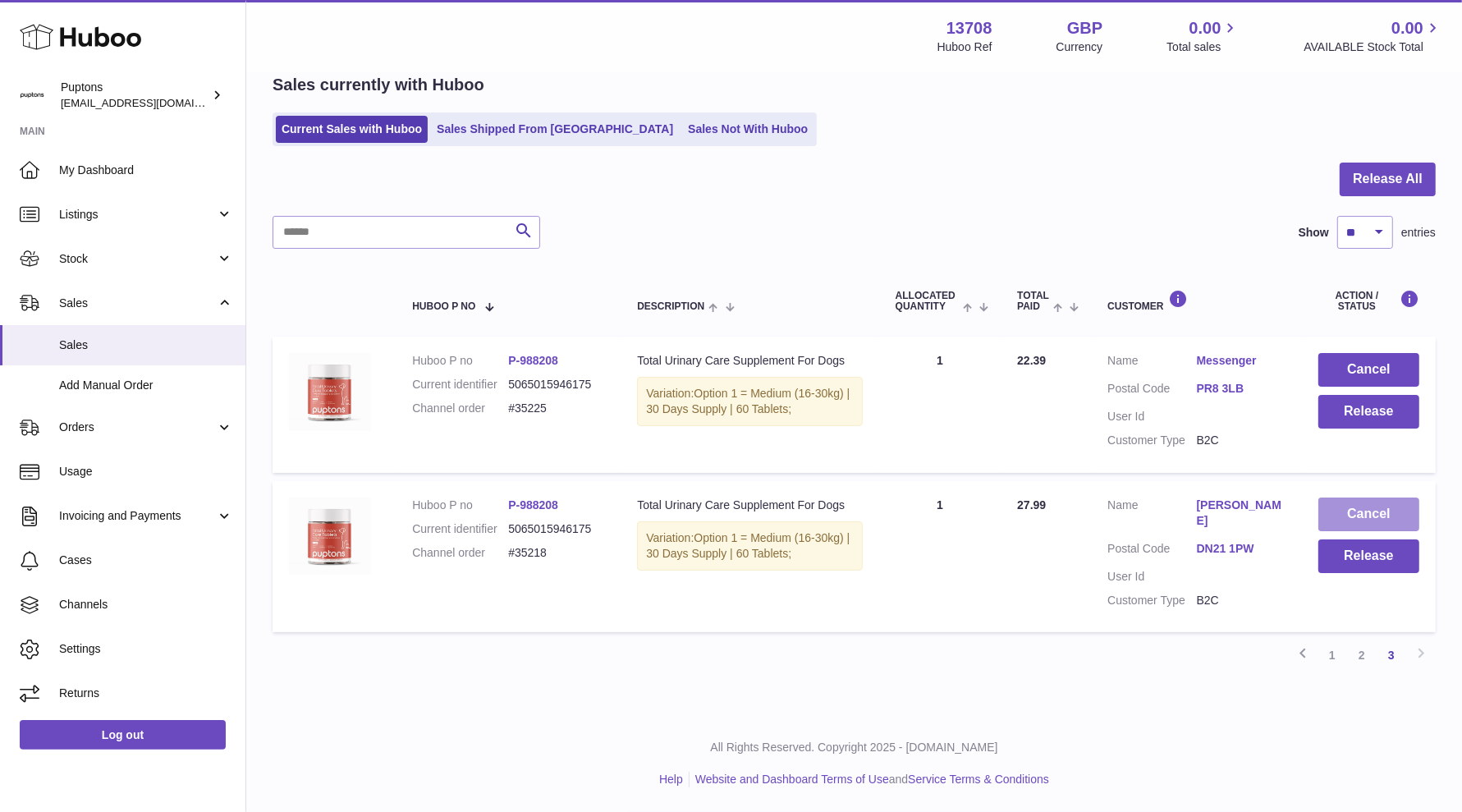
click at [1312, 498] on button "Cancel" at bounding box center [1369, 514] width 101 height 34
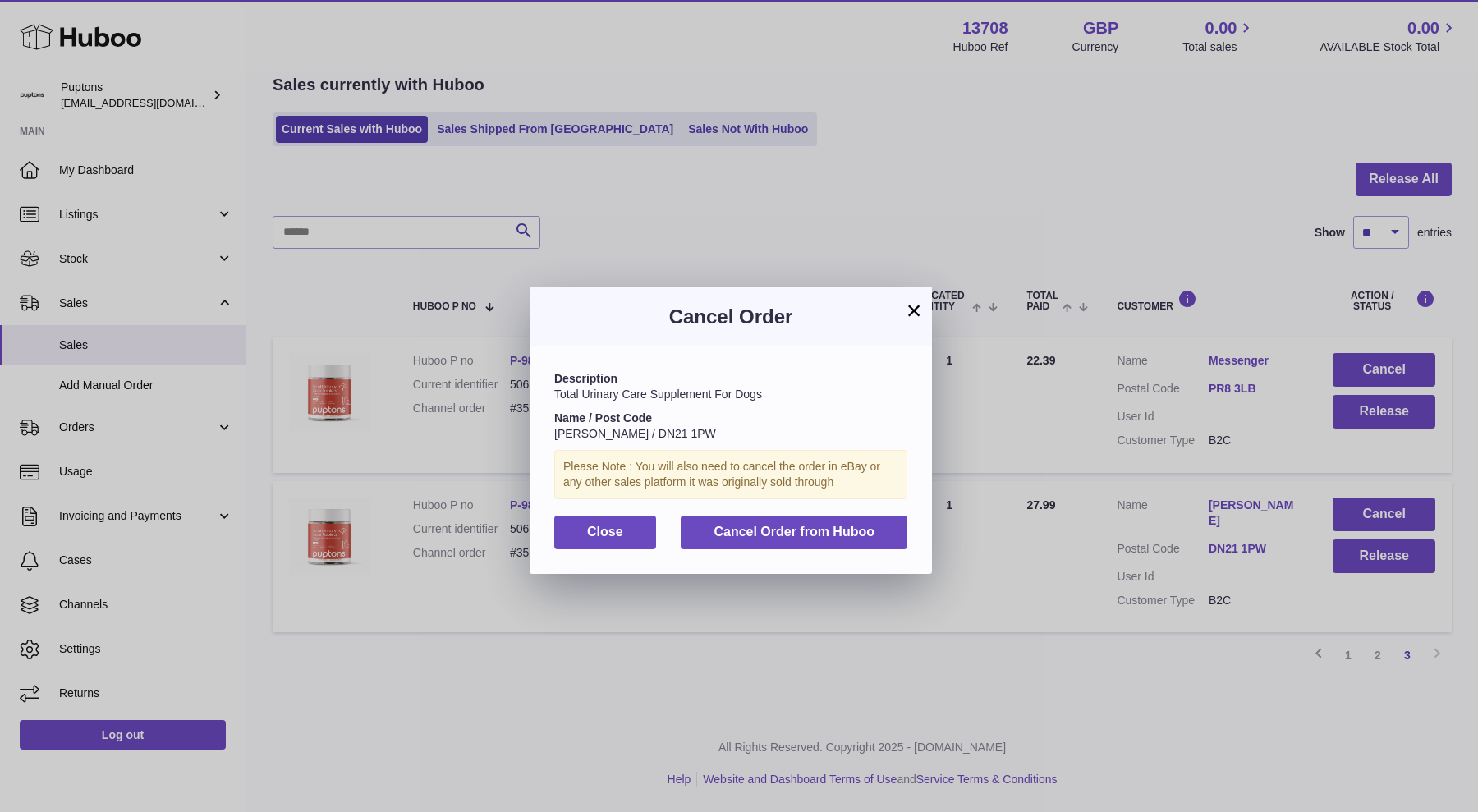
click at [915, 525] on div "Description Total Urinary Care Supplement For Dogs Name / Post Code Catherine B…" at bounding box center [730, 459] width 402 height 226
click at [894, 532] on button "Cancel Order from Huboo" at bounding box center [794, 532] width 226 height 34
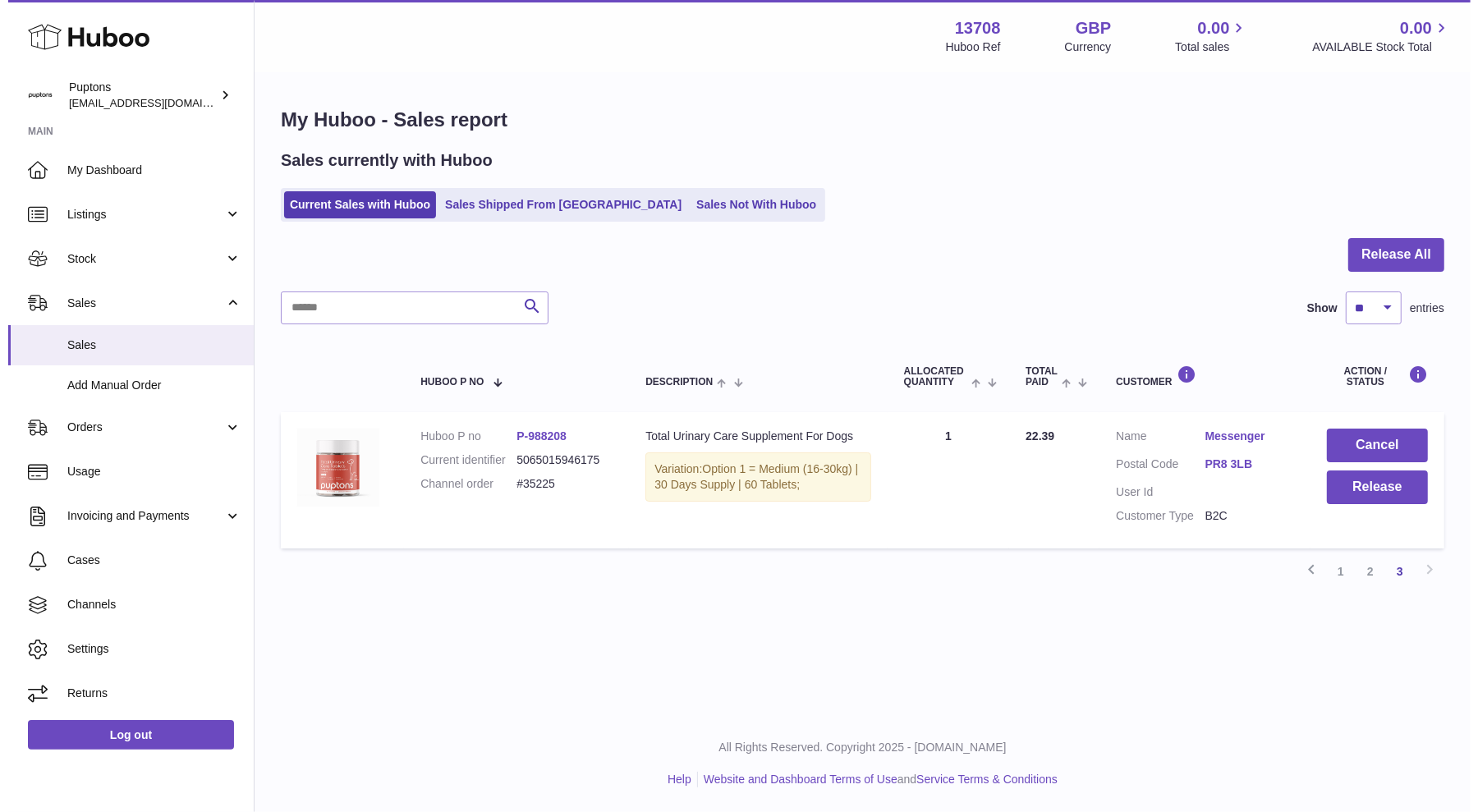
scroll to position [0, 0]
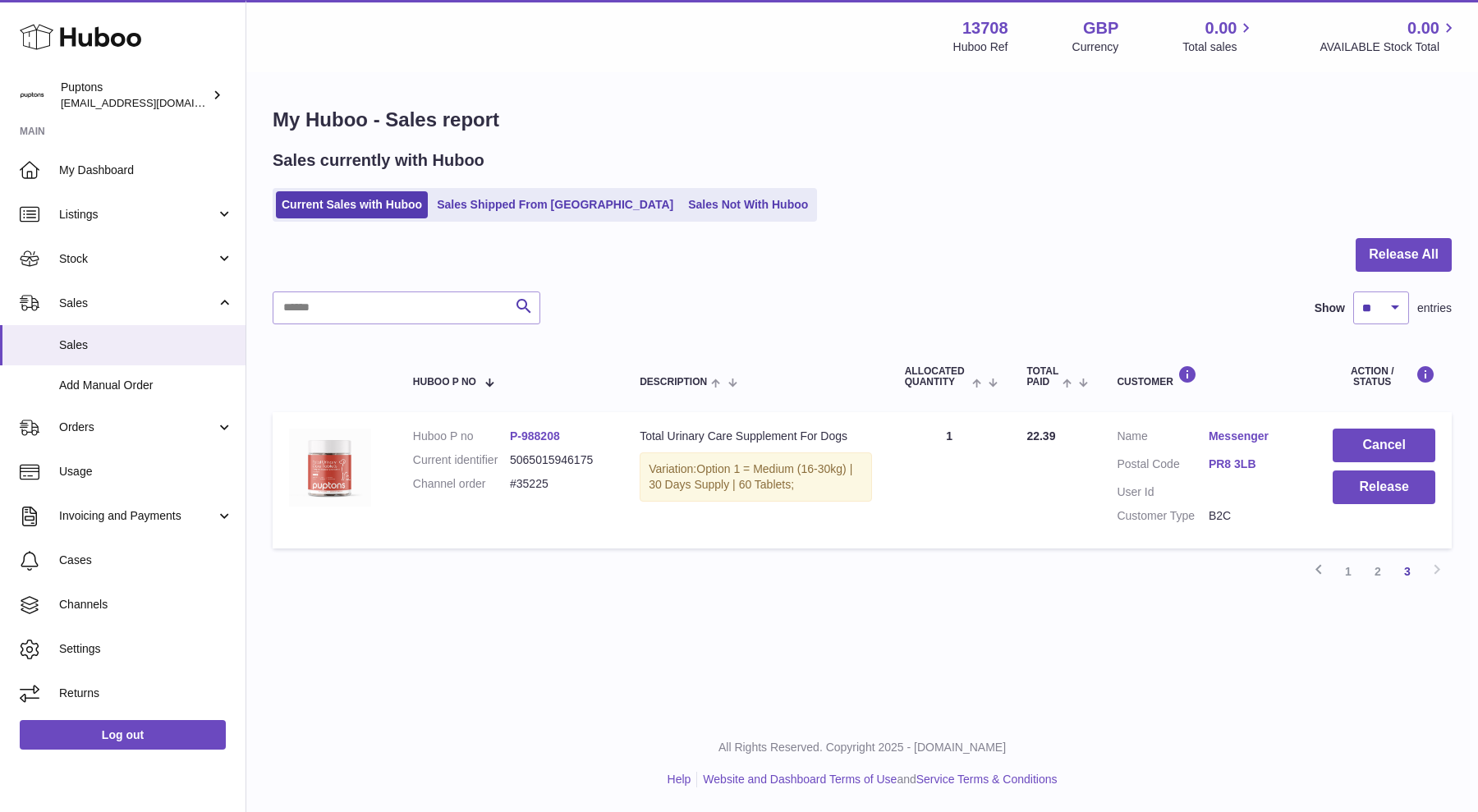
click at [1313, 573] on link "2" at bounding box center [1378, 572] width 30 height 30
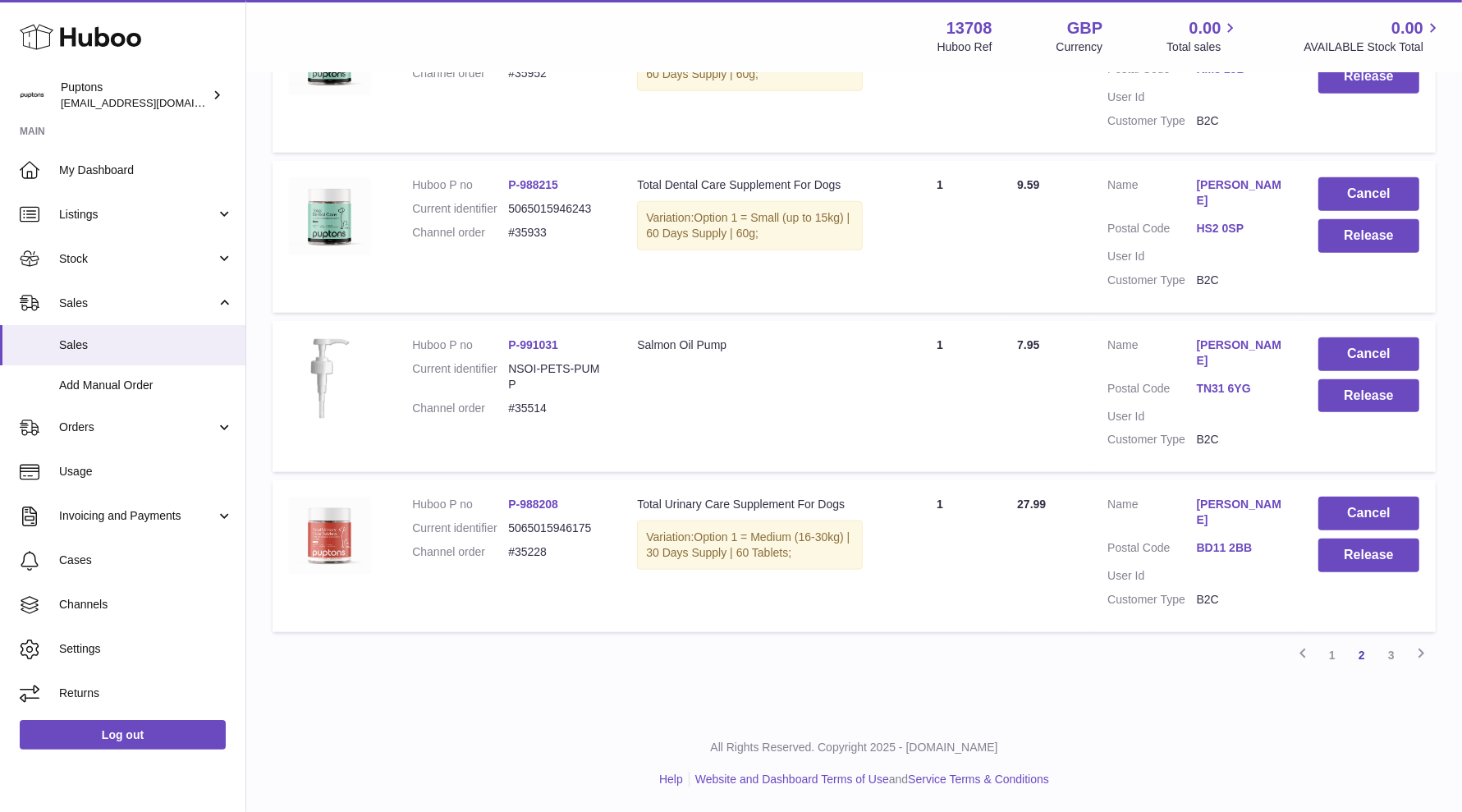
scroll to position [1431, 0]
click at [1312, 652] on link "3" at bounding box center [1391, 655] width 30 height 30
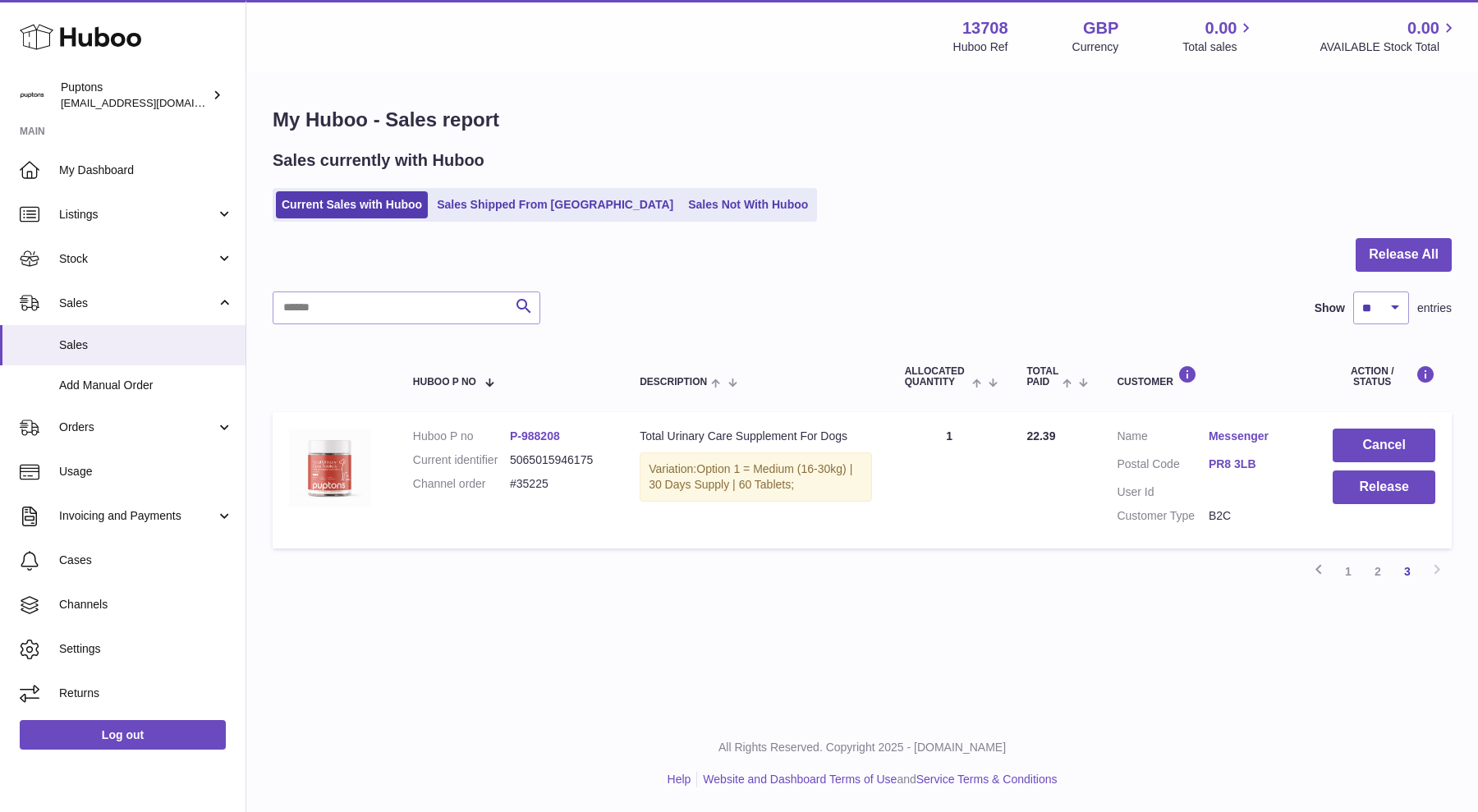
click at [1313, 564] on link "1" at bounding box center [1348, 572] width 30 height 30
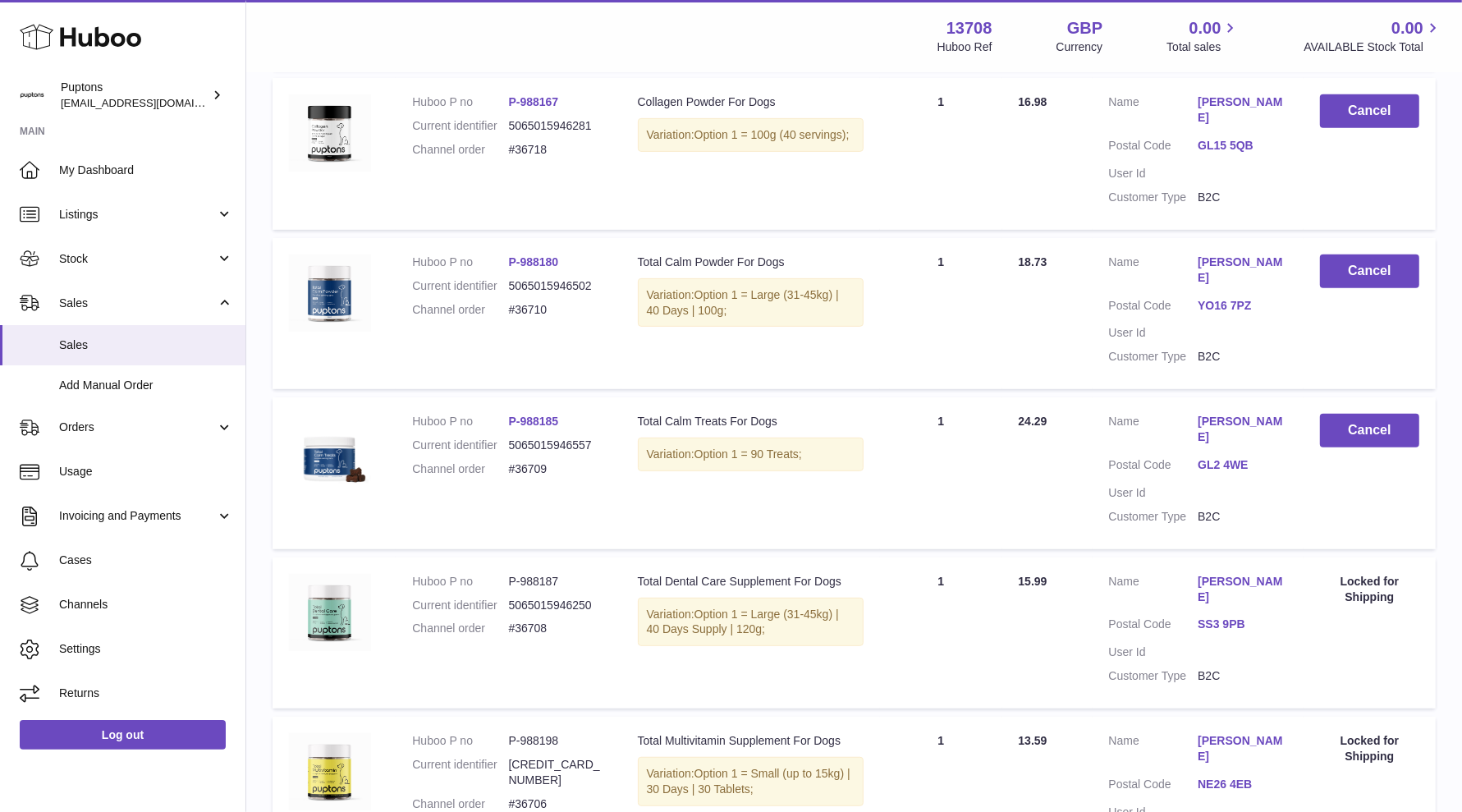
scroll to position [690, 0]
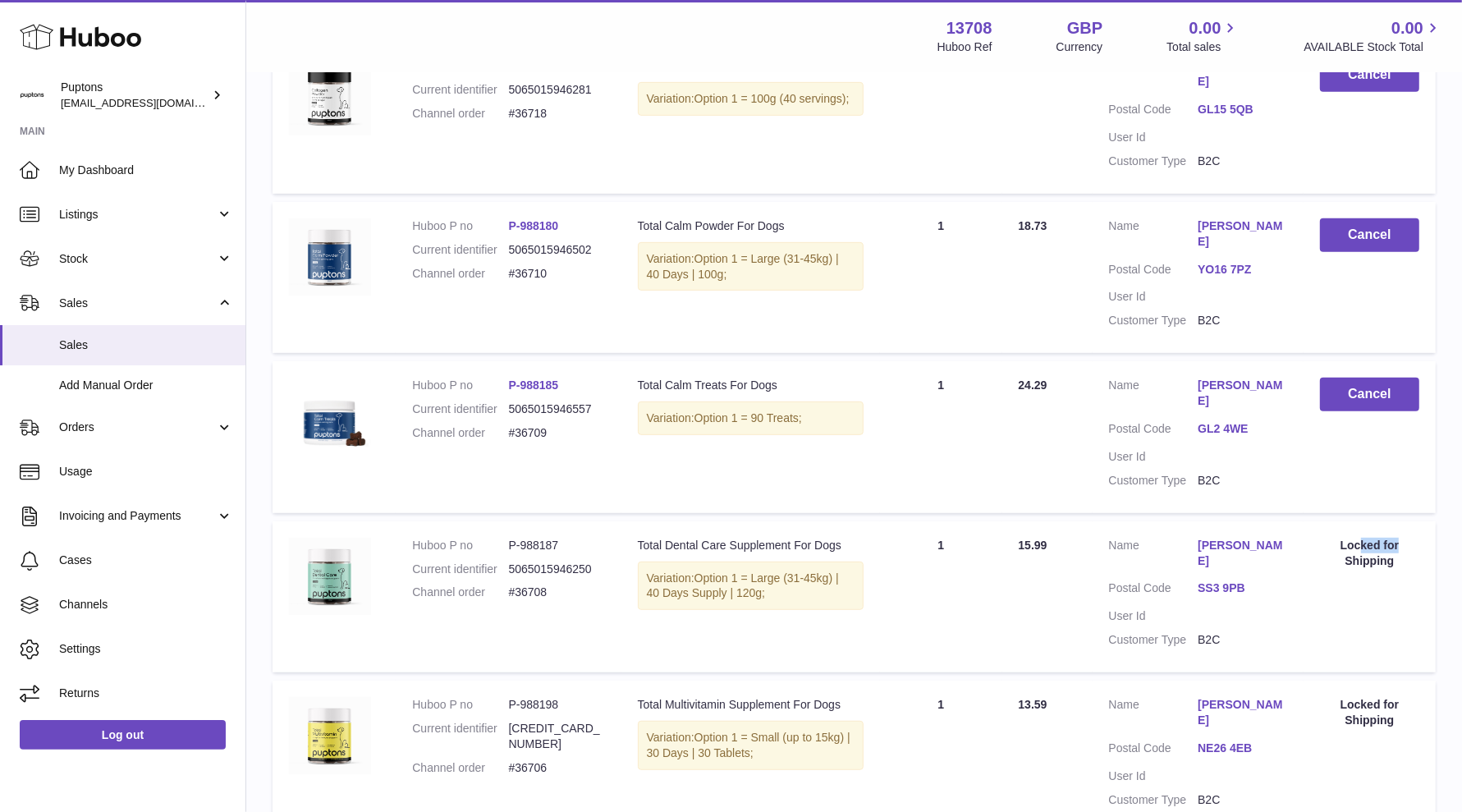
drag, startPoint x: 1410, startPoint y: 581, endPoint x: 1360, endPoint y: 580, distance: 50.0
click at [1312, 569] on div "Locked for Shipping" at bounding box center [1369, 553] width 99 height 31
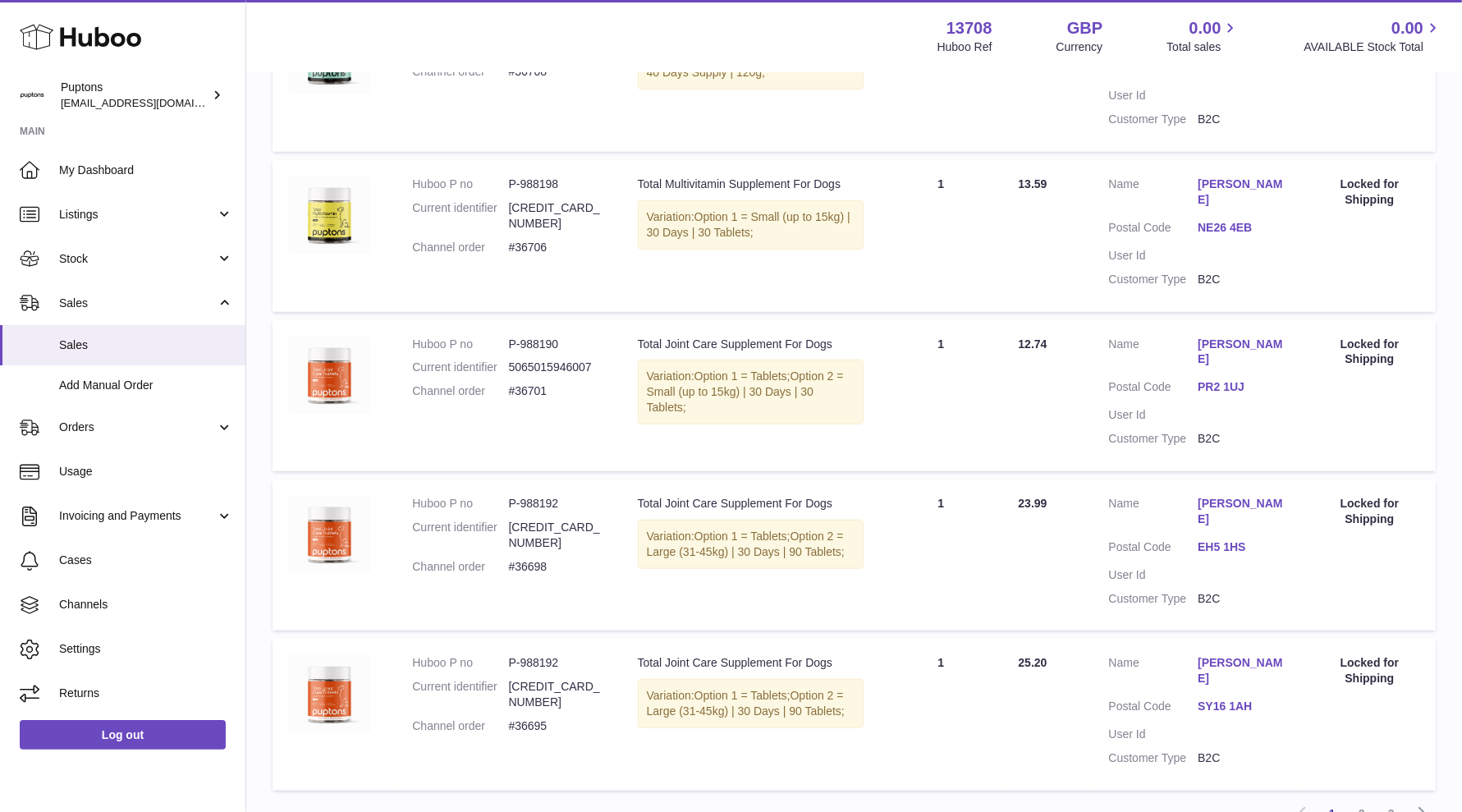
scroll to position [1415, 0]
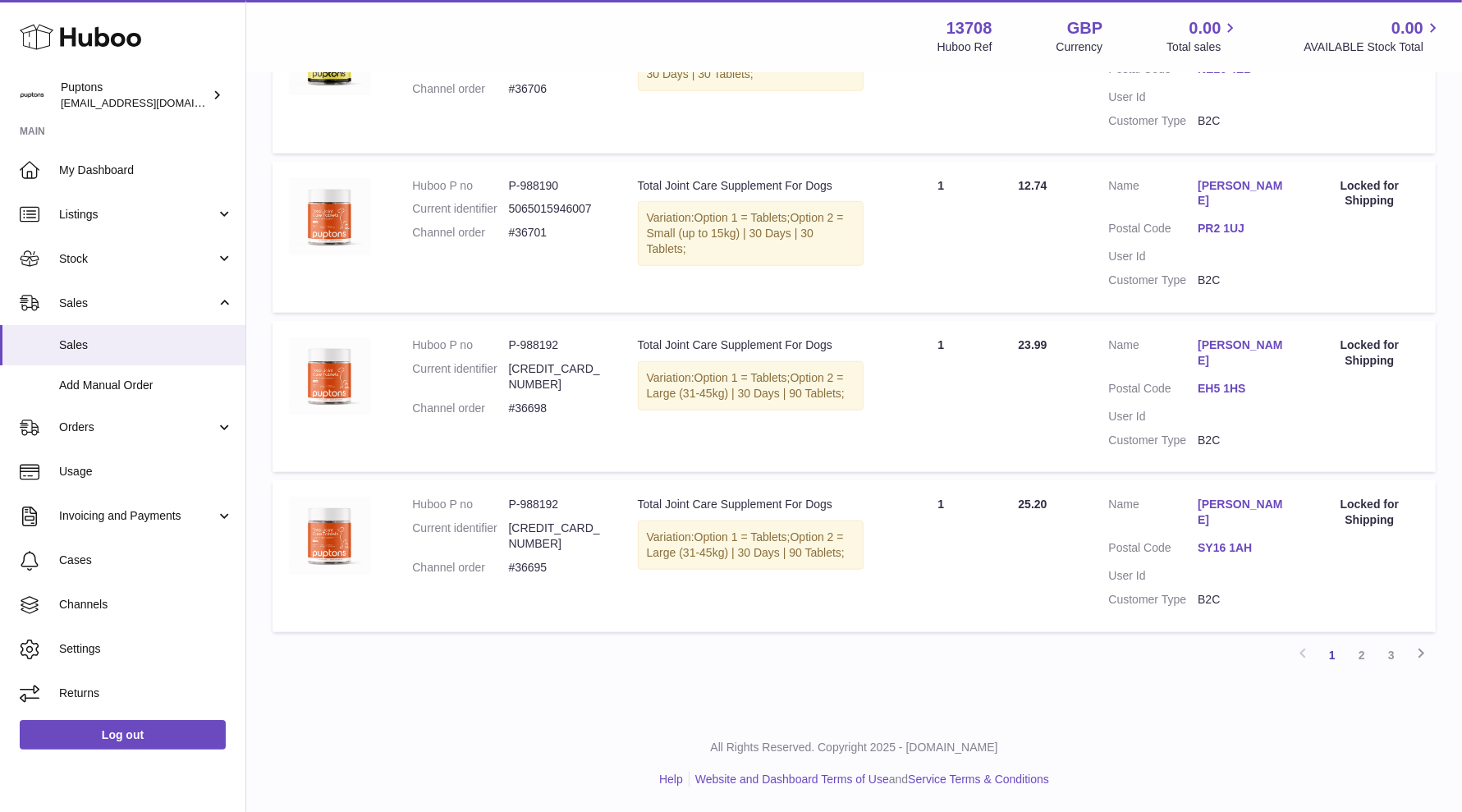
click at [1312, 656] on link "2" at bounding box center [1362, 655] width 30 height 30
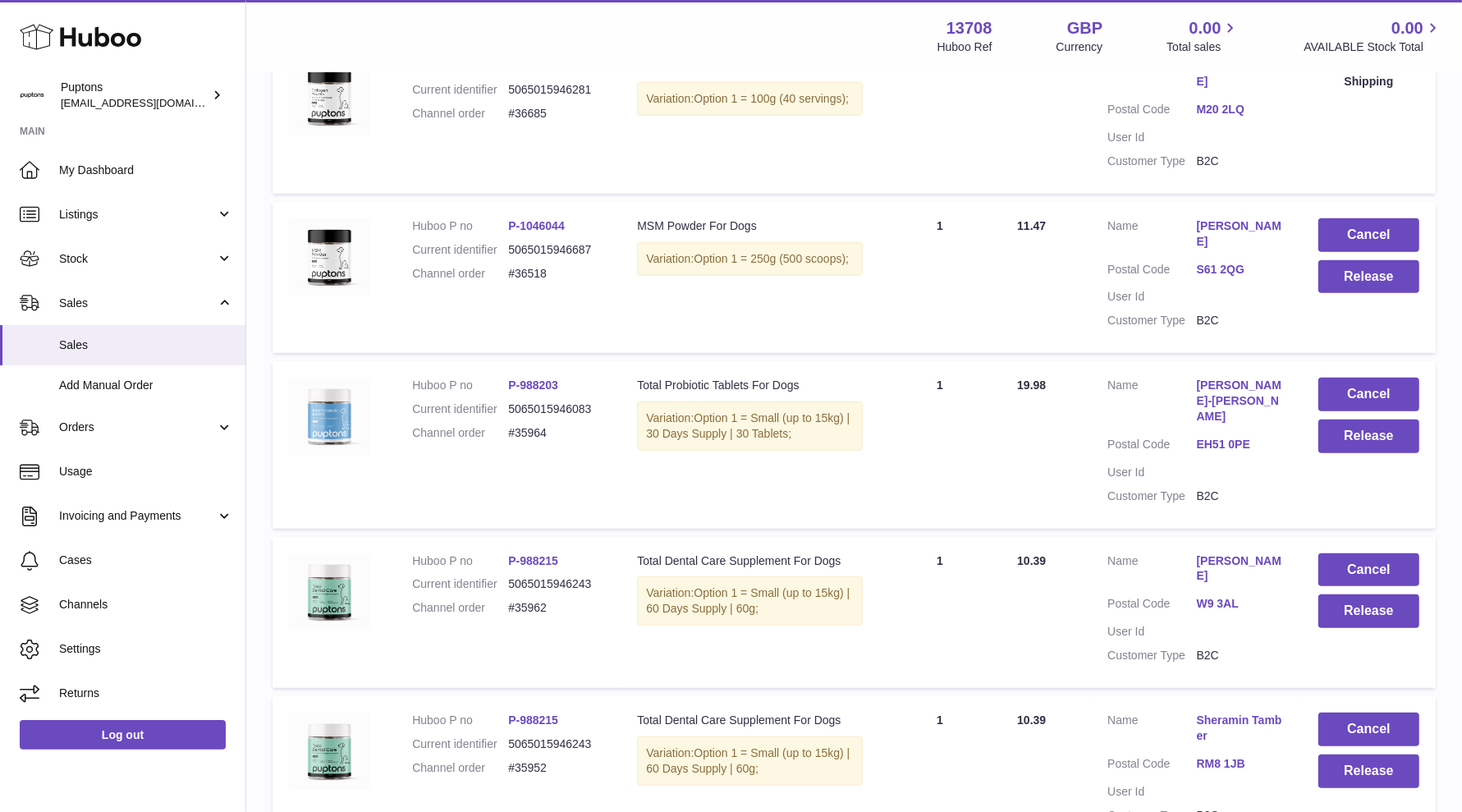
scroll to position [586, 0]
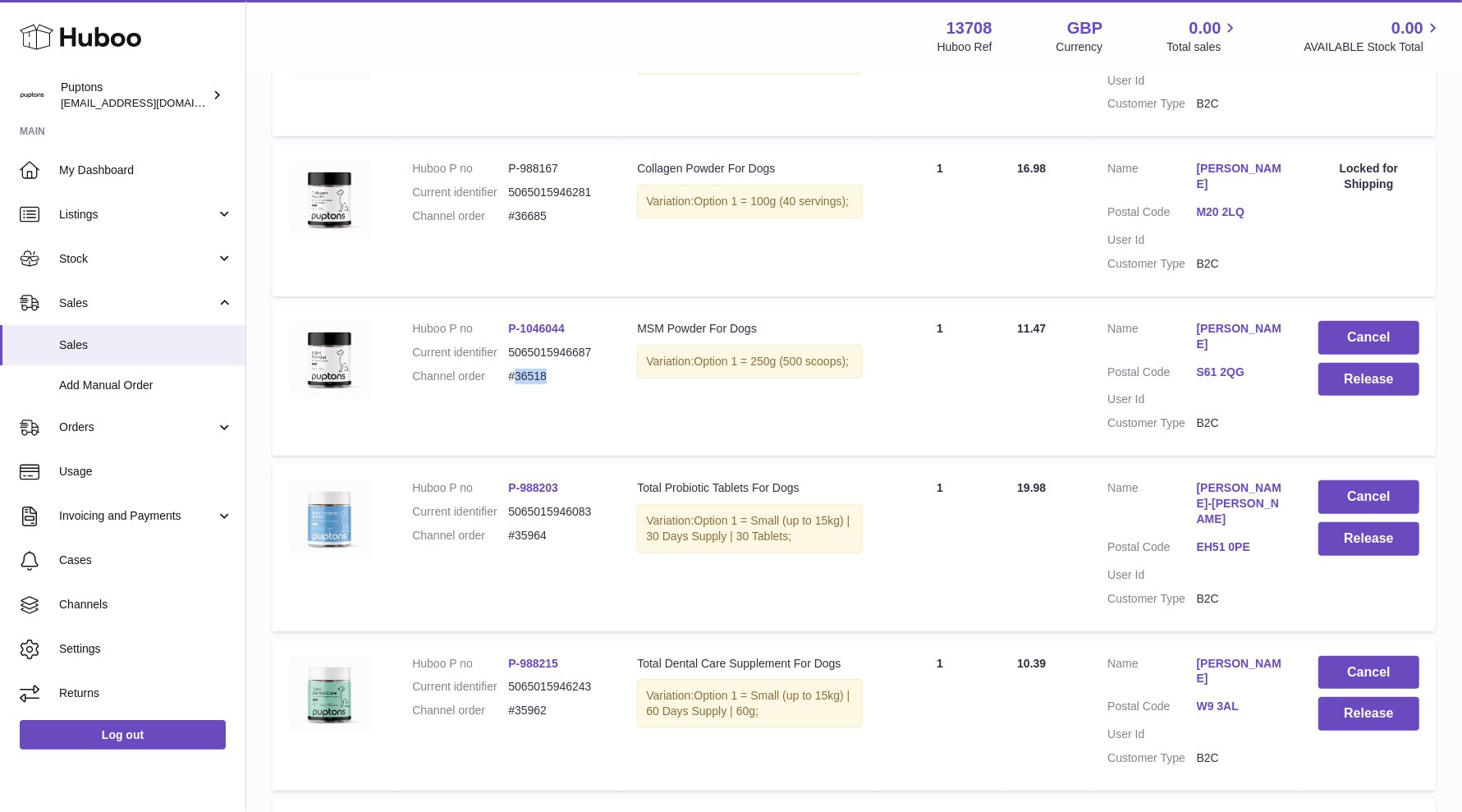
drag, startPoint x: 539, startPoint y: 405, endPoint x: 513, endPoint y: 410, distance: 26.5
click at [513, 384] on dd "#36518" at bounding box center [556, 376] width 96 height 16
click at [554, 384] on dd "#36518" at bounding box center [556, 376] width 96 height 16
click at [547, 384] on dd "#36518" at bounding box center [556, 376] width 96 height 16
click at [1312, 351] on button "Cancel" at bounding box center [1369, 338] width 101 height 34
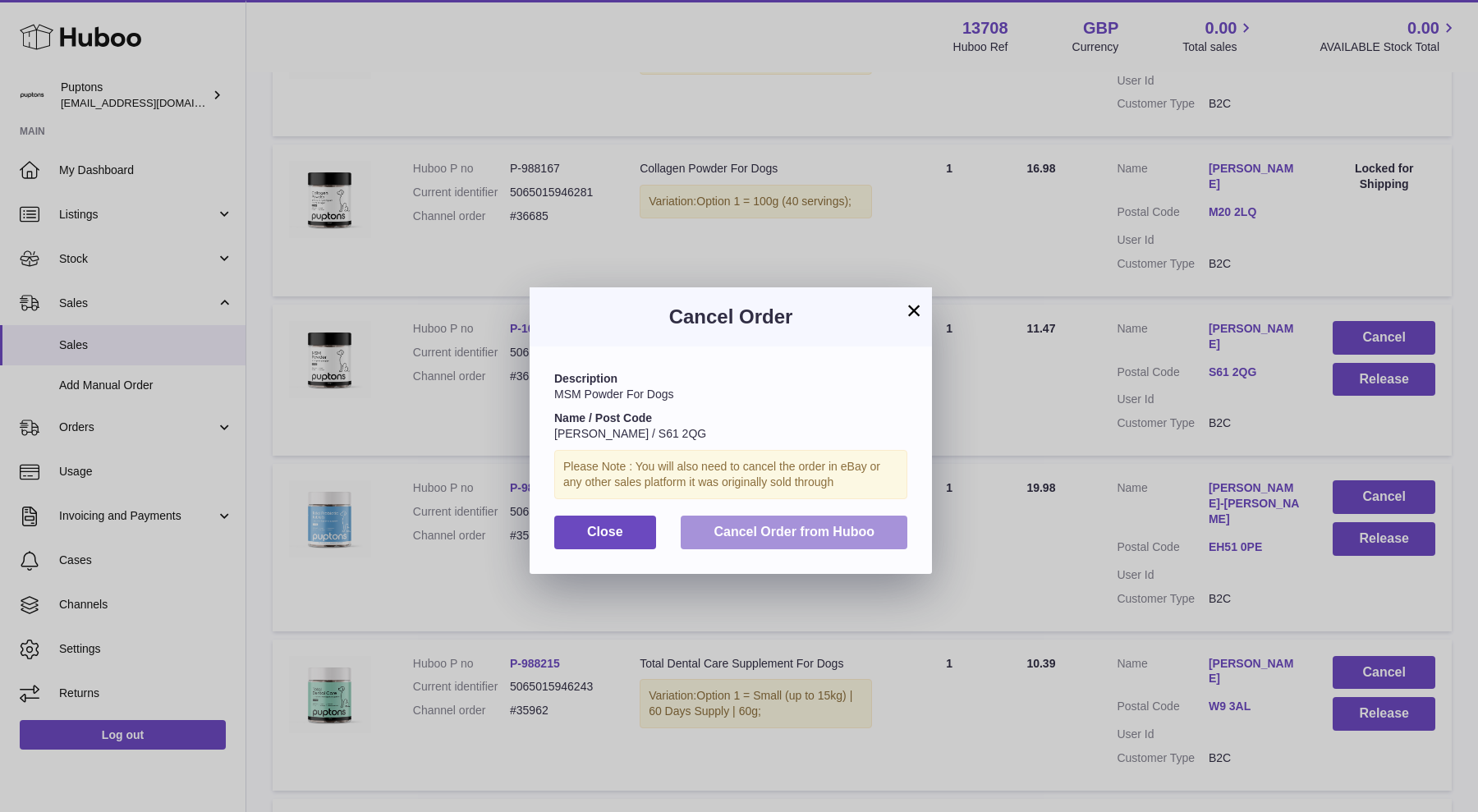
click at [833, 534] on span "Cancel Order from Huboo" at bounding box center [794, 531] width 161 height 14
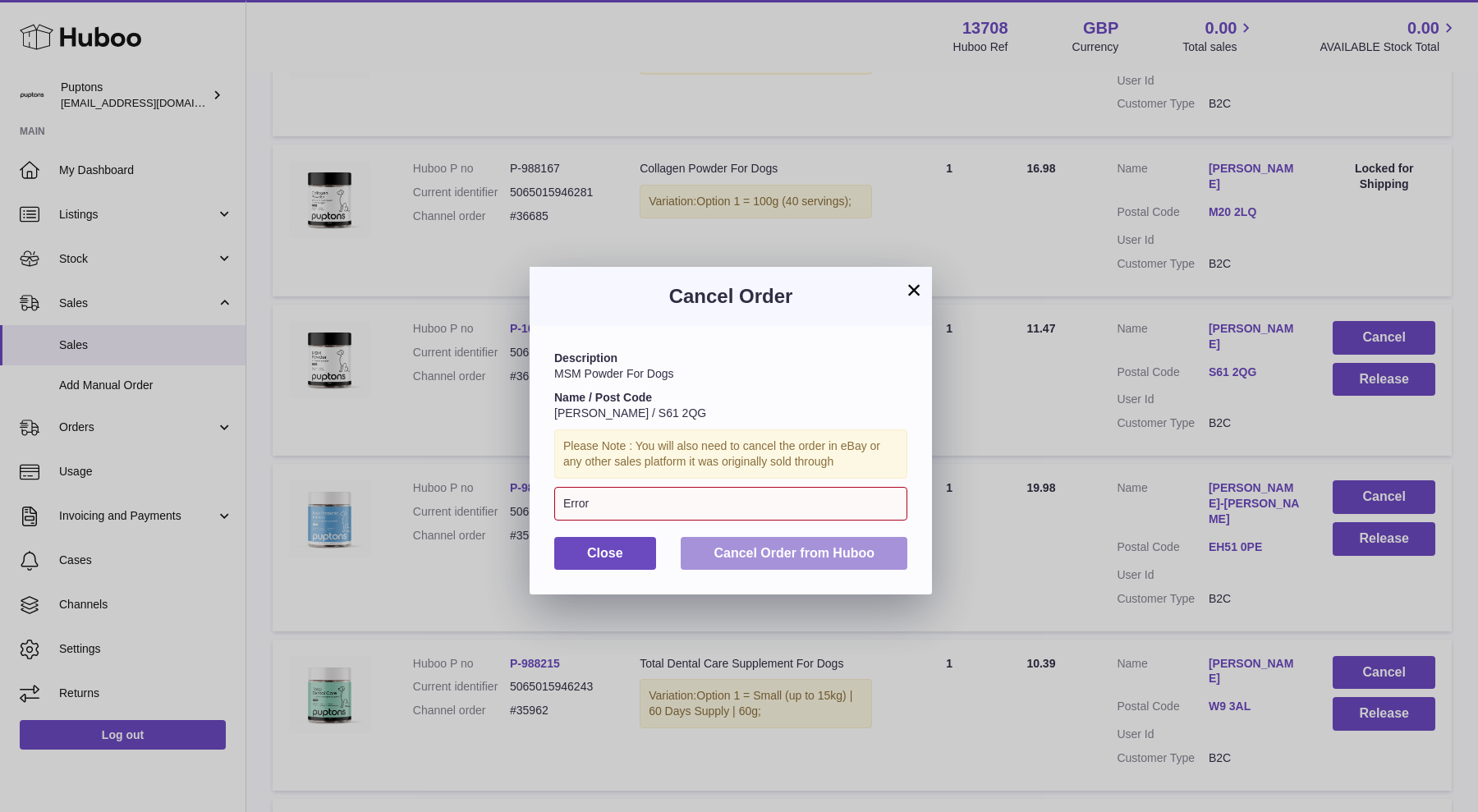
click at [805, 546] on span "Cancel Order from Huboo" at bounding box center [794, 553] width 161 height 14
click at [912, 288] on button "×" at bounding box center [914, 290] width 20 height 20
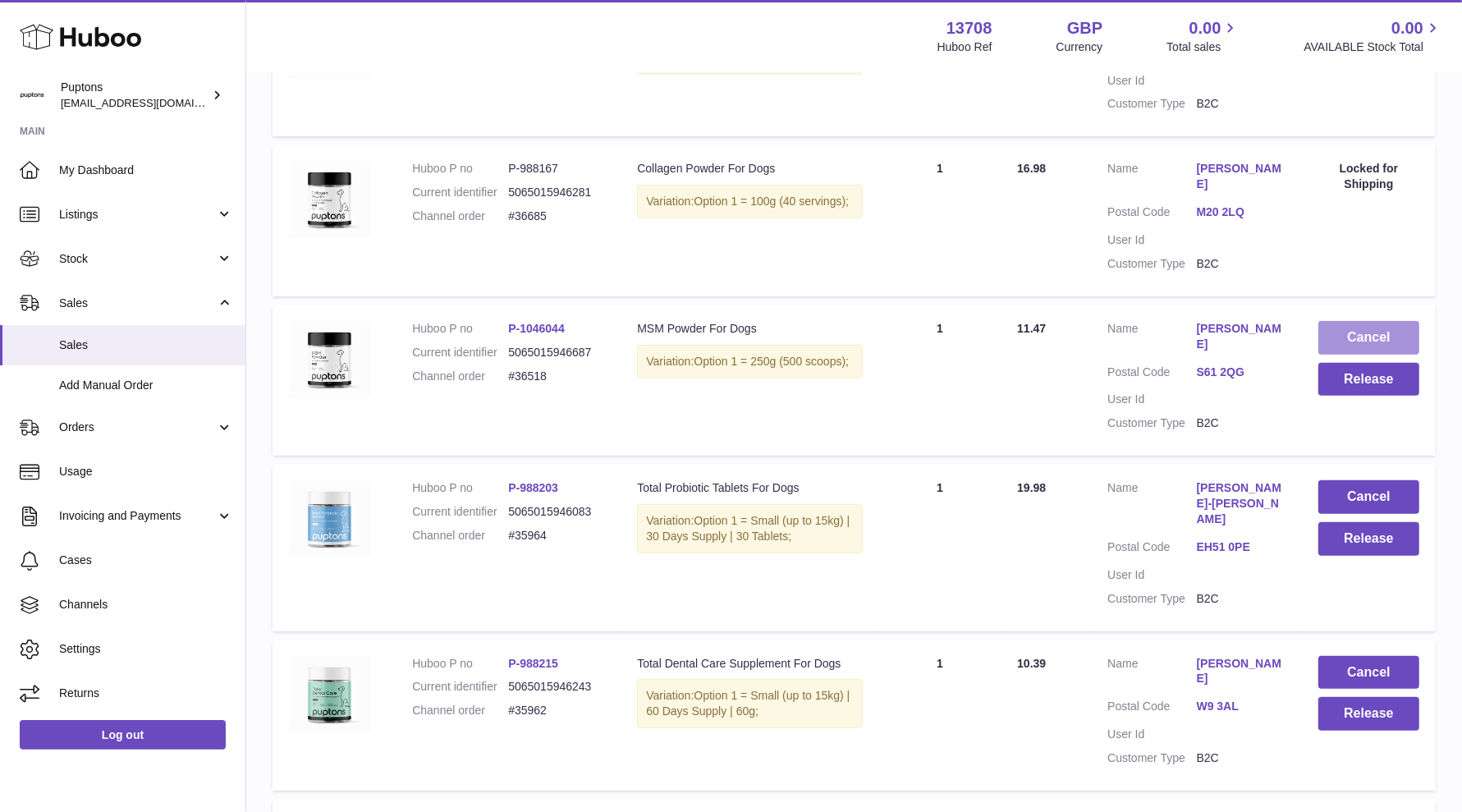
click at [1312, 344] on button "Cancel" at bounding box center [1369, 338] width 101 height 34
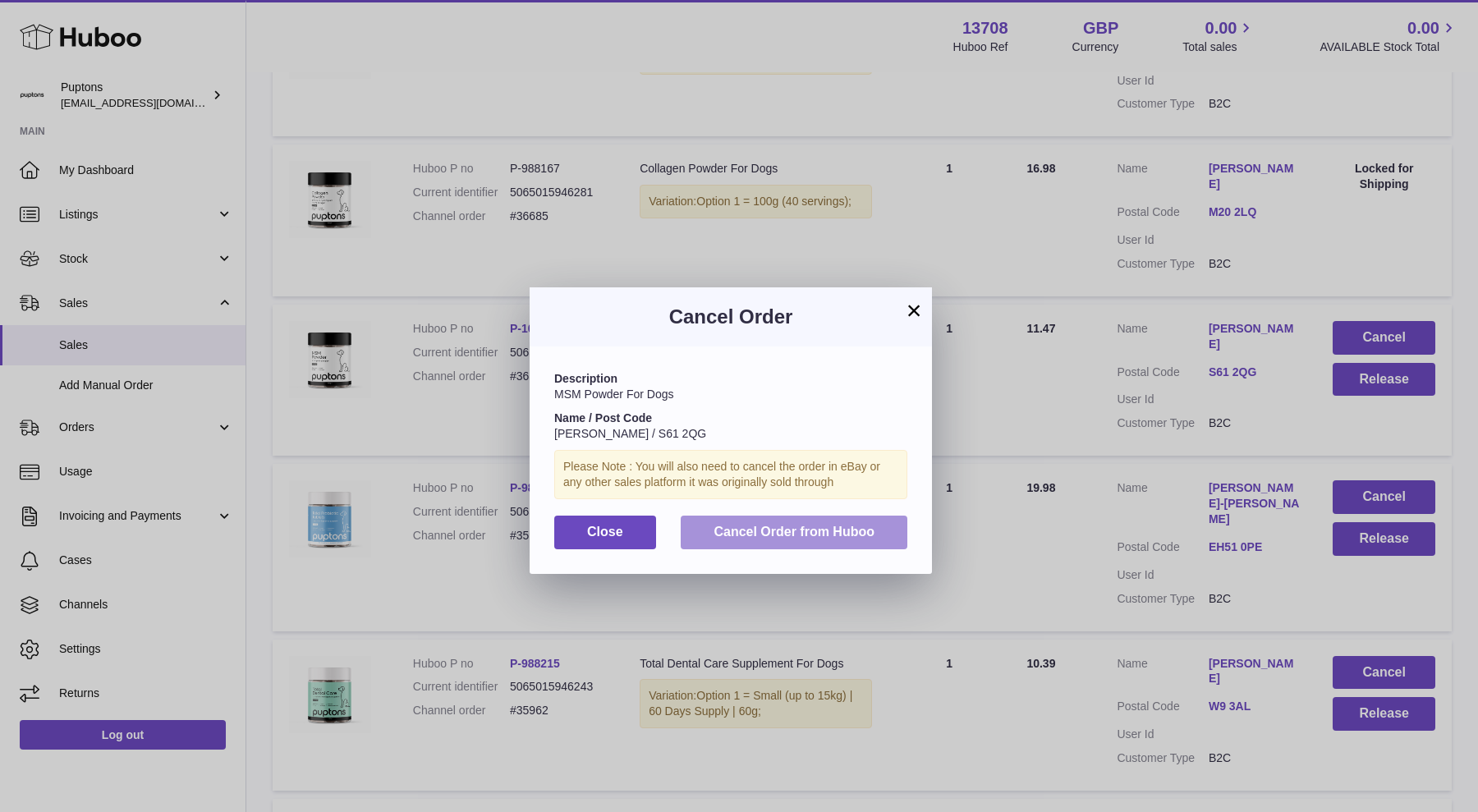
click at [777, 525] on span "Cancel Order from Huboo" at bounding box center [794, 531] width 161 height 14
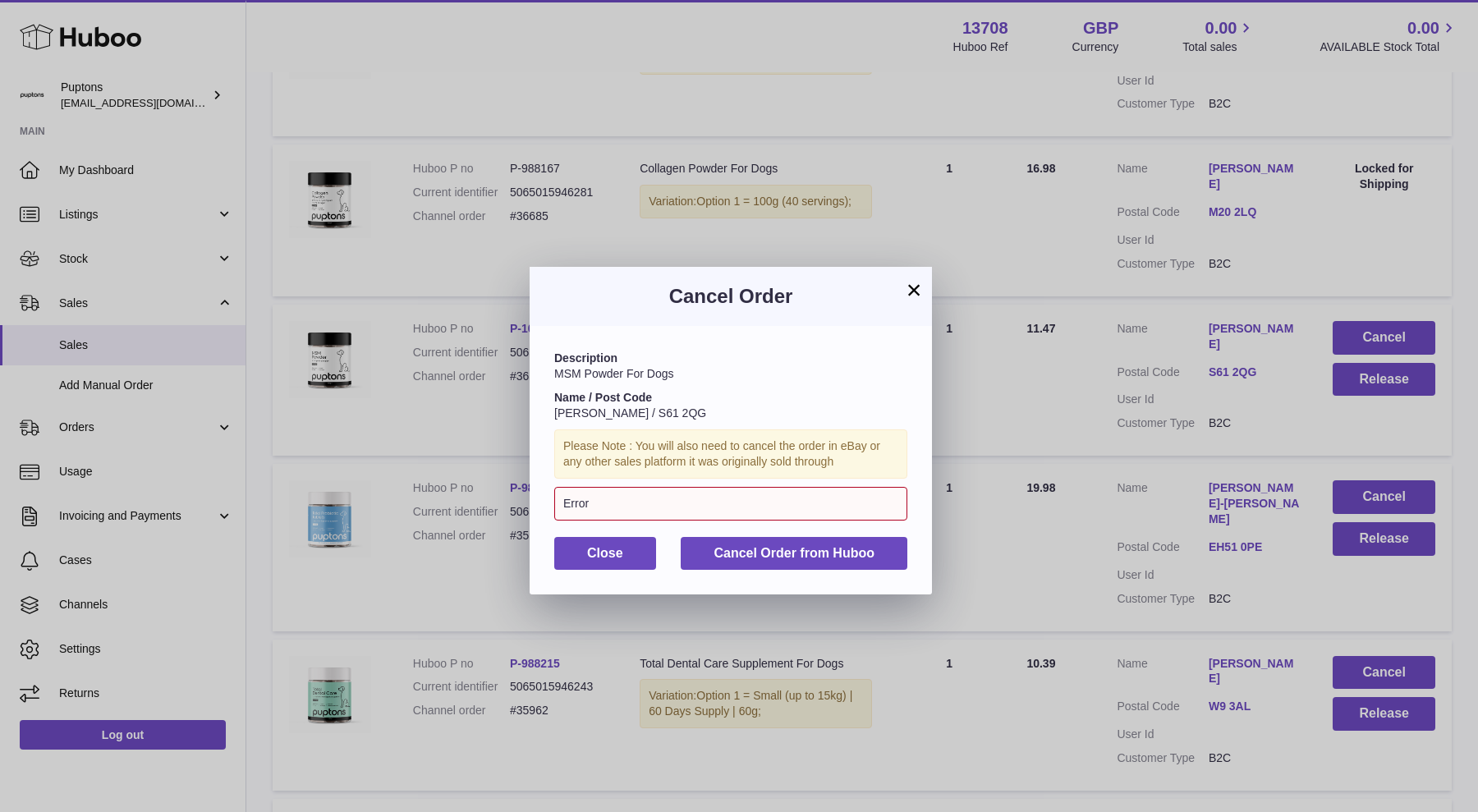
drag, startPoint x: 695, startPoint y: 458, endPoint x: 836, endPoint y: 468, distance: 141.4
click at [836, 468] on div "Please Note : You will also need to cancel the order in eBay or any other sales…" at bounding box center [730, 454] width 353 height 50
click at [917, 287] on button "×" at bounding box center [914, 290] width 20 height 20
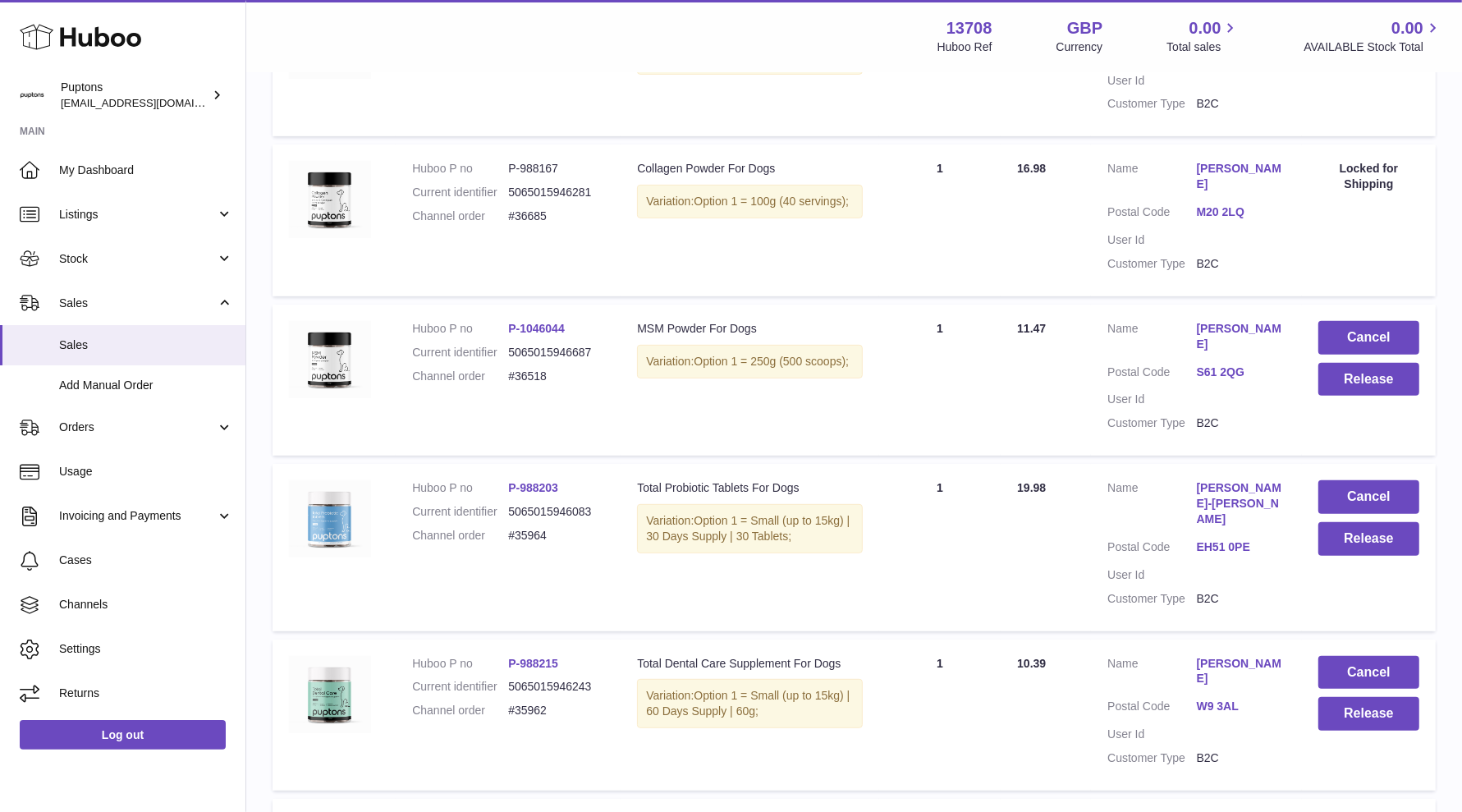
click at [533, 335] on link "P-1046044" at bounding box center [536, 329] width 57 height 13
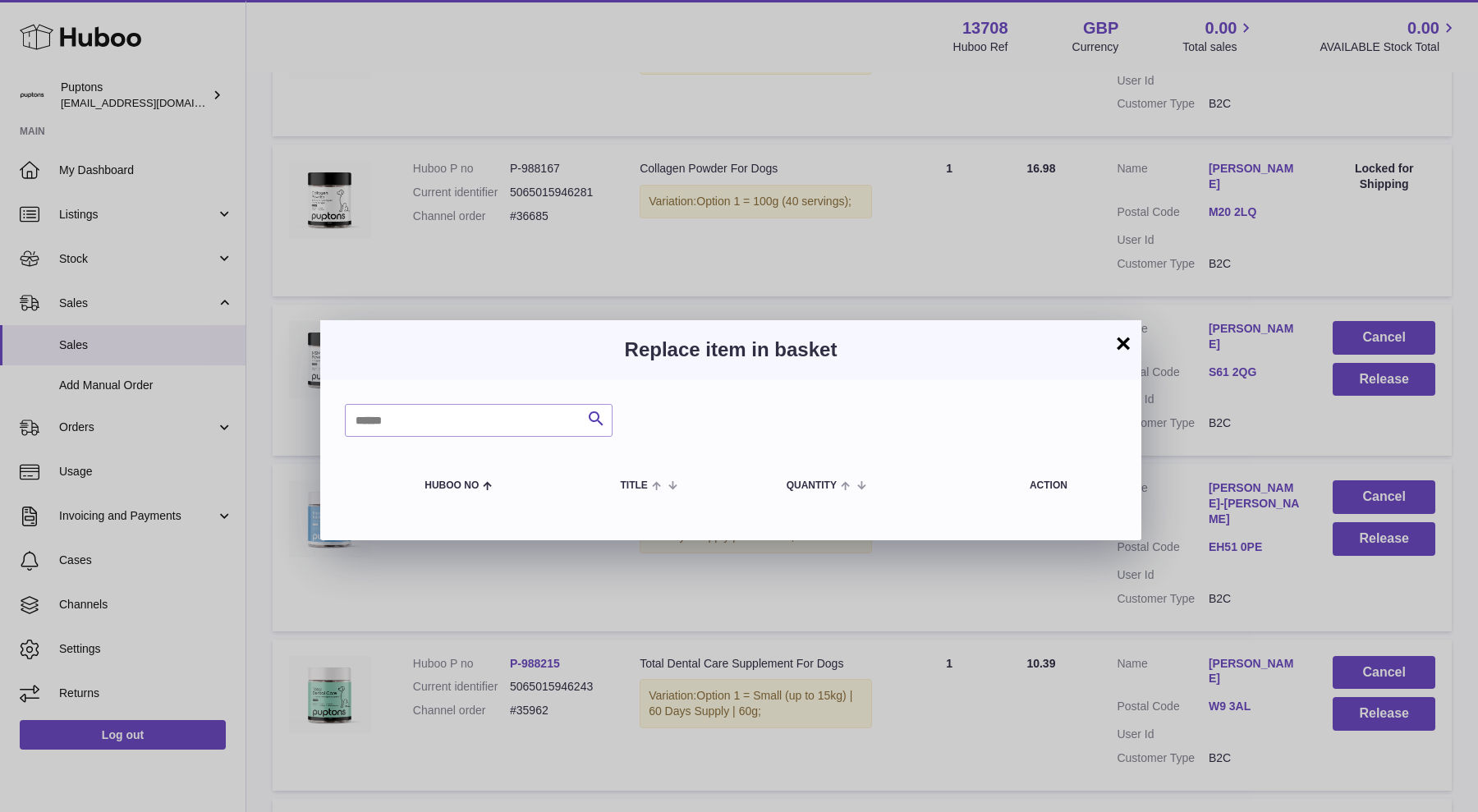
drag, startPoint x: 1129, startPoint y: 337, endPoint x: 1190, endPoint y: 424, distance: 106.3
click at [1129, 340] on button "×" at bounding box center [1123, 343] width 20 height 20
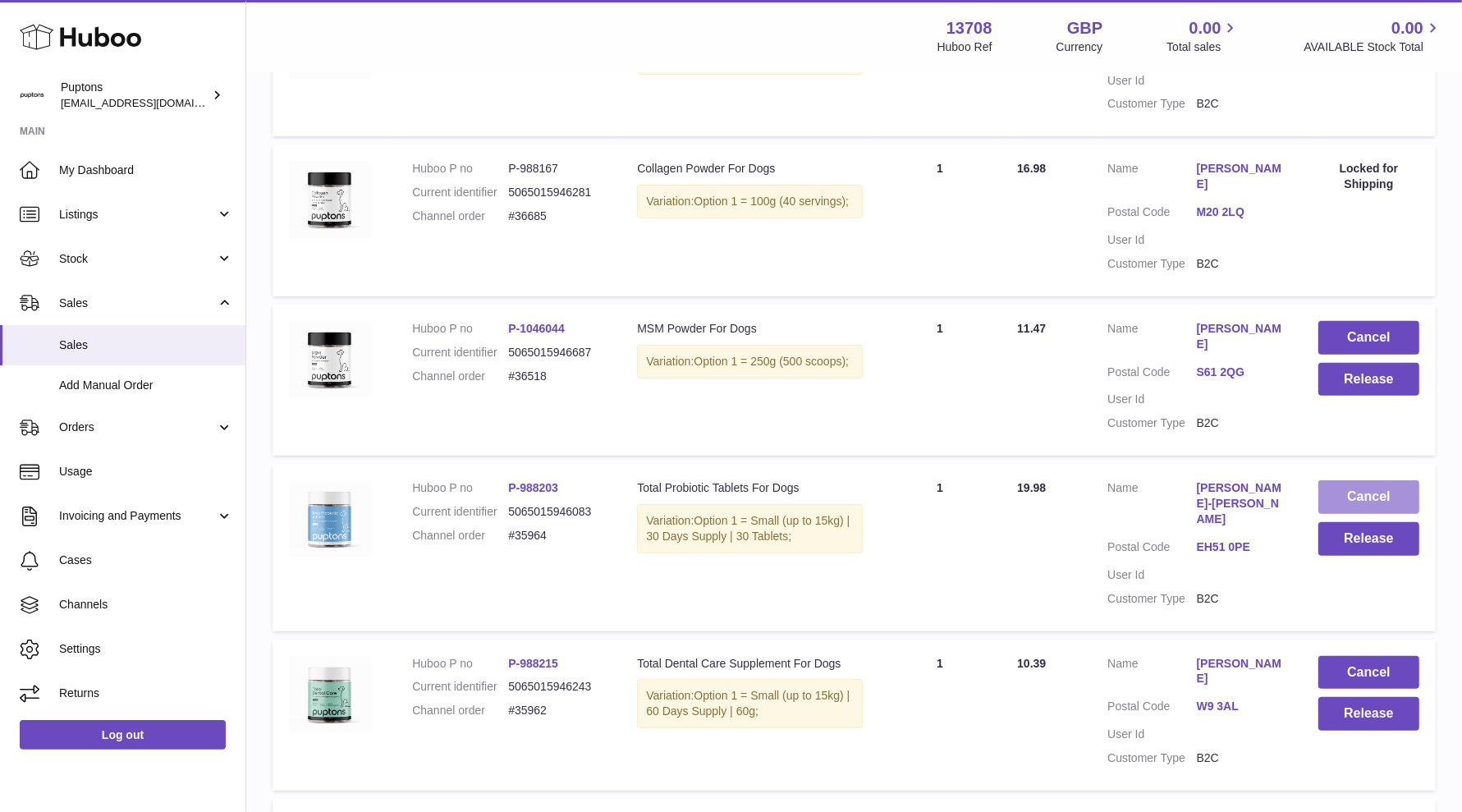
click at [1312, 514] on button "Cancel" at bounding box center [1369, 496] width 101 height 34
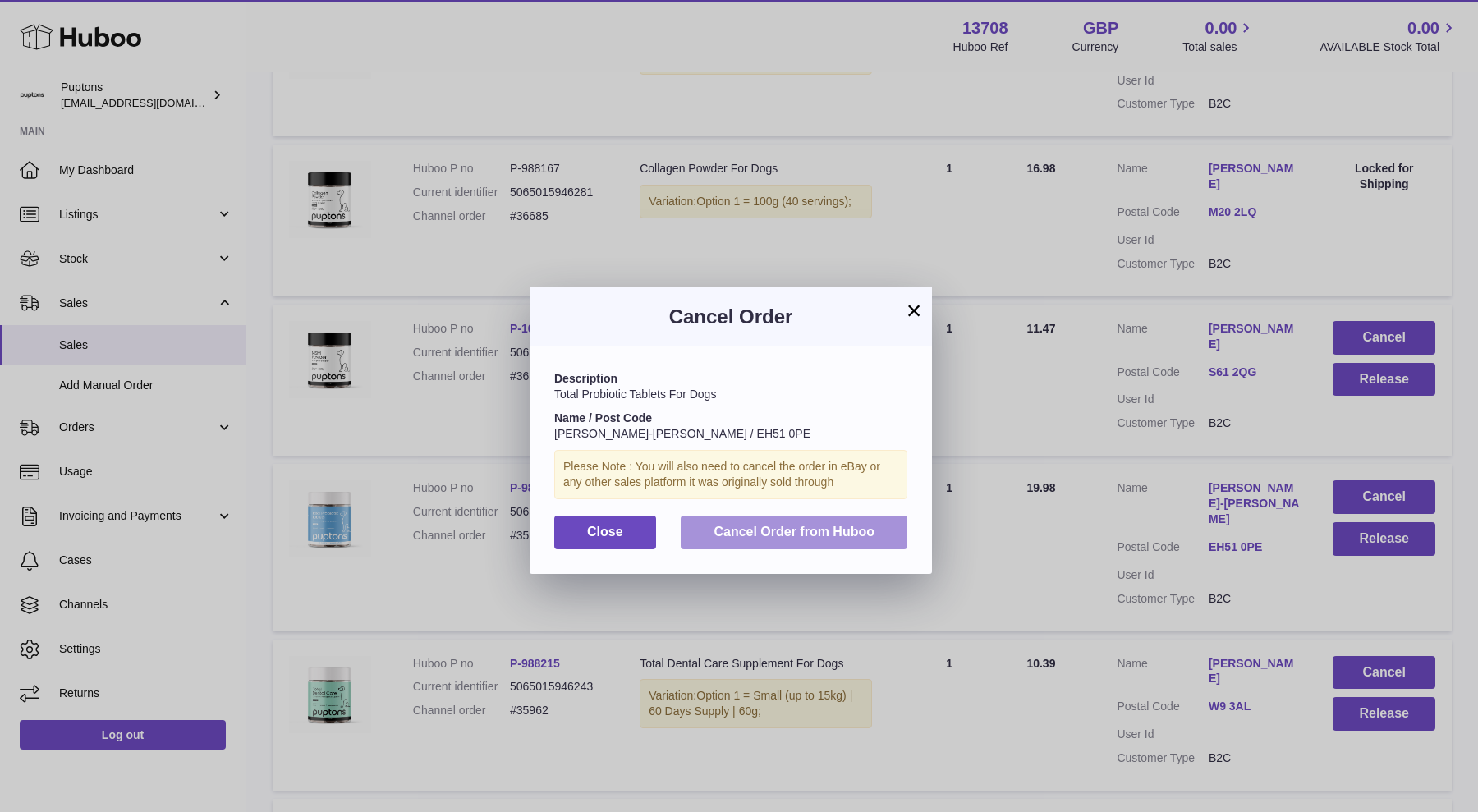
click at [820, 525] on span "Cancel Order from Huboo" at bounding box center [794, 531] width 161 height 14
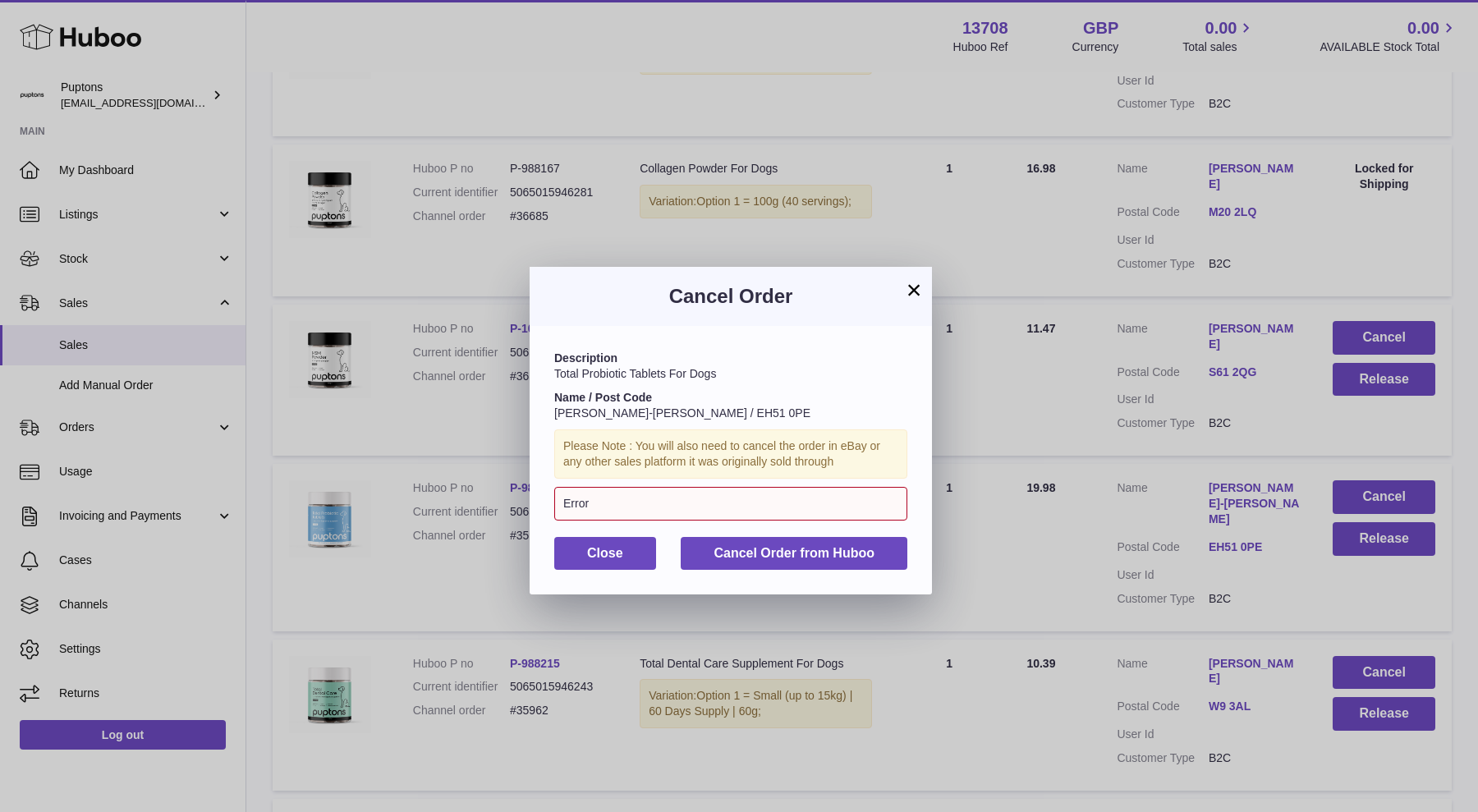
click at [837, 481] on div "Description Total Probiotic Tablets For Dogs Name / Post Code Ari Voumvaki-Gibs…" at bounding box center [730, 459] width 402 height 268
click at [834, 496] on div "Error" at bounding box center [730, 503] width 353 height 34
click at [834, 497] on div "Error" at bounding box center [730, 503] width 353 height 34
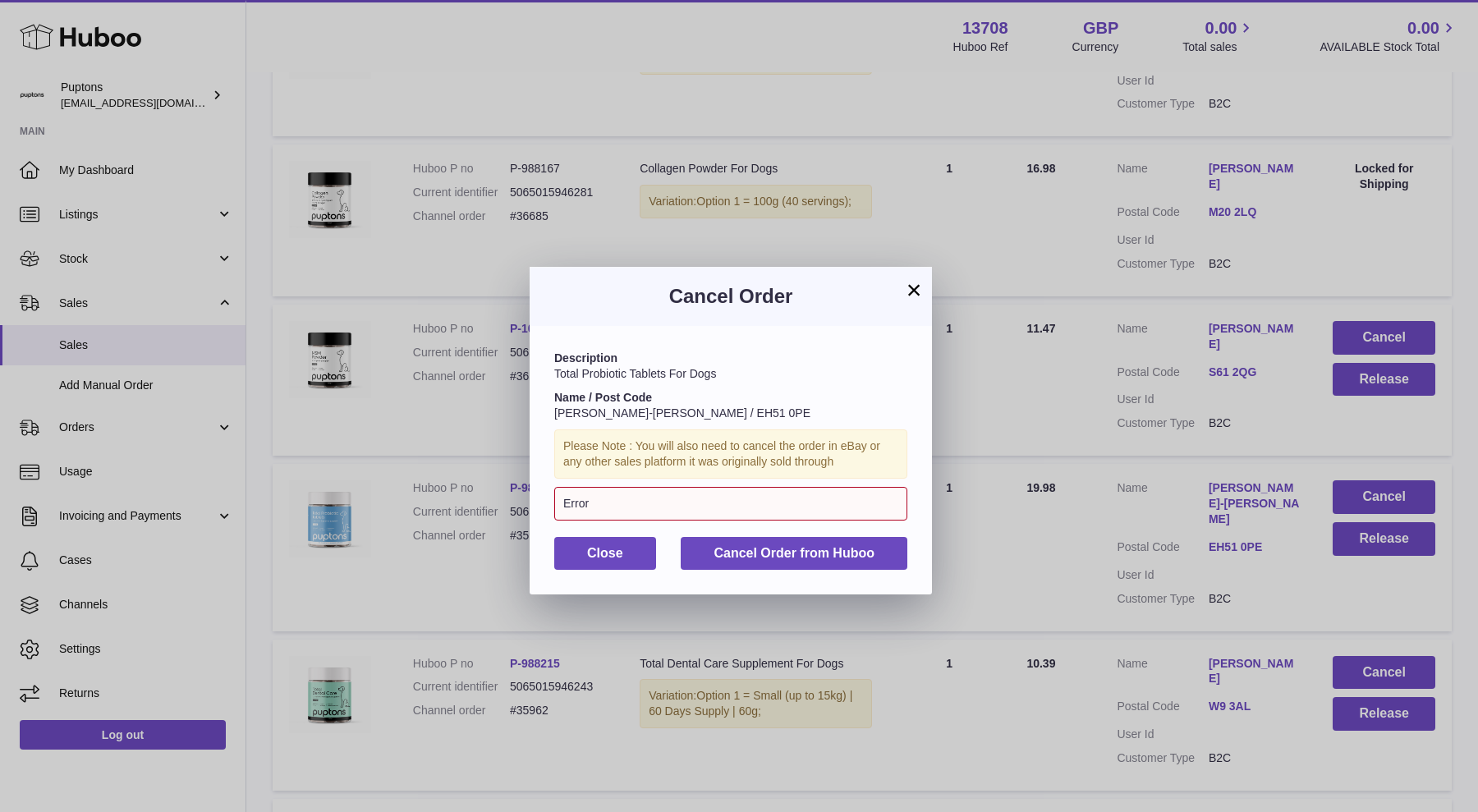
click at [910, 297] on button "×" at bounding box center [914, 290] width 20 height 20
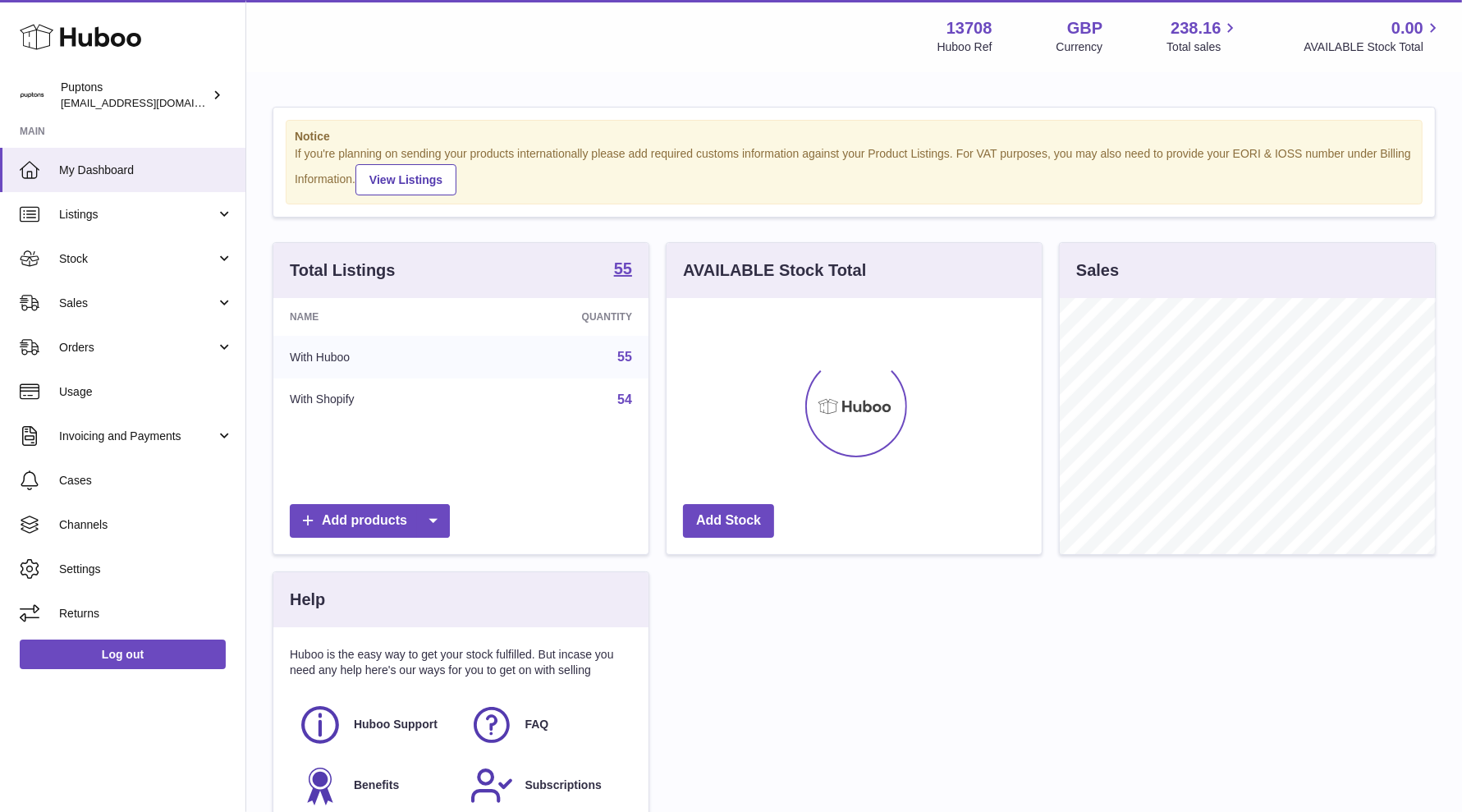
scroll to position [255, 375]
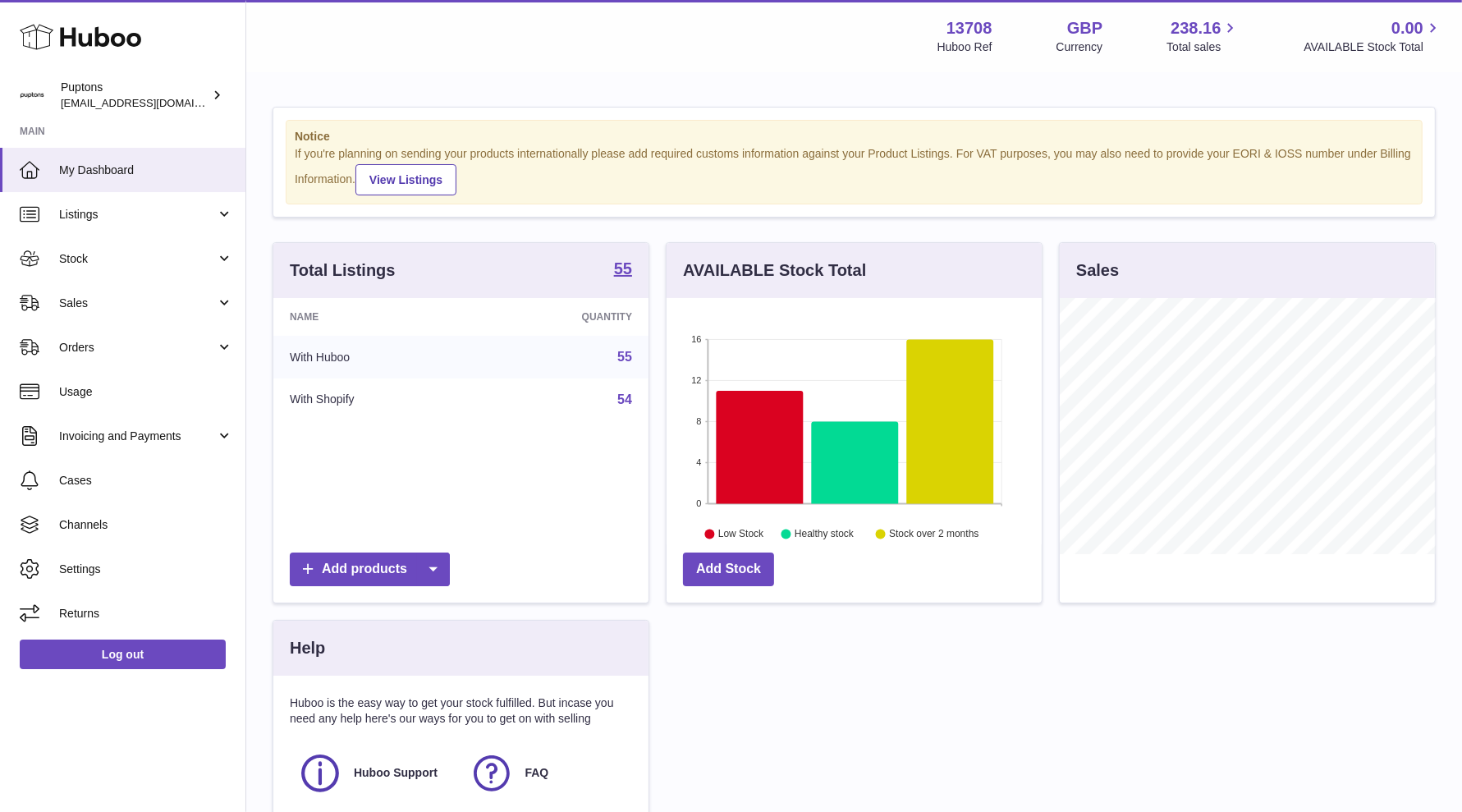
click at [97, 296] on span "Sales" at bounding box center [138, 303] width 157 height 16
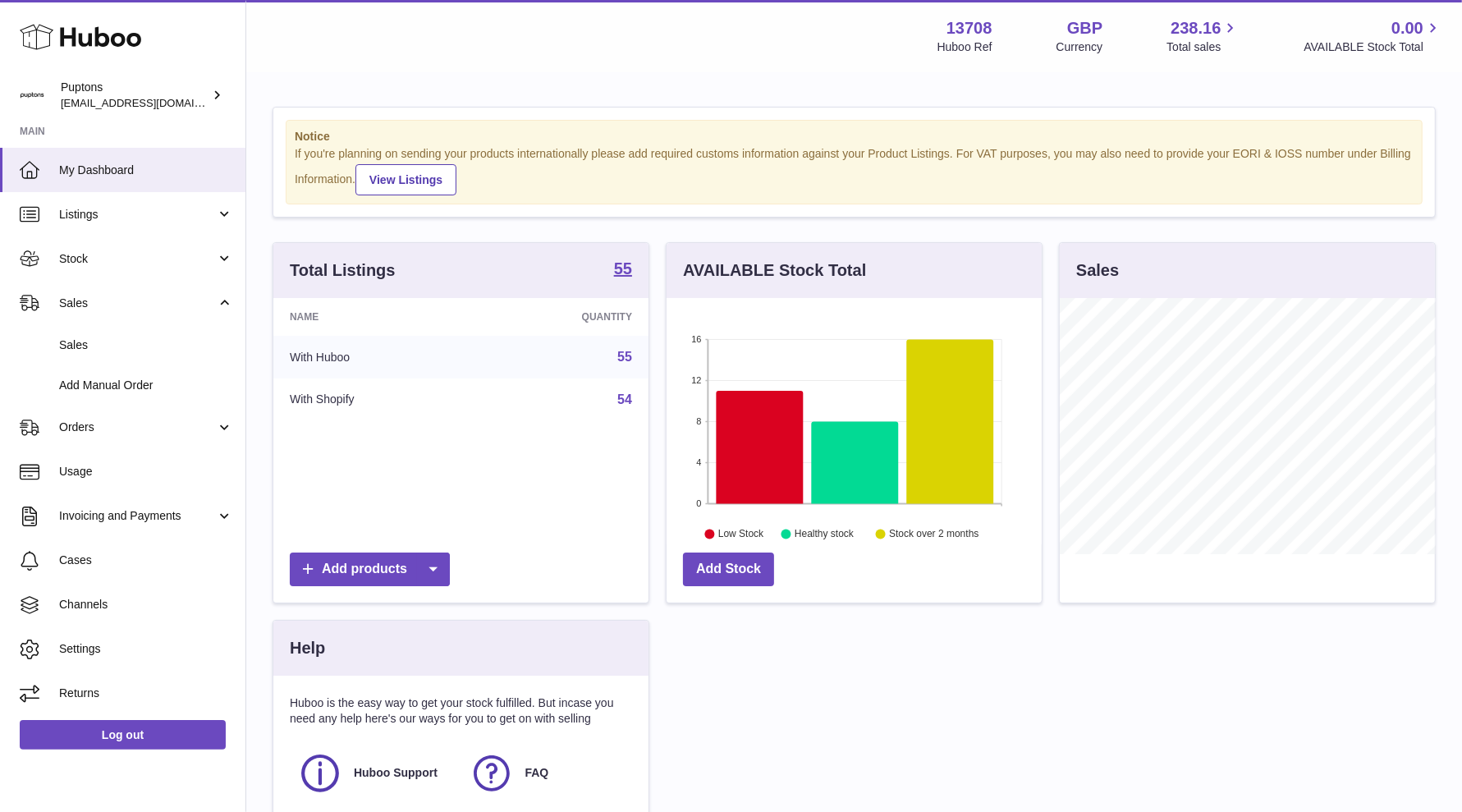
click at [93, 349] on span "Sales" at bounding box center [146, 344] width 174 height 16
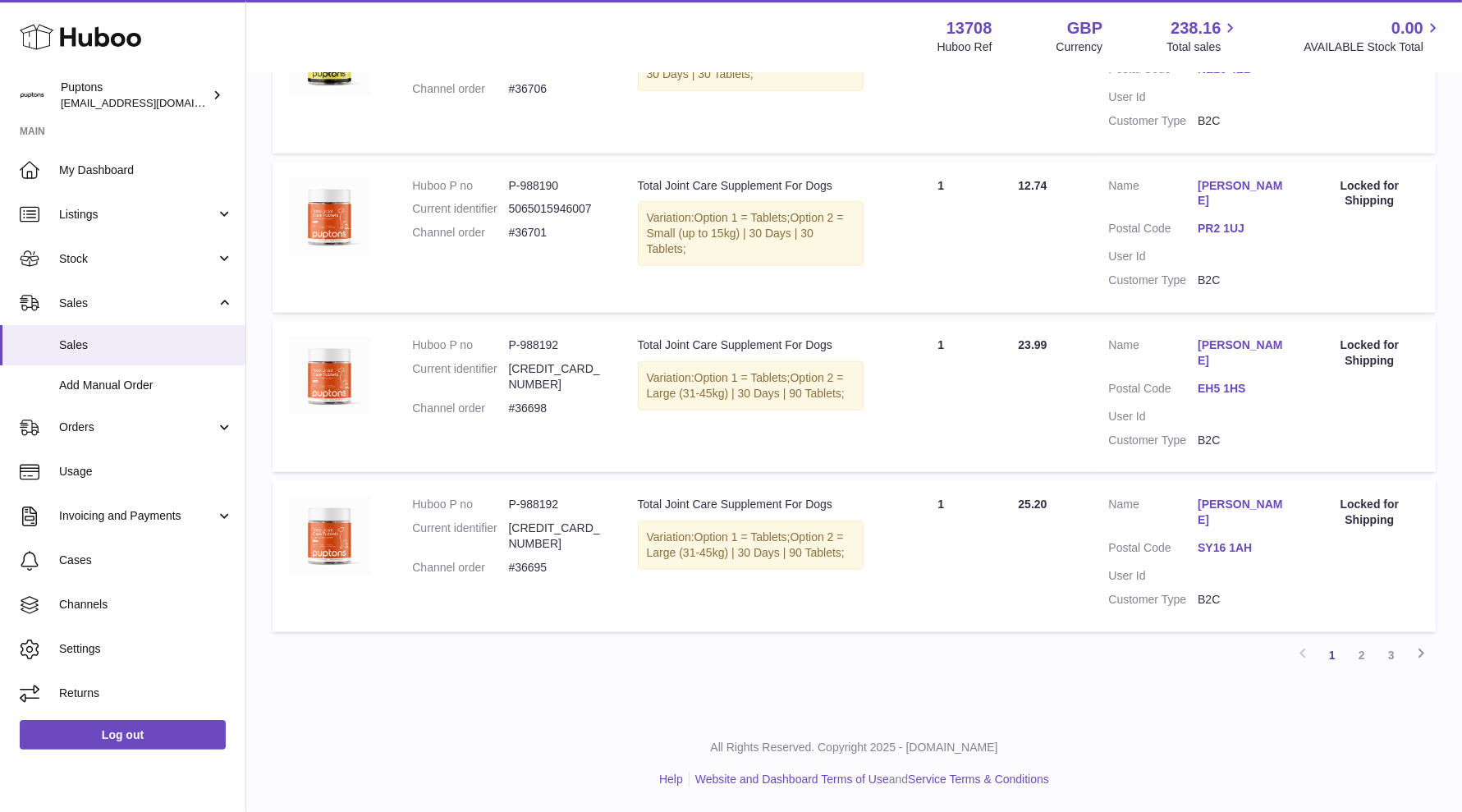
scroll to position [1415, 0]
click at [1362, 659] on link "2" at bounding box center [1362, 655] width 30 height 30
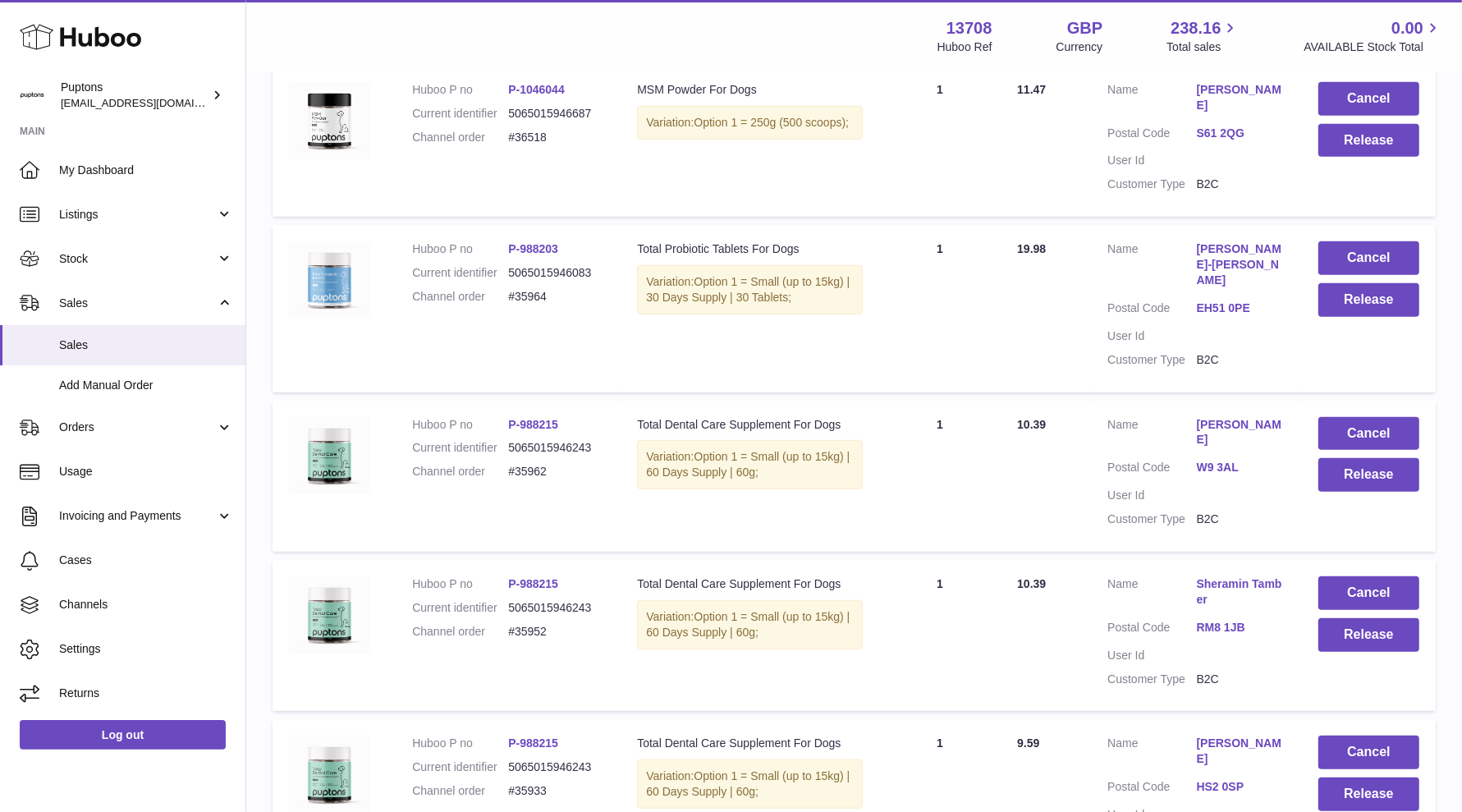
scroll to position [690, 0]
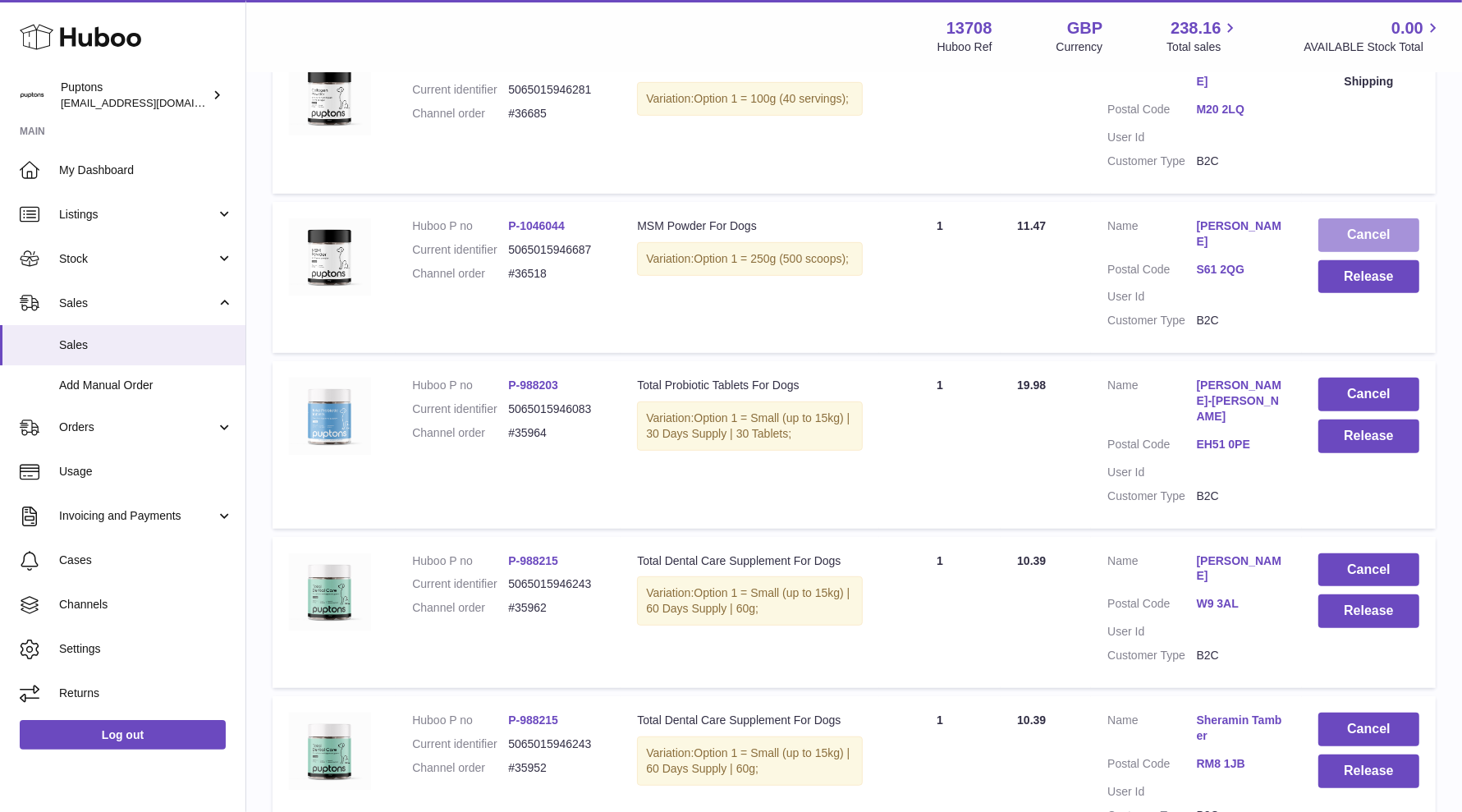
click at [1349, 247] on button "Cancel" at bounding box center [1369, 235] width 101 height 34
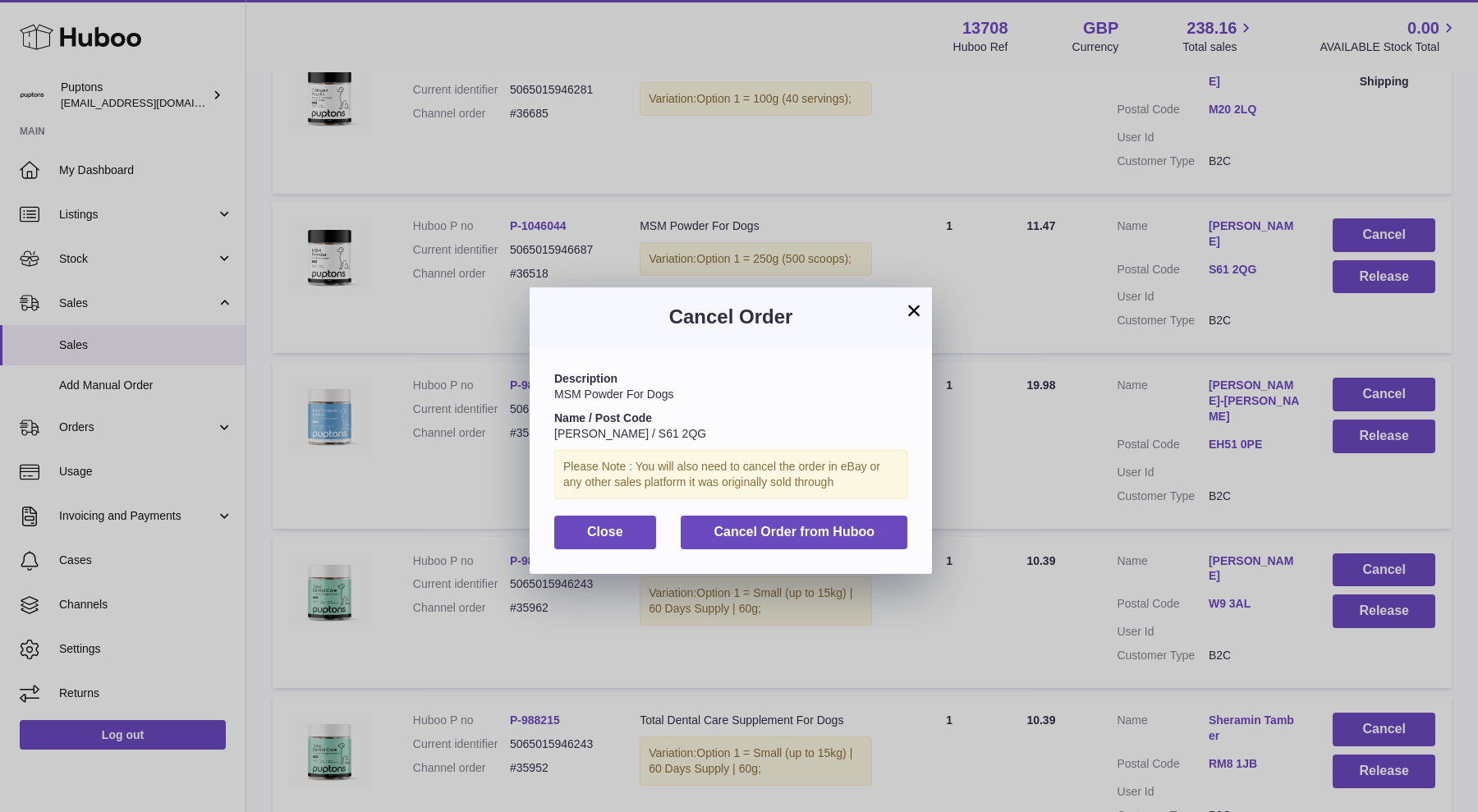
drag, startPoint x: 832, startPoint y: 557, endPoint x: 825, endPoint y: 533, distance: 25.0
click at [832, 555] on div "Description MSM Powder For Dogs Name / Post Code Aileen Redmond / S61 2QG Pleas…" at bounding box center [730, 459] width 402 height 226
click at [825, 533] on span "Cancel Order from Huboo" at bounding box center [794, 531] width 161 height 14
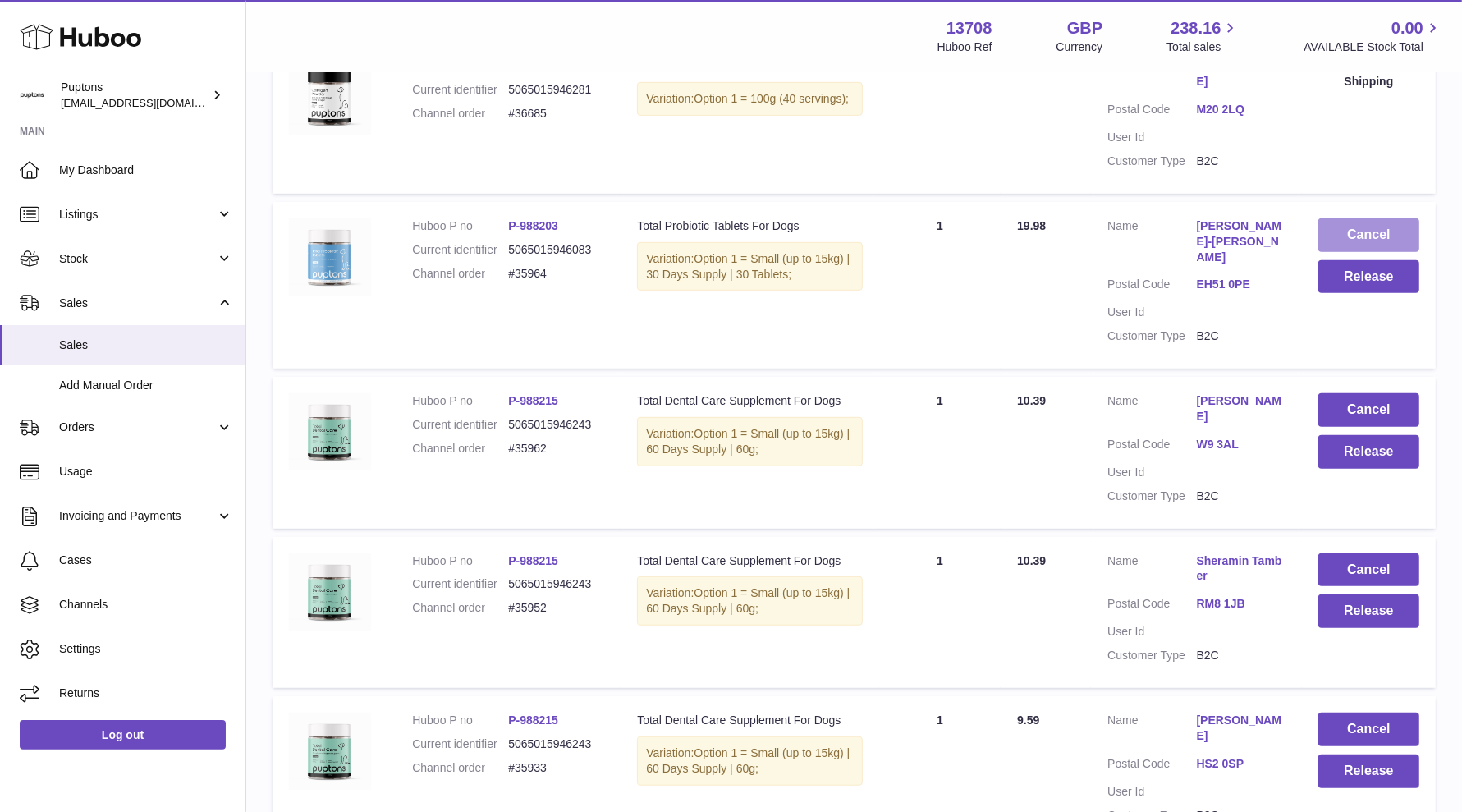
click at [1386, 242] on button "Cancel" at bounding box center [1369, 235] width 101 height 34
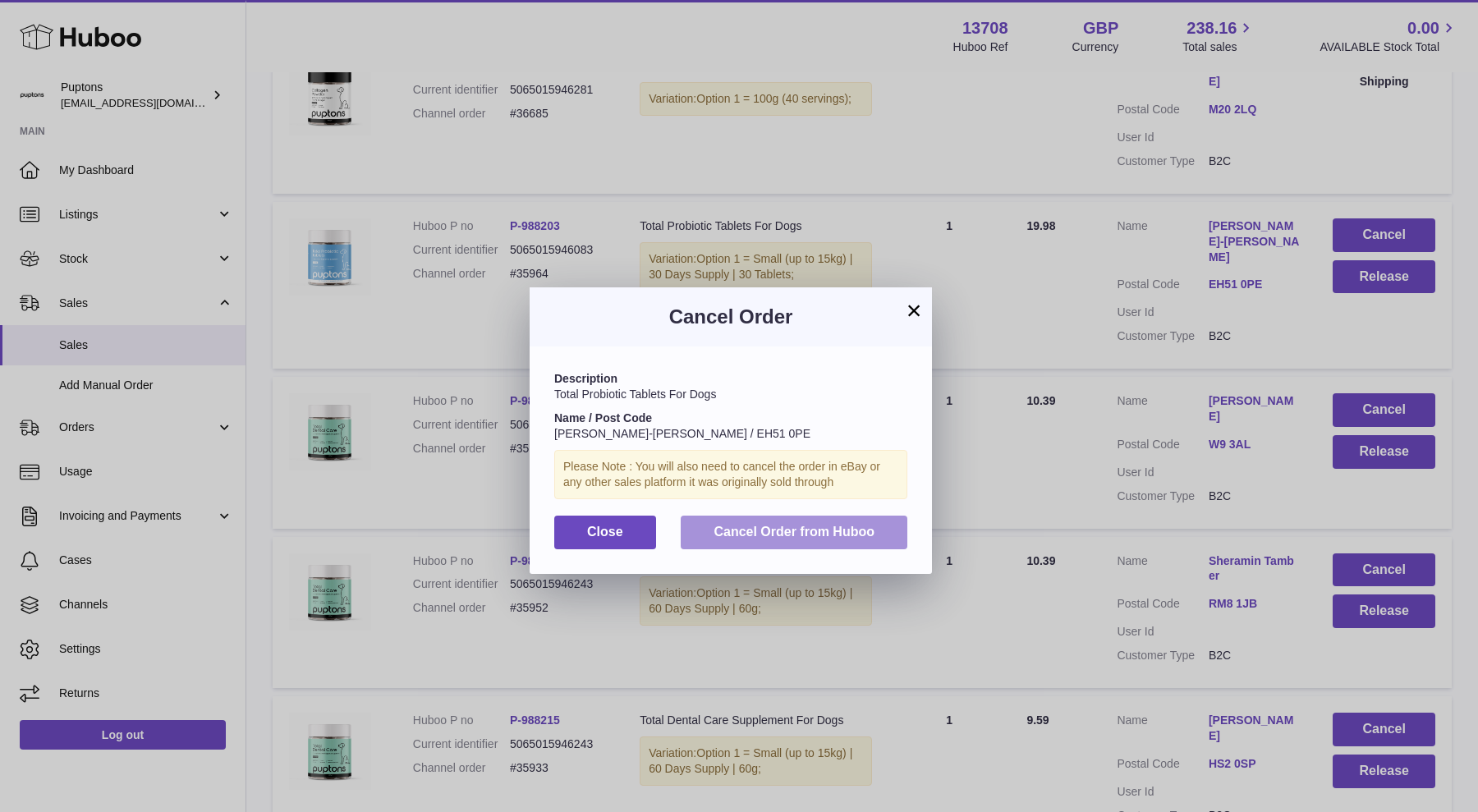
click at [839, 526] on span "Cancel Order from Huboo" at bounding box center [794, 531] width 161 height 14
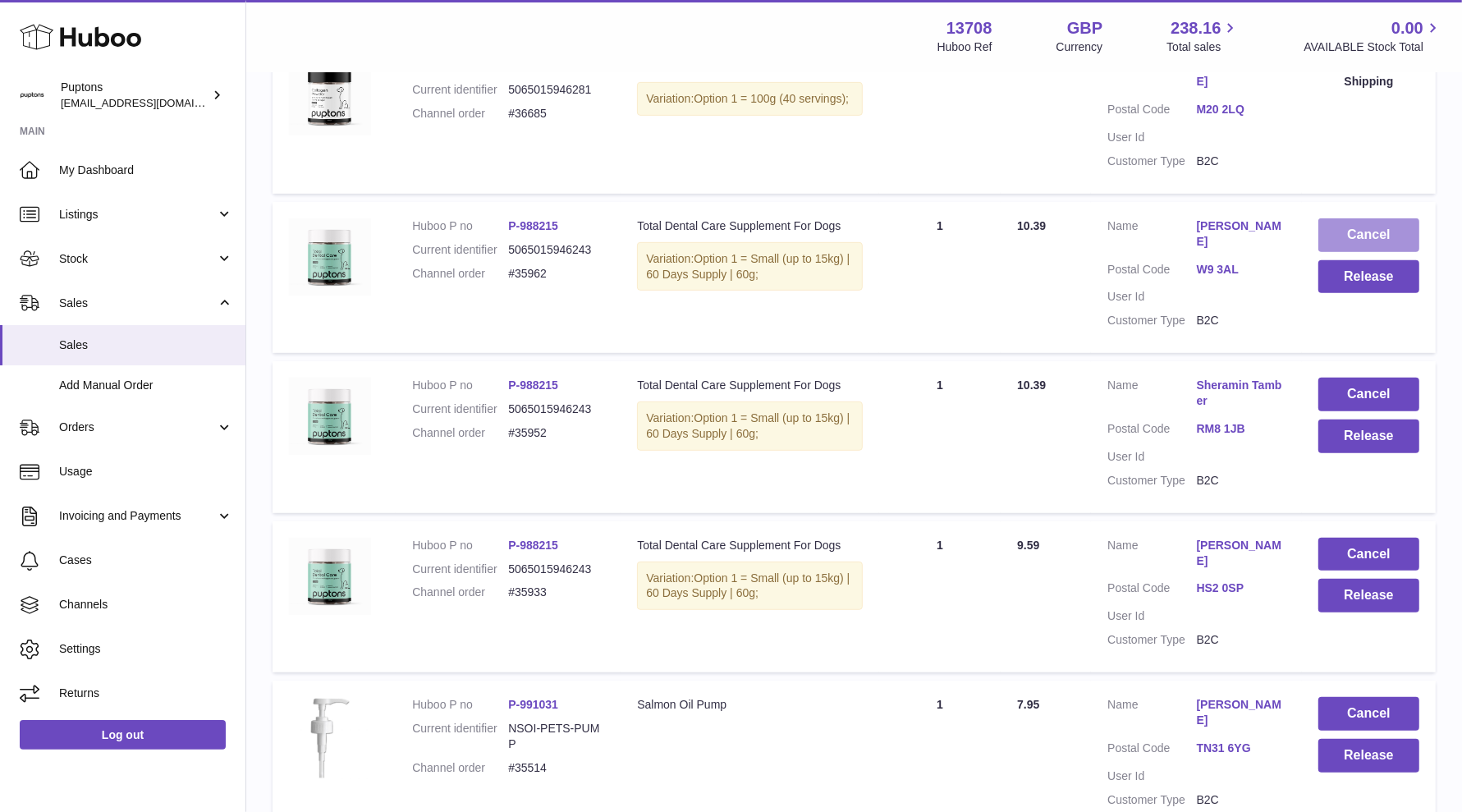
click at [1369, 252] on button "Cancel" at bounding box center [1369, 235] width 101 height 34
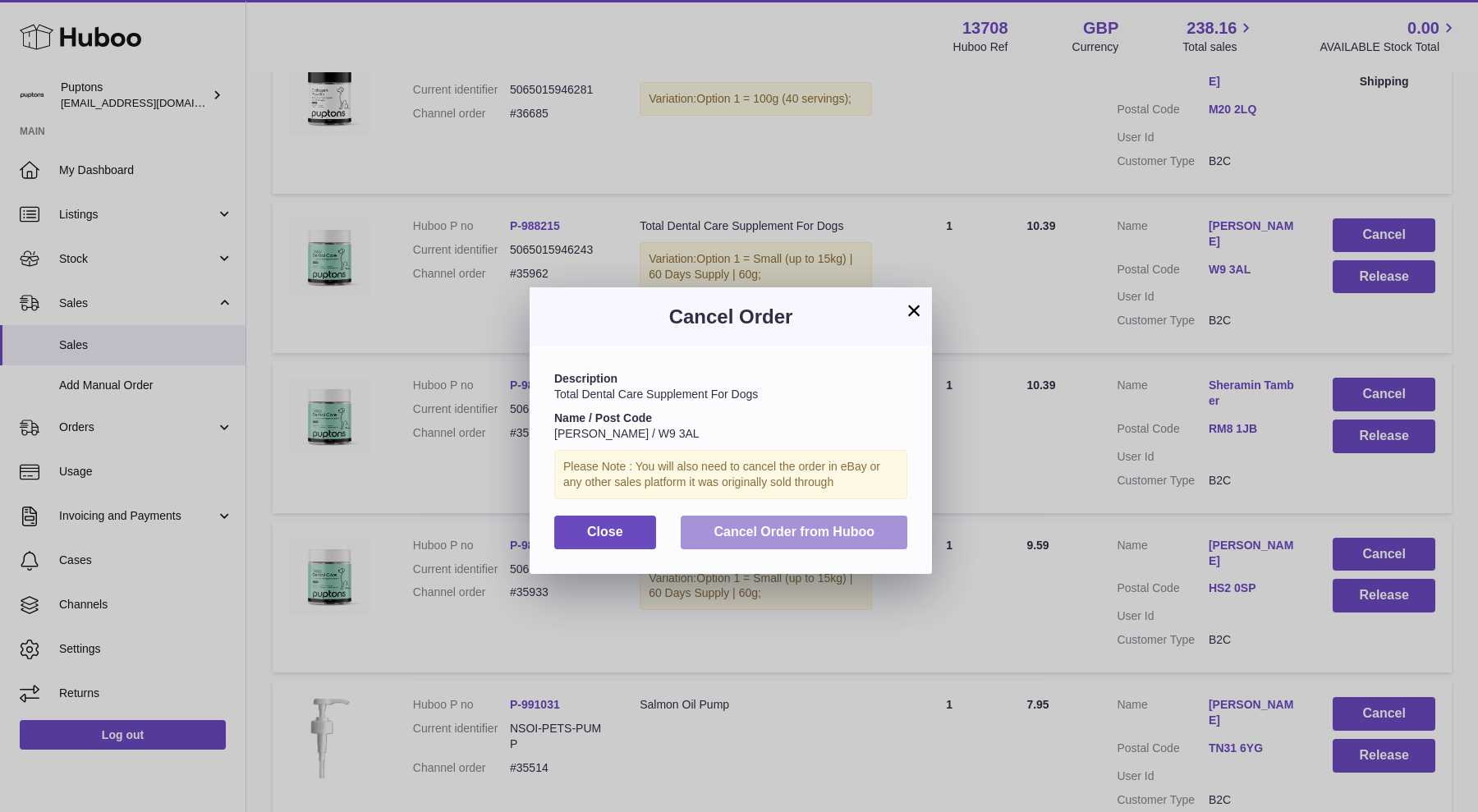
click at [848, 542] on button "Cancel Order from Huboo" at bounding box center [794, 532] width 226 height 34
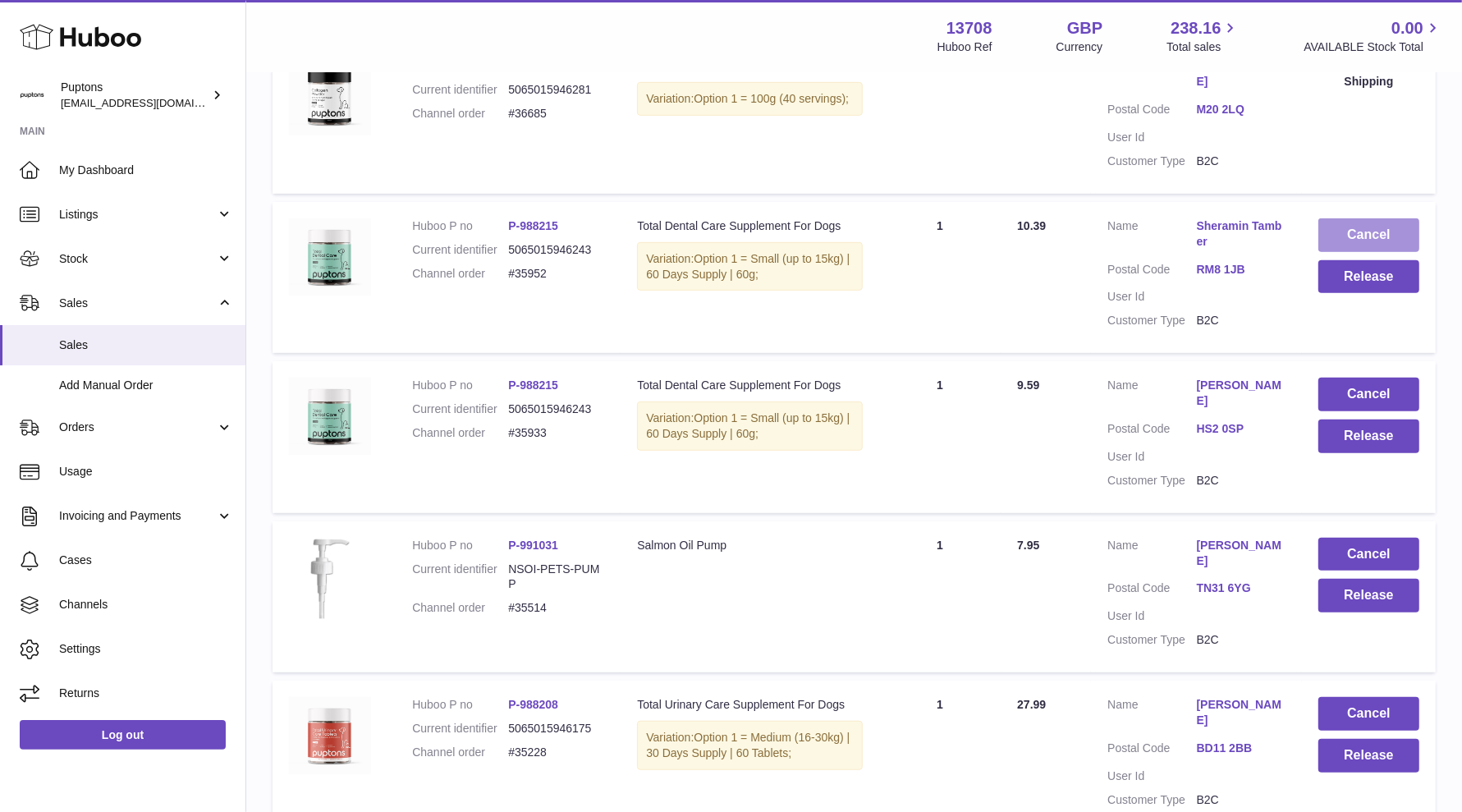
click at [1370, 252] on button "Cancel" at bounding box center [1369, 235] width 101 height 34
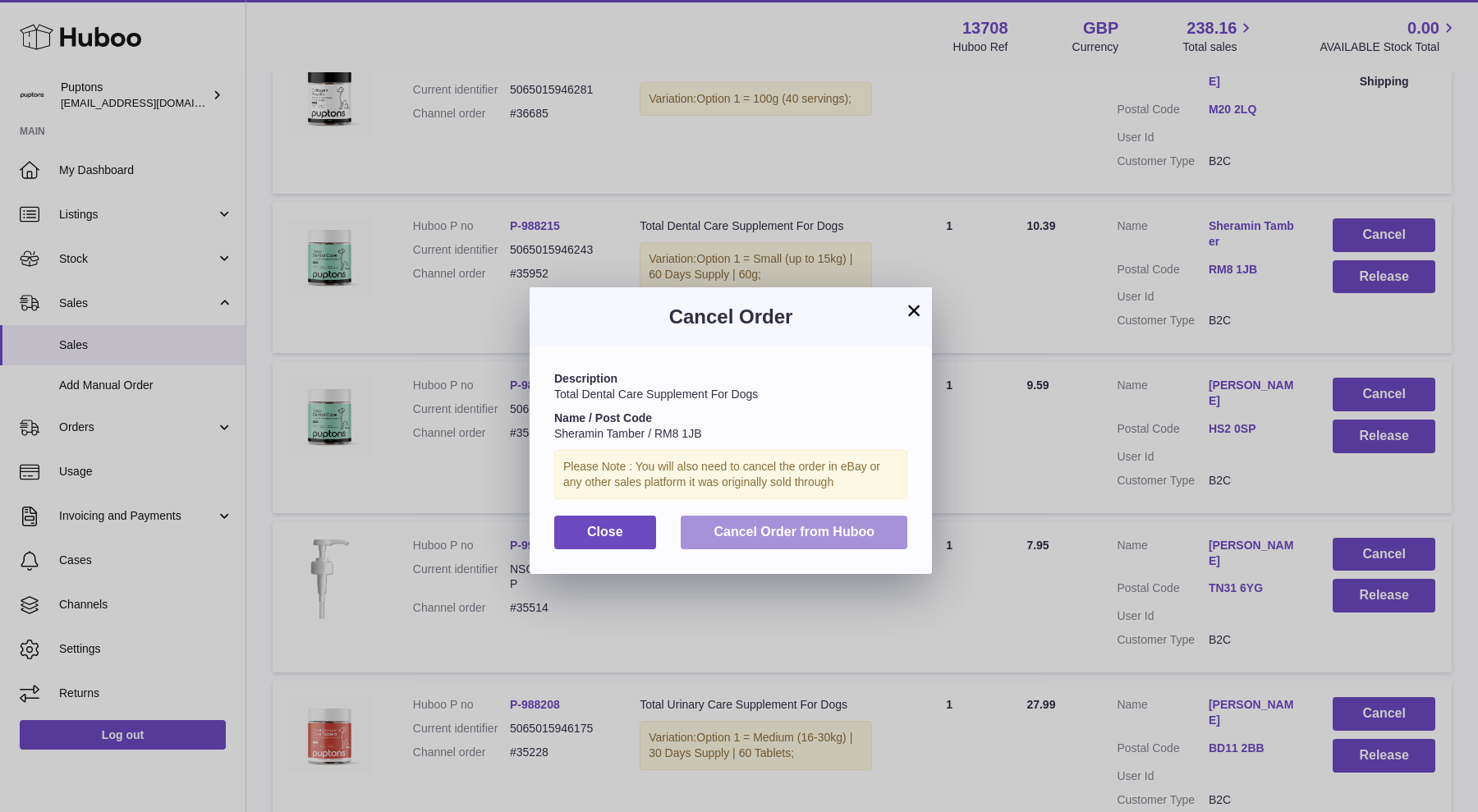
click at [824, 534] on span "Cancel Order from Huboo" at bounding box center [794, 531] width 161 height 14
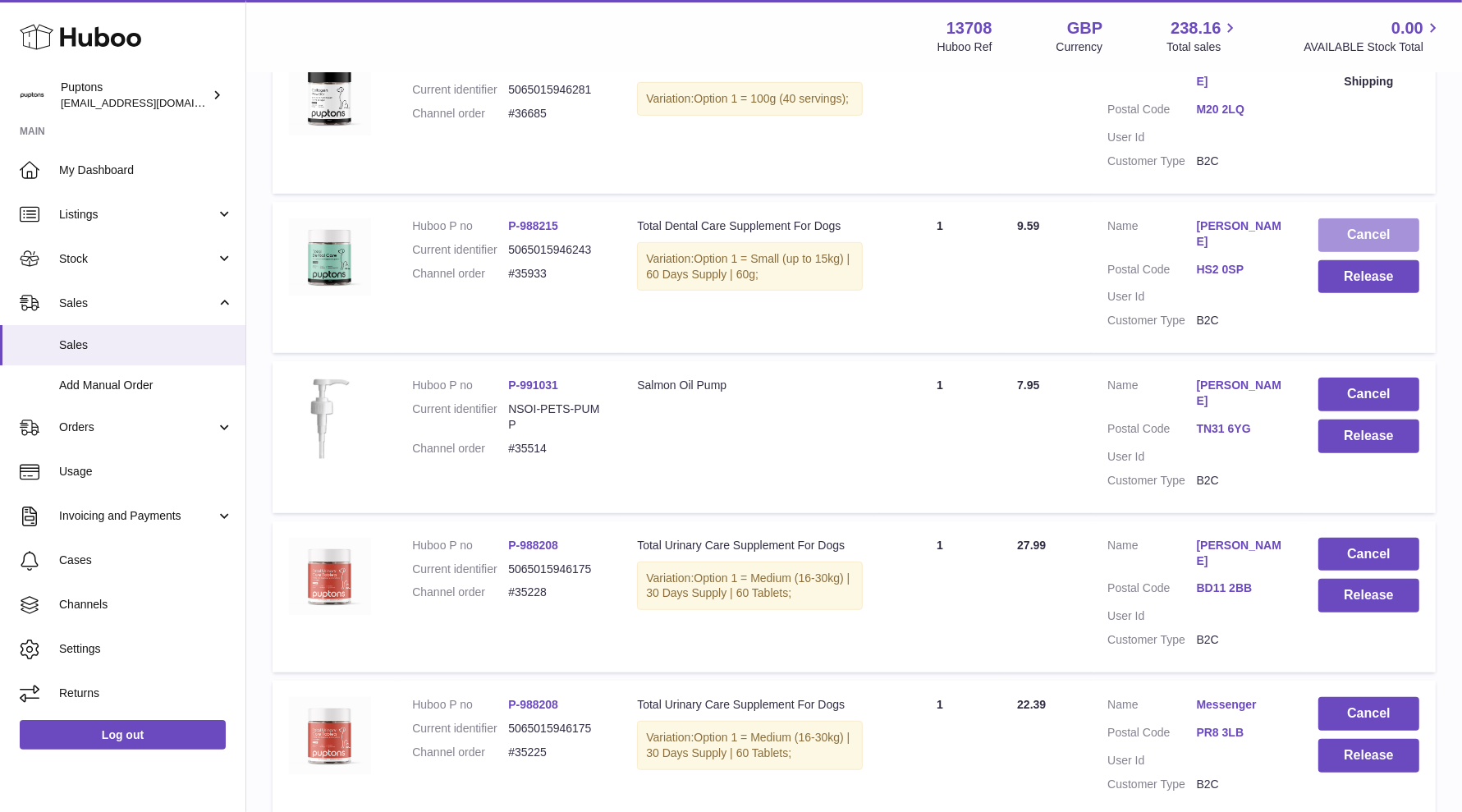
click at [1370, 247] on button "Cancel" at bounding box center [1369, 235] width 101 height 34
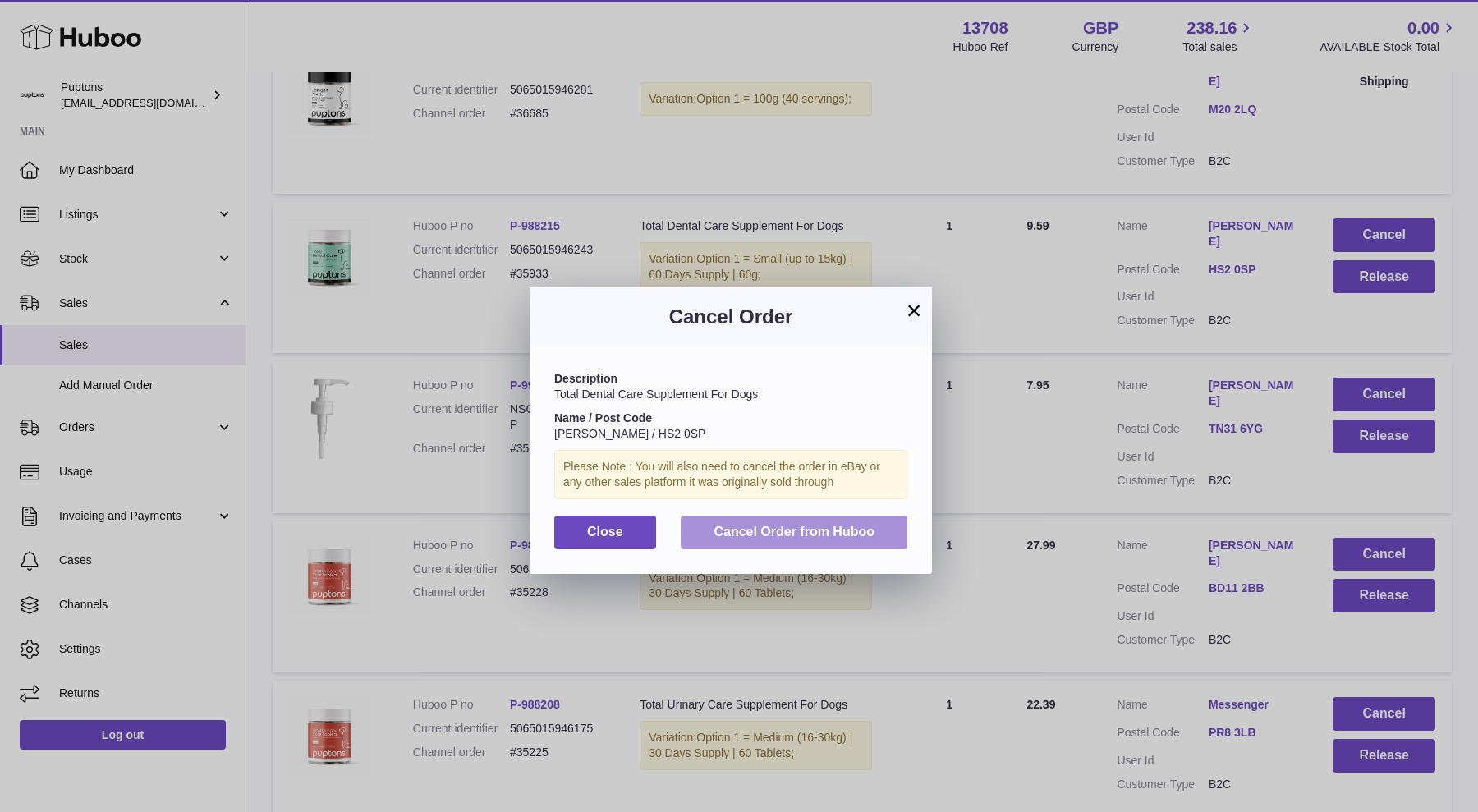
click at [842, 529] on span "Cancel Order from Huboo" at bounding box center [794, 531] width 161 height 14
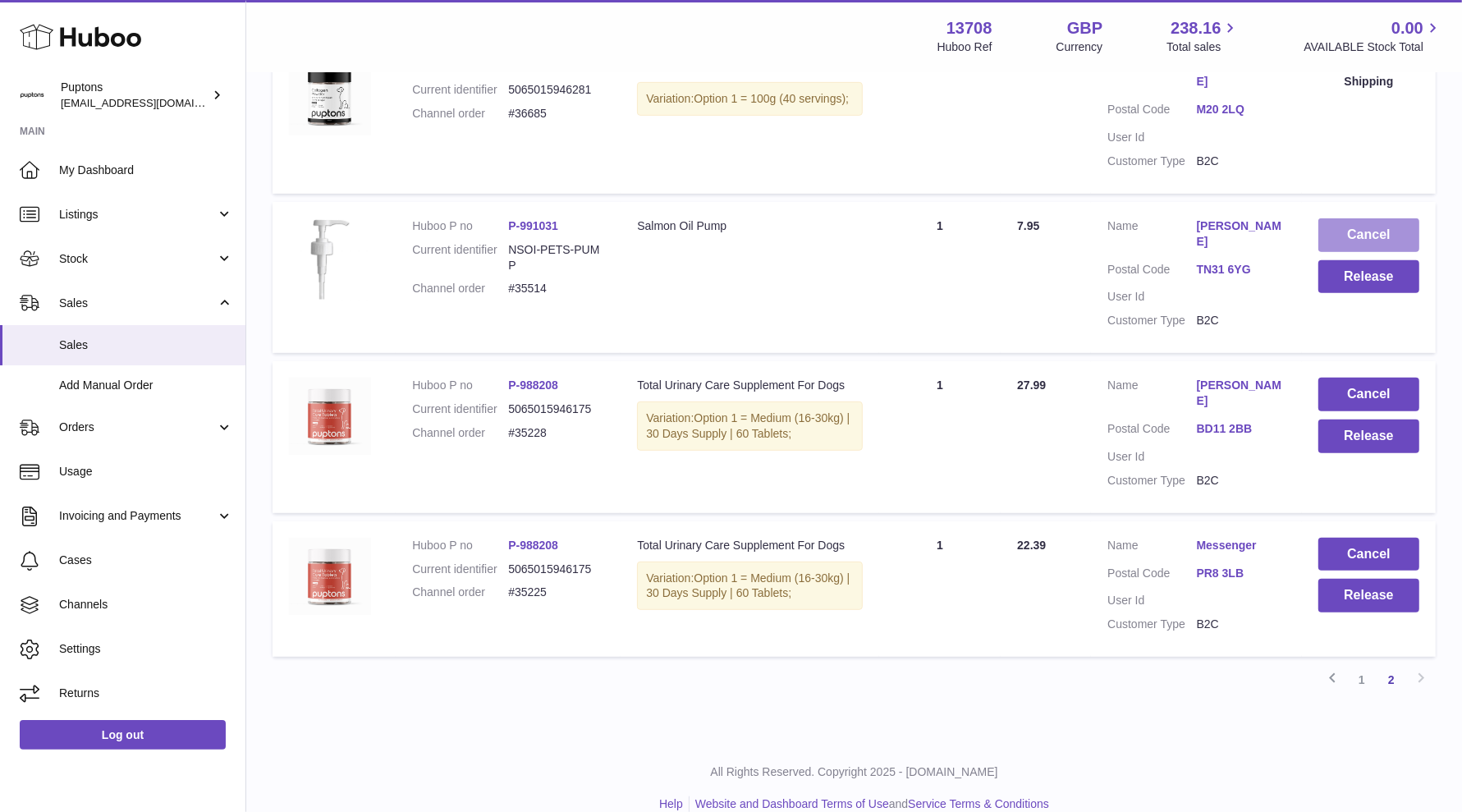
click at [1363, 252] on button "Cancel" at bounding box center [1369, 235] width 101 height 34
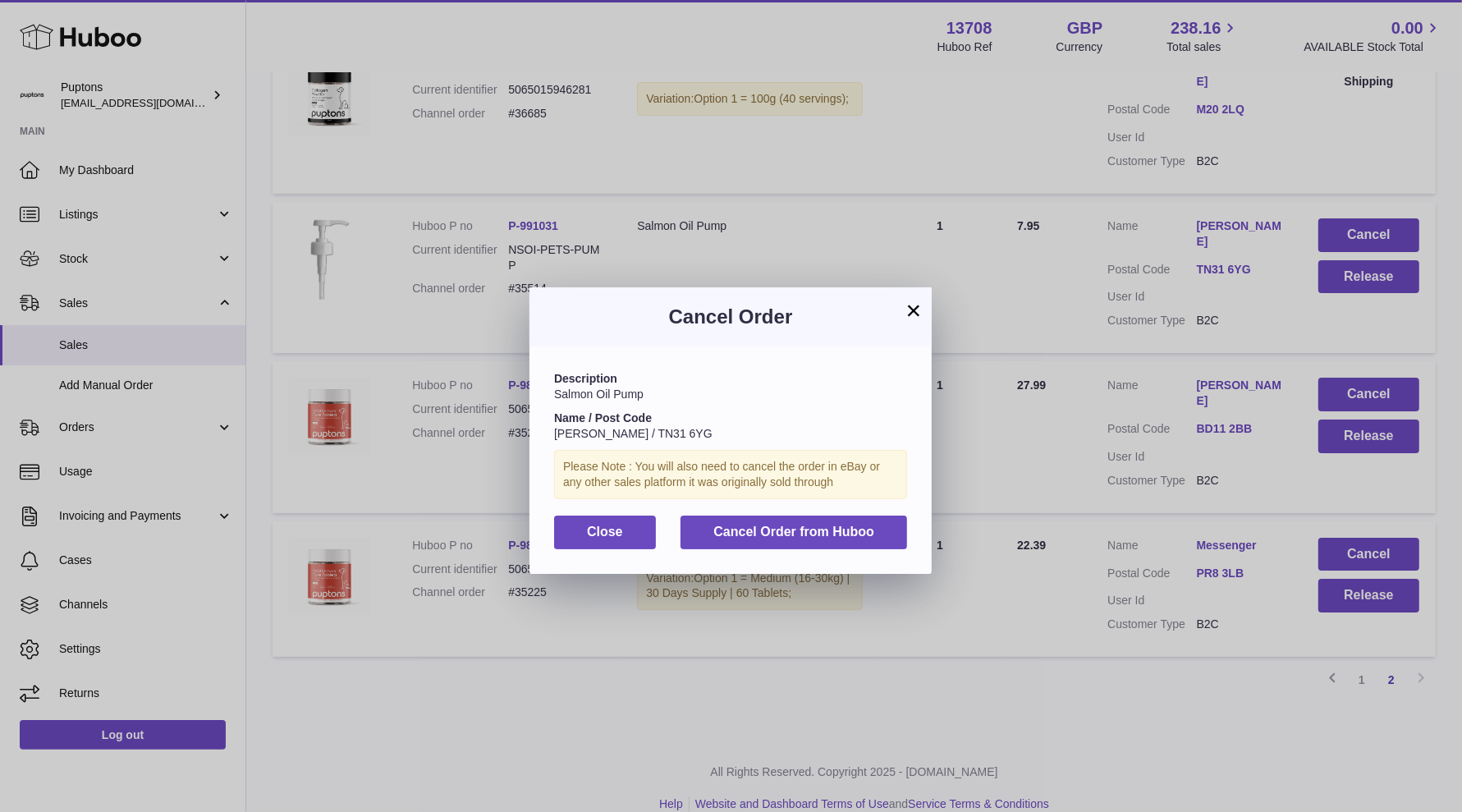
scroll to position [653, 0]
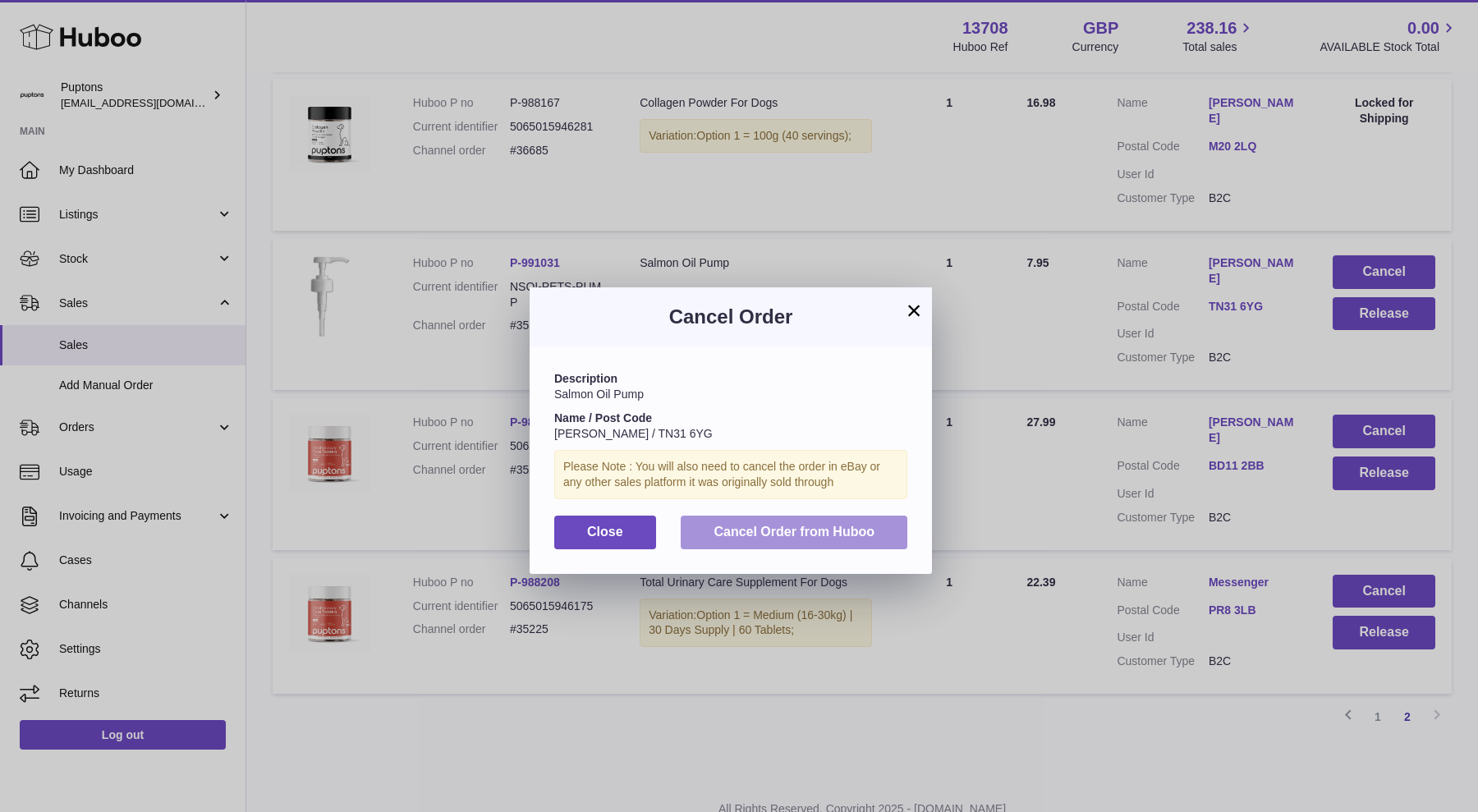
click at [886, 544] on button "Cancel Order from Huboo" at bounding box center [794, 532] width 226 height 34
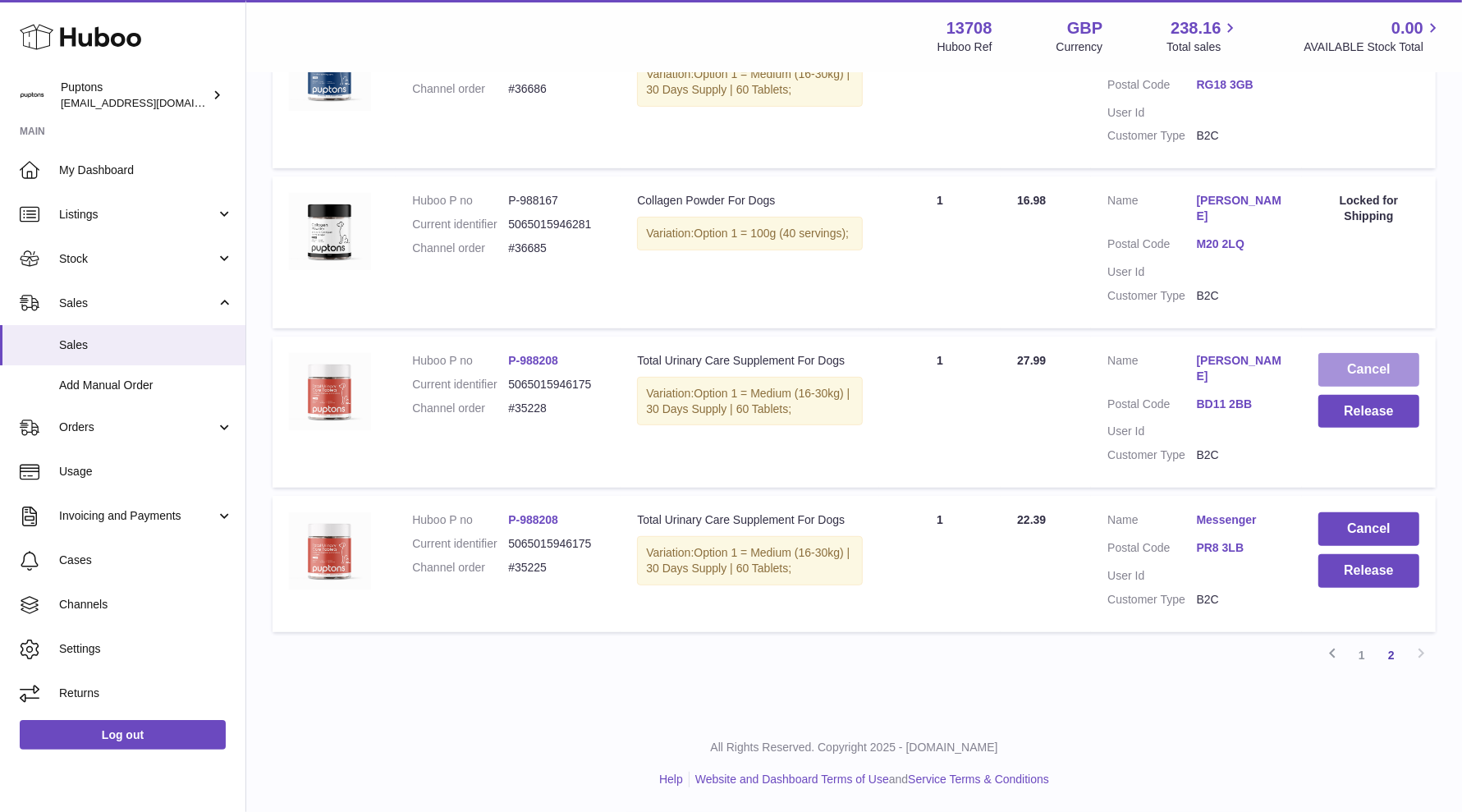
click at [1372, 354] on button "Cancel" at bounding box center [1369, 369] width 101 height 34
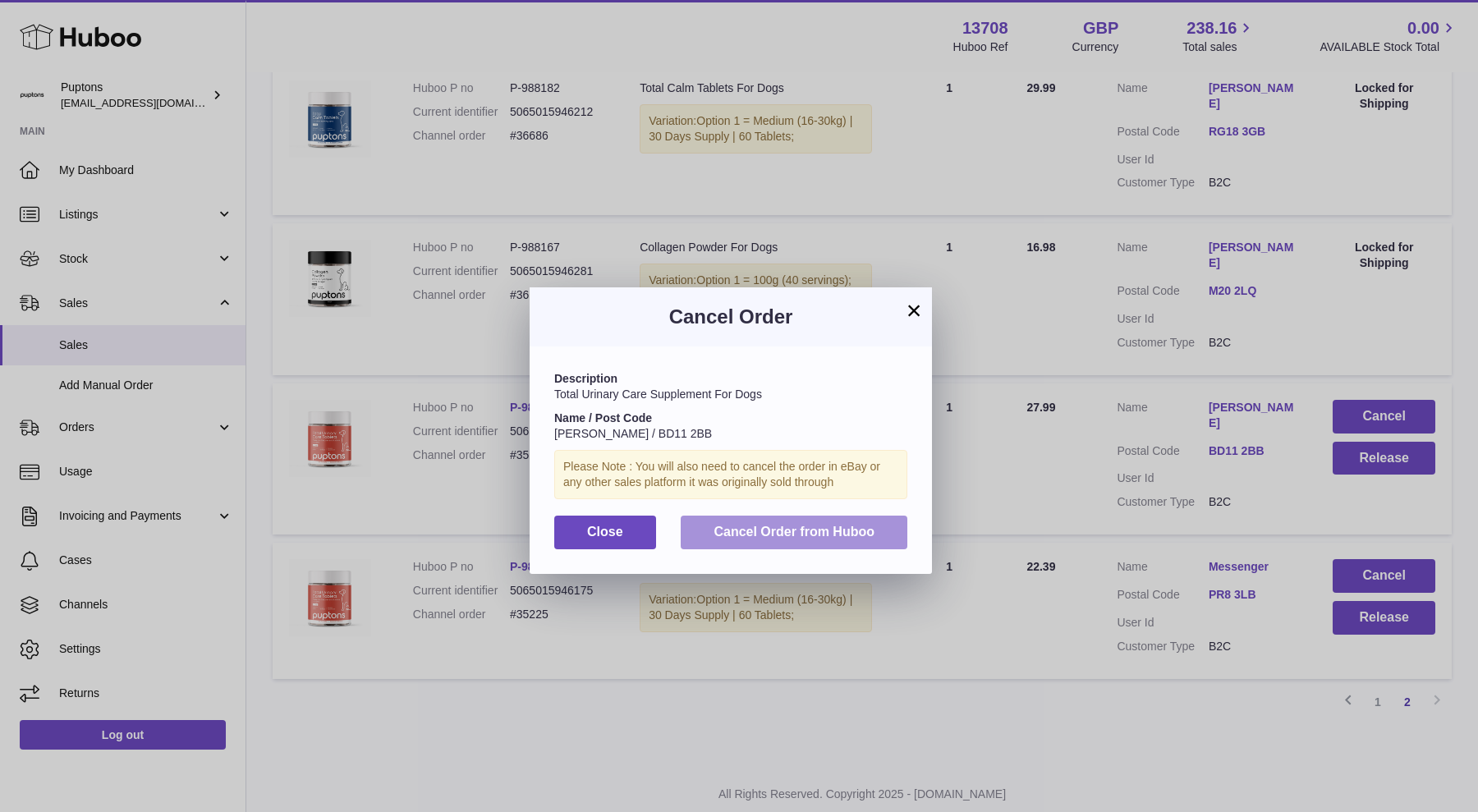
click at [892, 534] on button "Cancel Order from Huboo" at bounding box center [794, 532] width 226 height 34
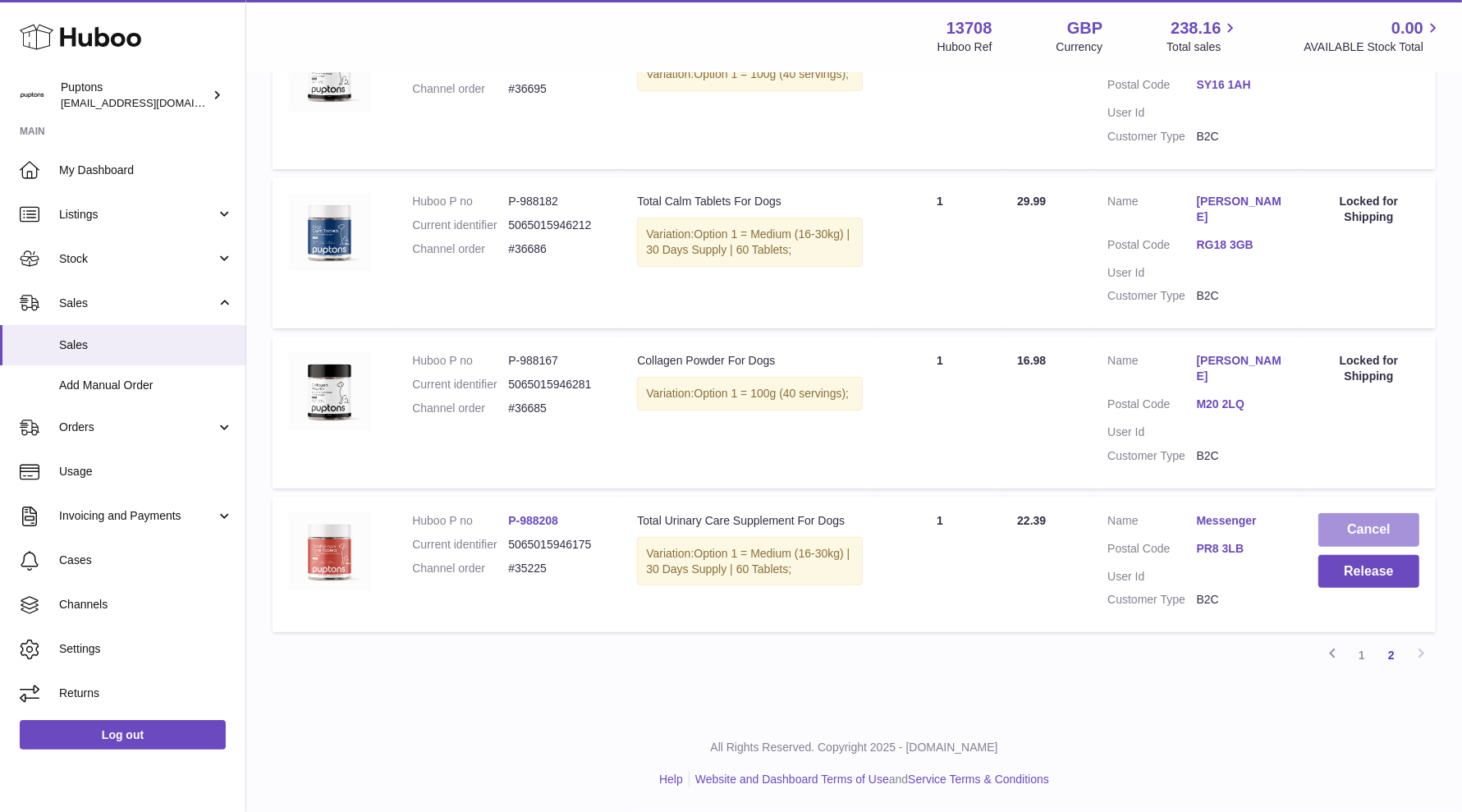
click at [1383, 513] on button "Cancel" at bounding box center [1369, 529] width 101 height 34
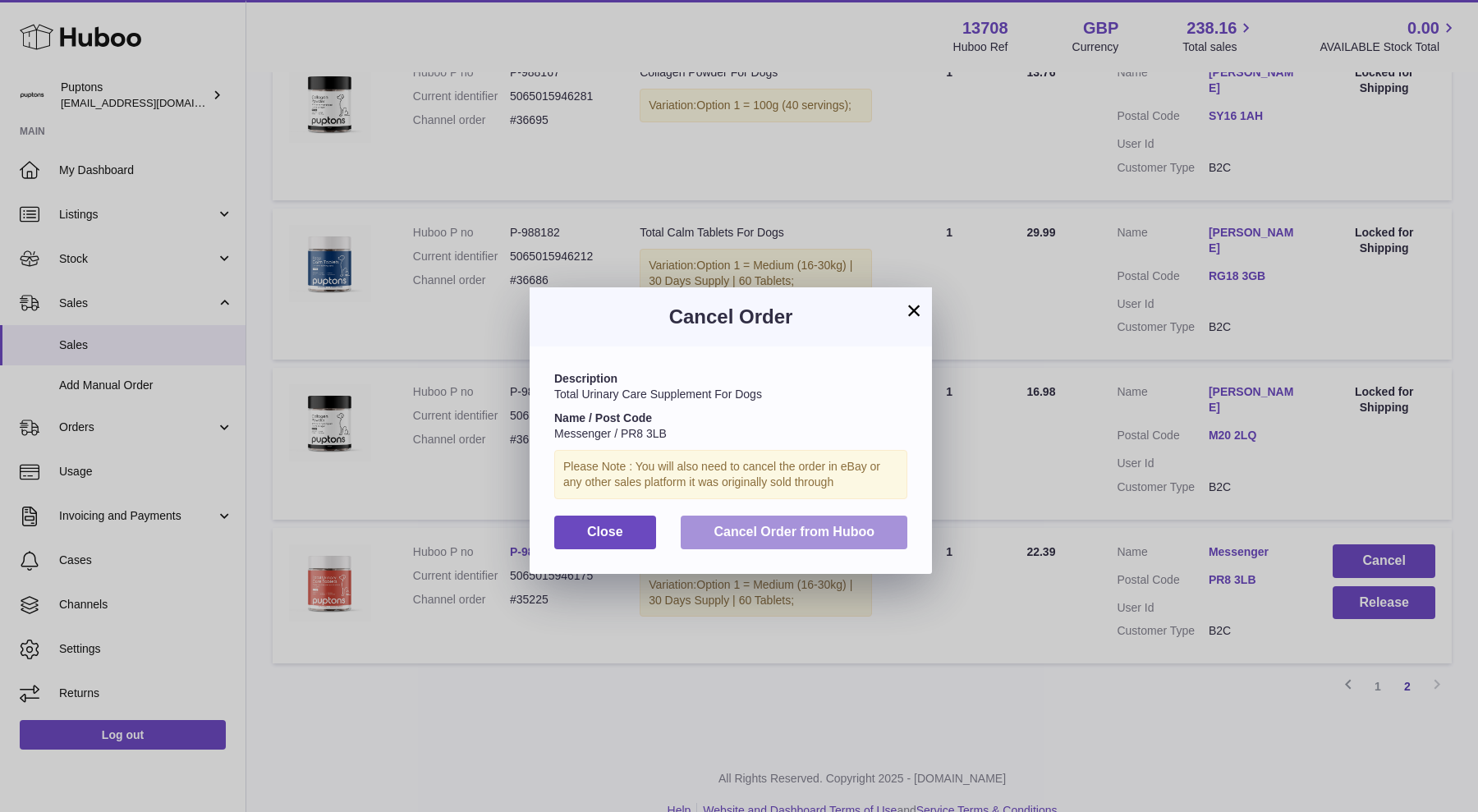
click at [814, 543] on button "Cancel Order from Huboo" at bounding box center [794, 532] width 226 height 34
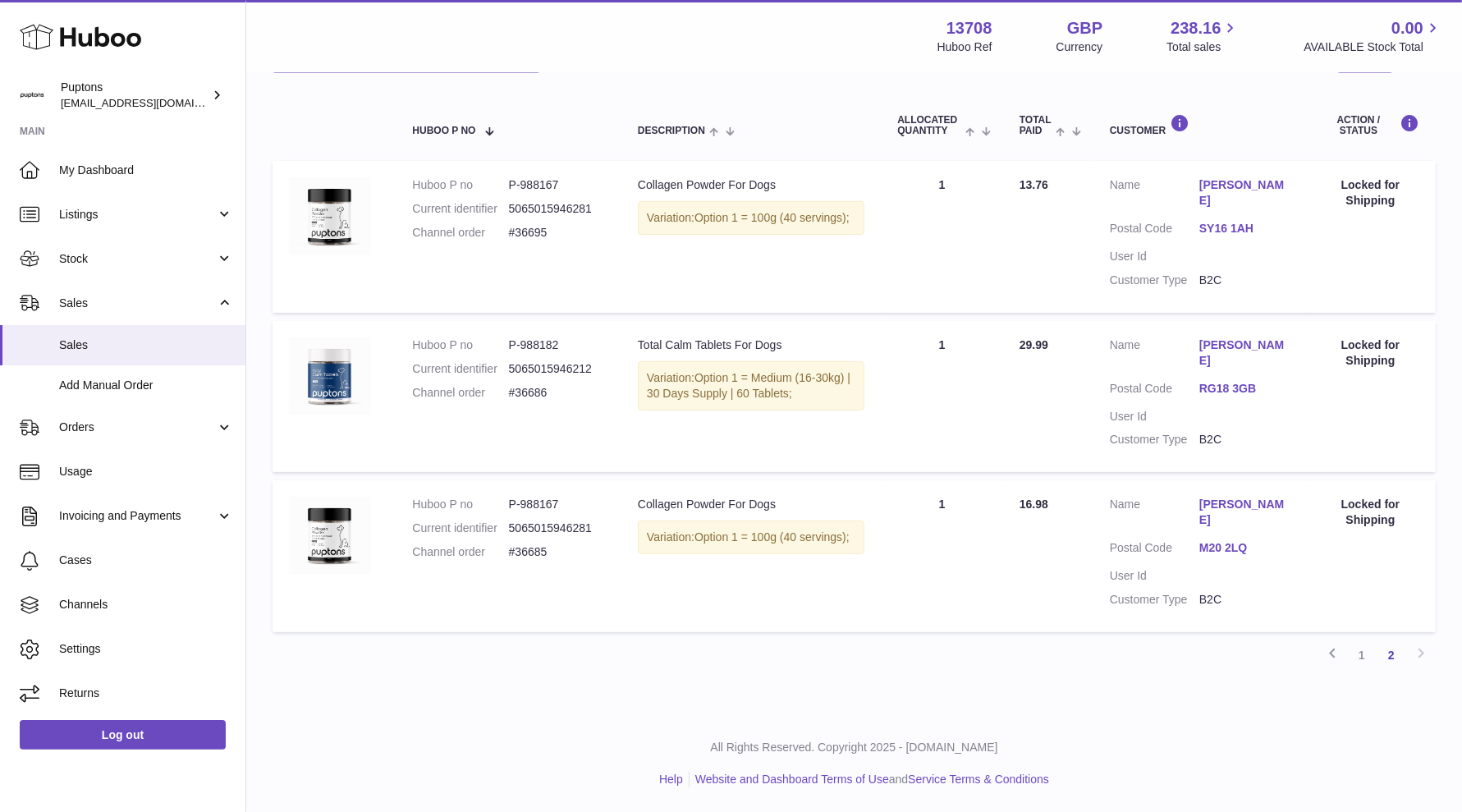
scroll to position [0, 0]
click at [1360, 655] on link "1" at bounding box center [1362, 655] width 30 height 30
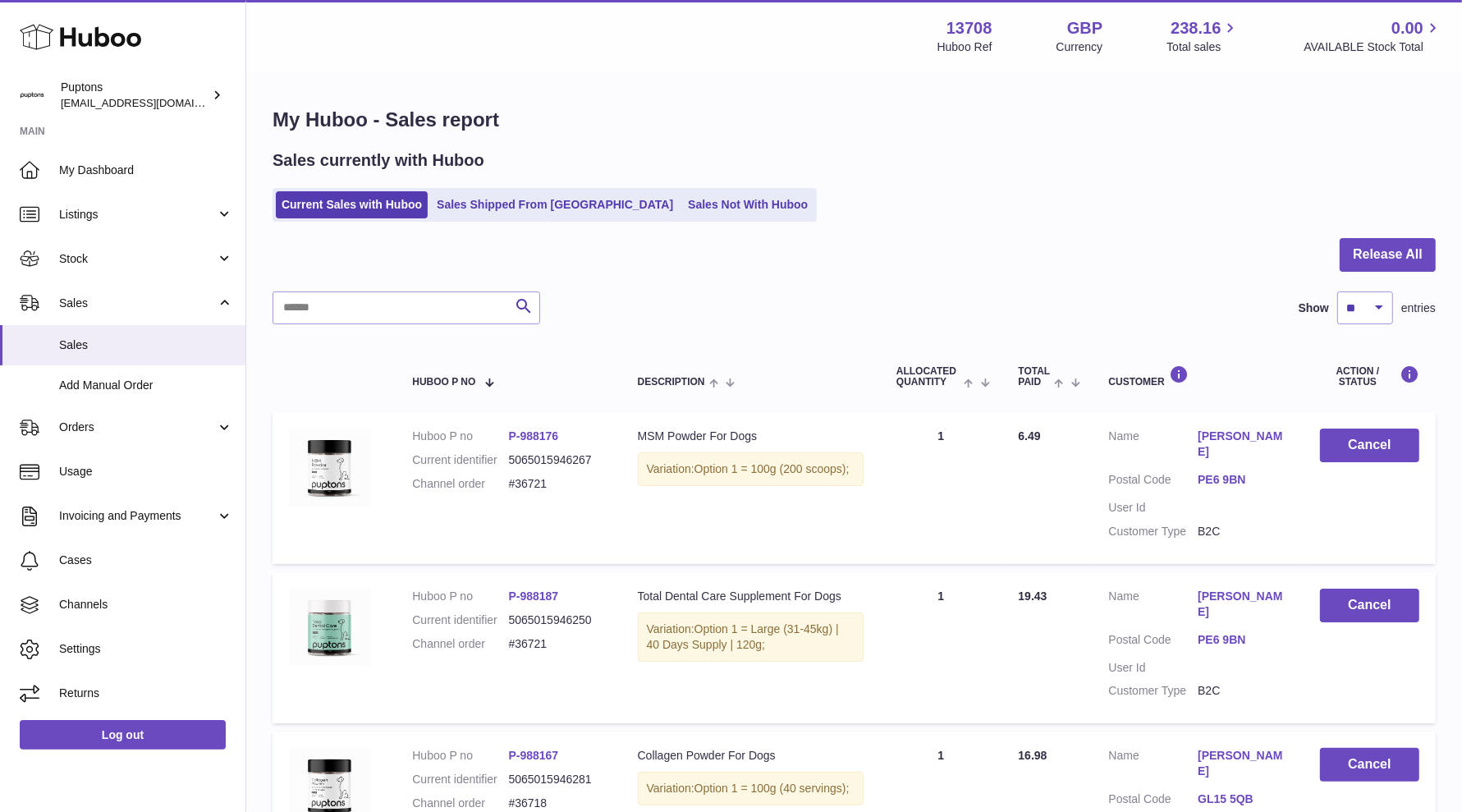
click at [682, 214] on link "Sales Not With Huboo" at bounding box center [748, 205] width 131 height 27
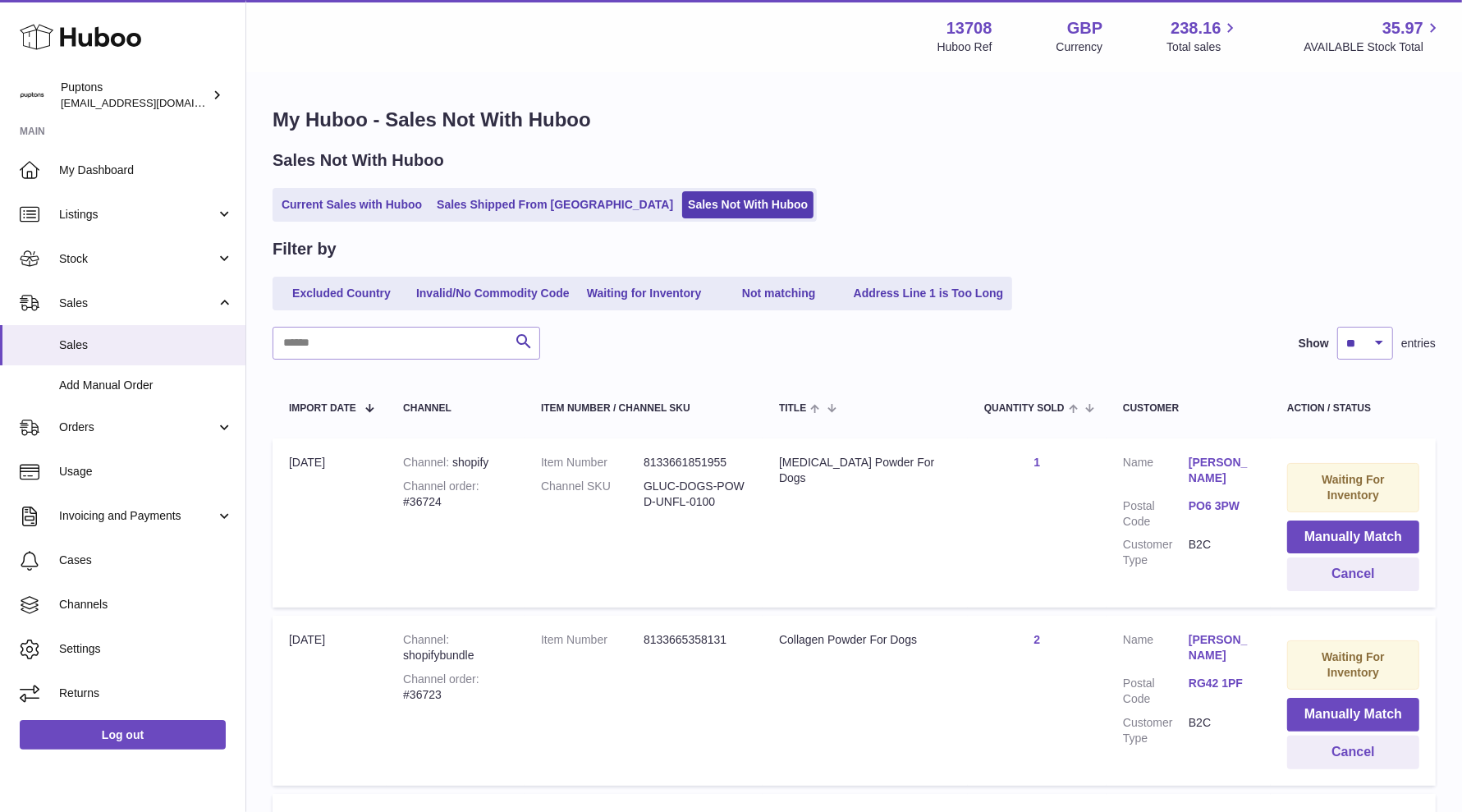
click at [311, 209] on link "Current Sales with Huboo" at bounding box center [352, 205] width 152 height 27
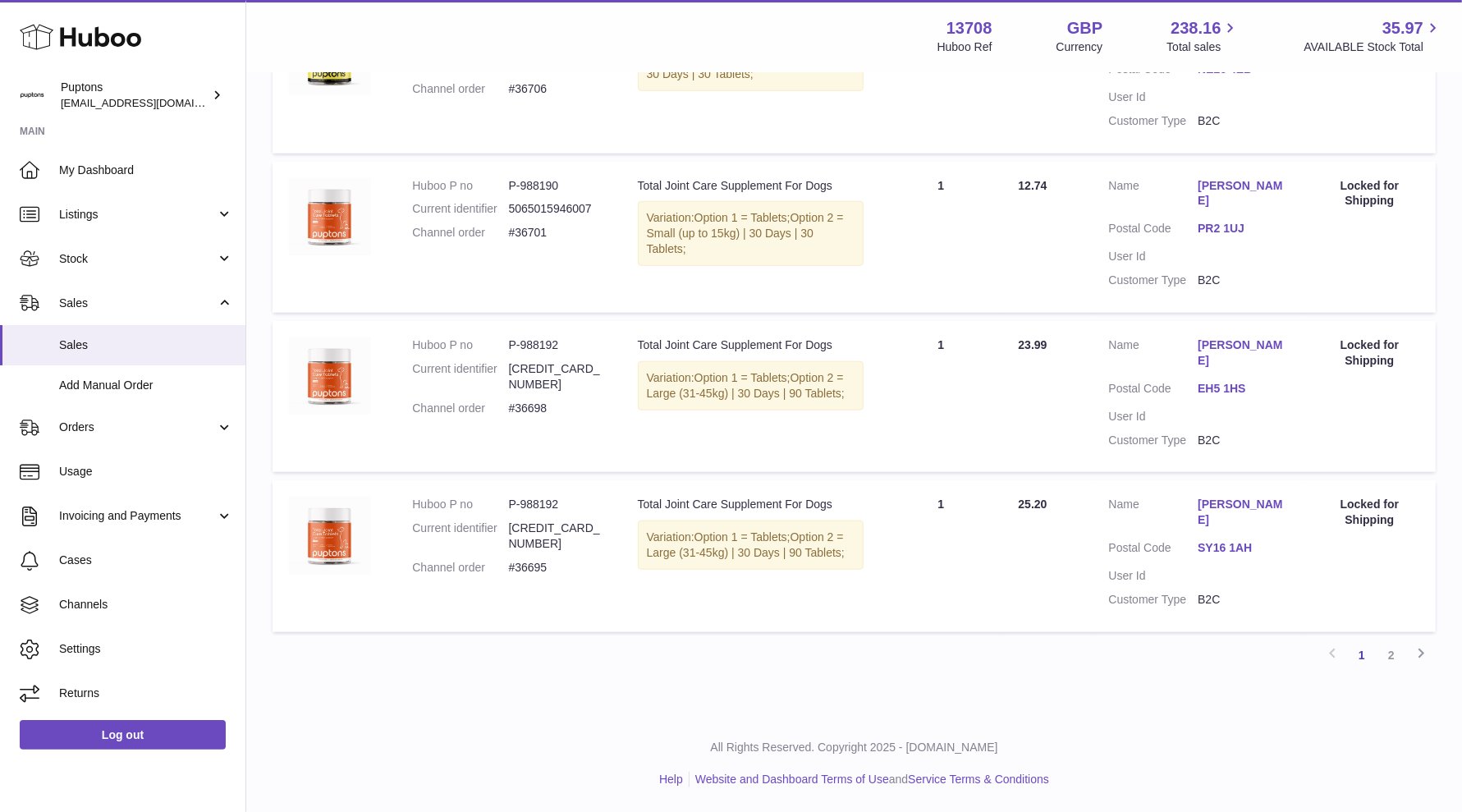
scroll to position [1415, 0]
click at [1389, 659] on link "2" at bounding box center [1391, 655] width 30 height 30
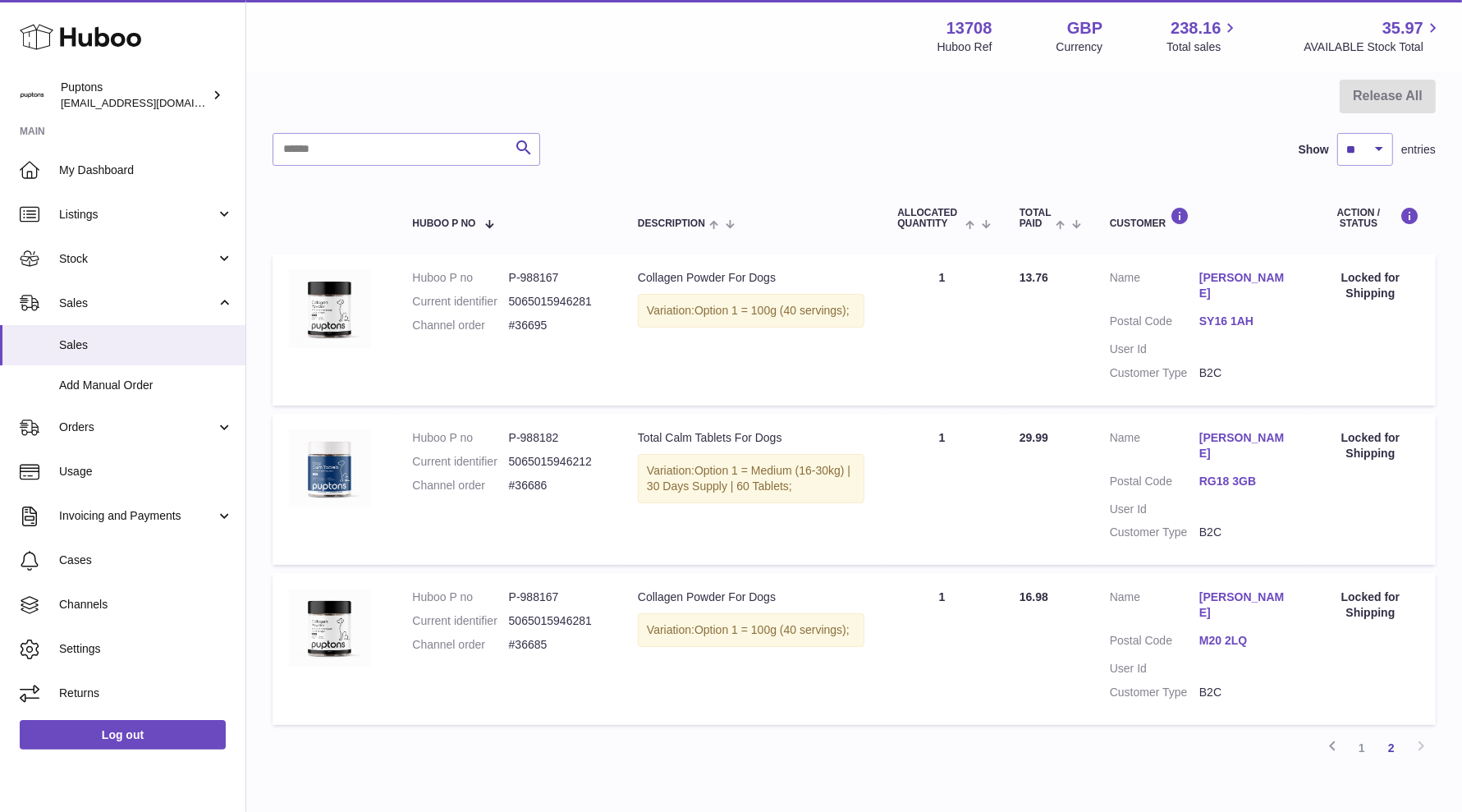
scroll to position [267, 0]
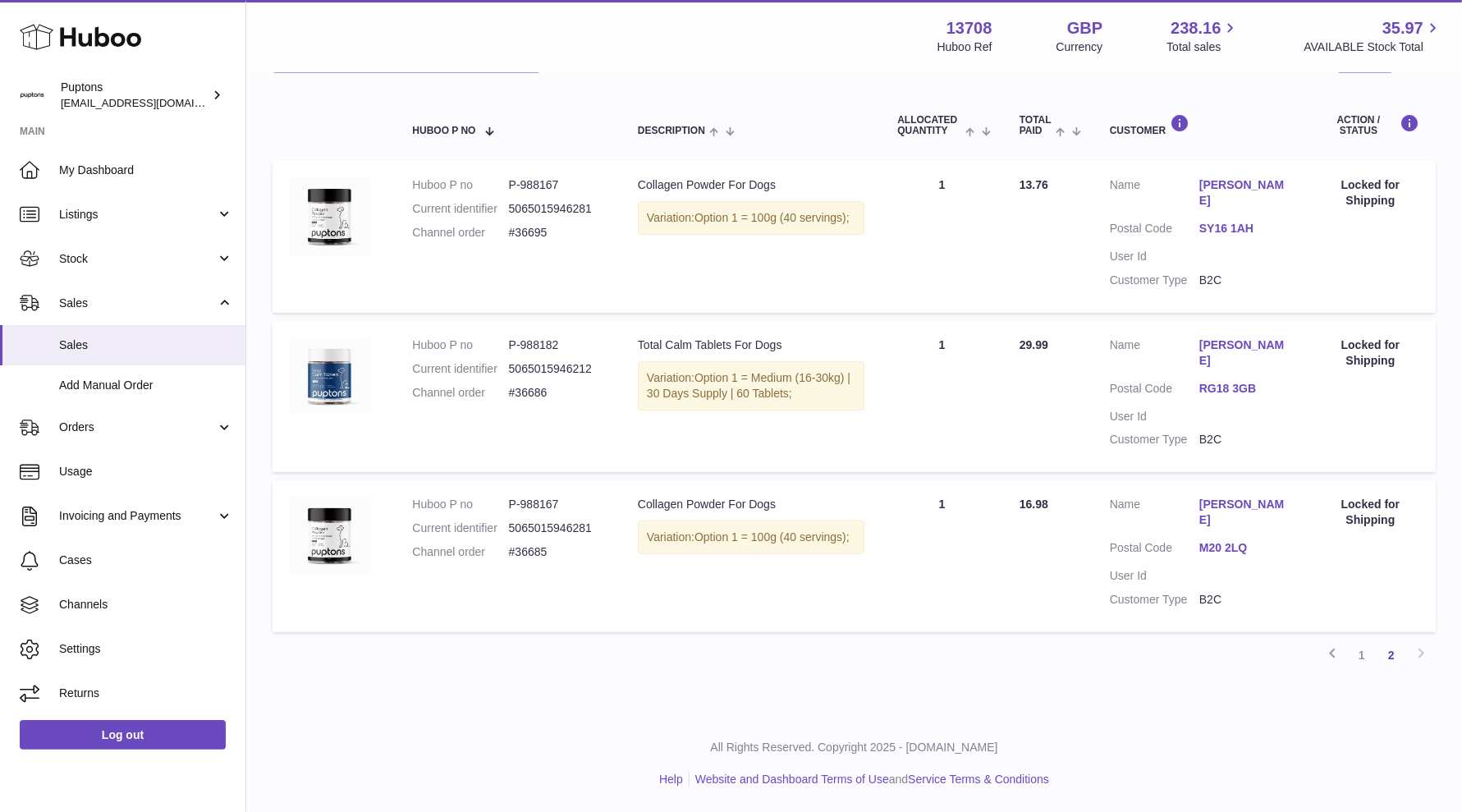
click at [1358, 653] on link "1" at bounding box center [1362, 655] width 30 height 30
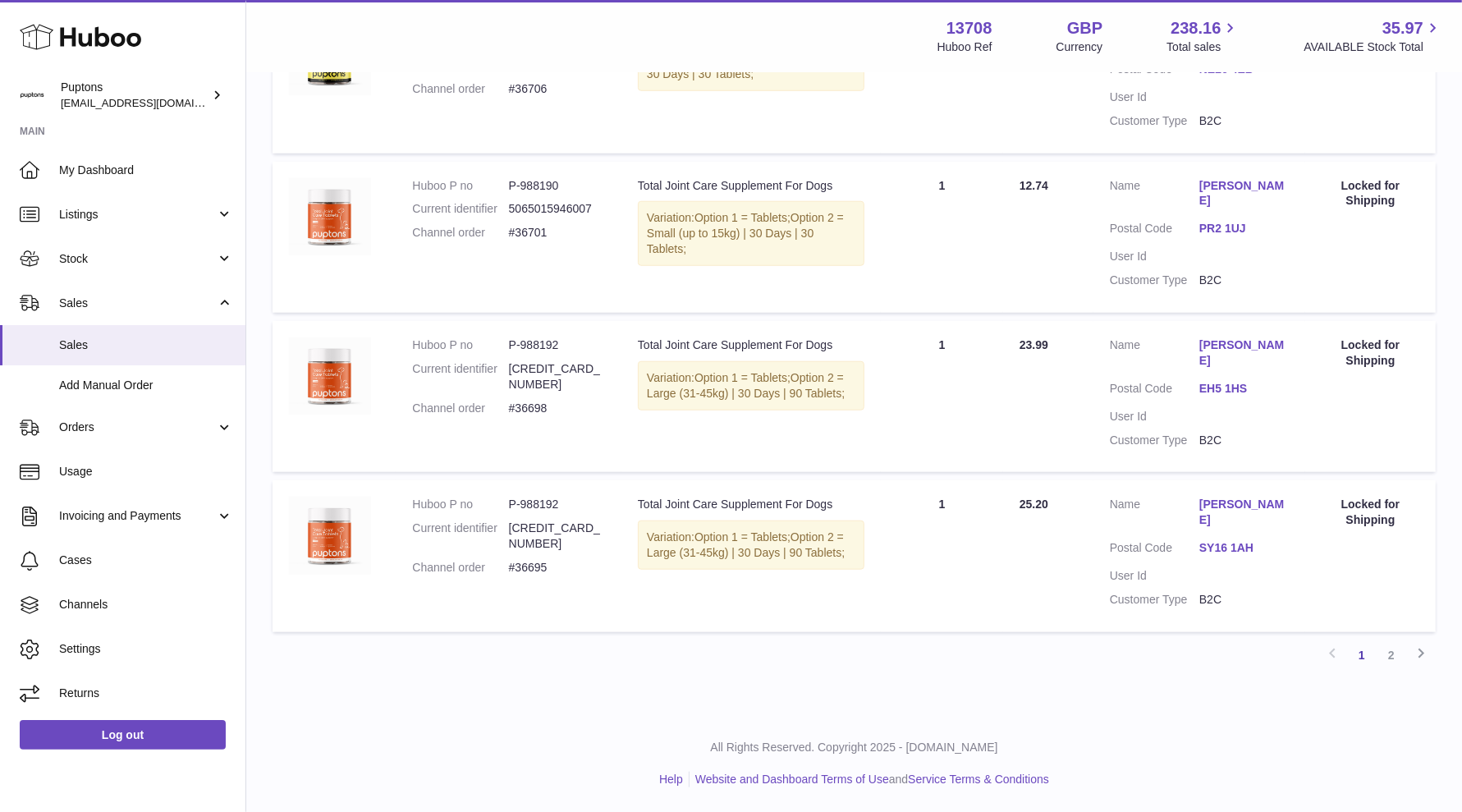
click at [1389, 662] on link "2" at bounding box center [1391, 655] width 30 height 30
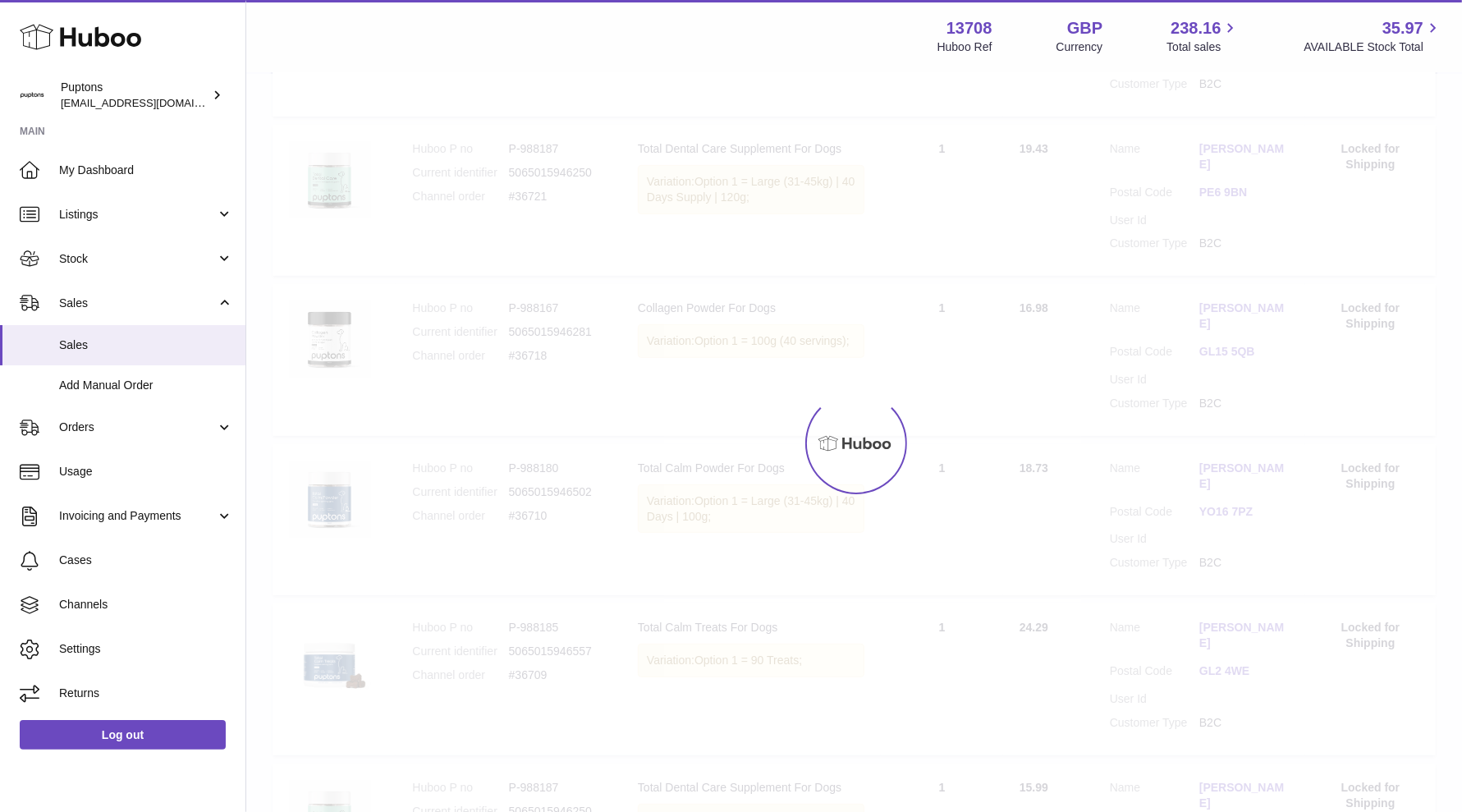
scroll to position [74, 0]
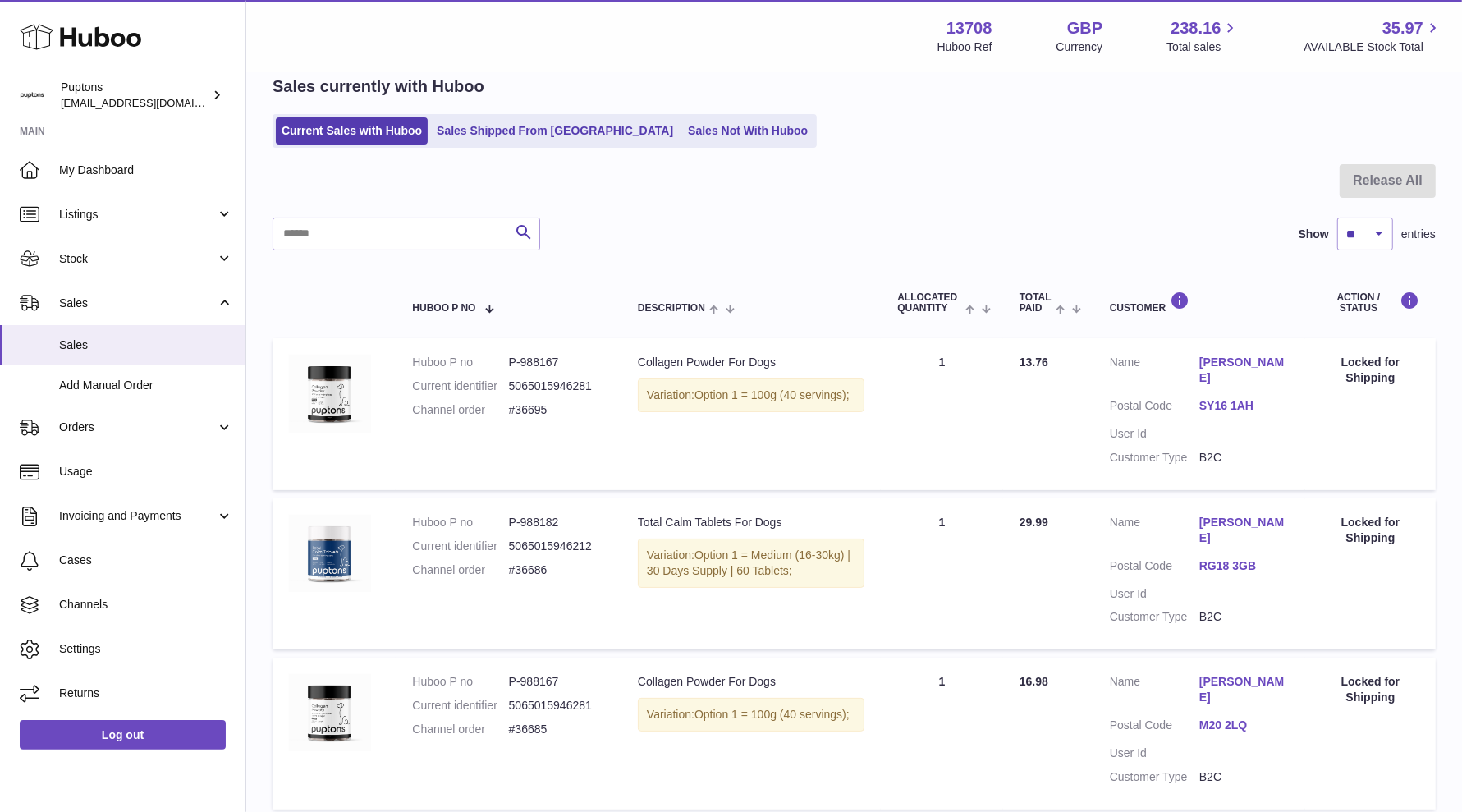
drag, startPoint x: 600, startPoint y: 143, endPoint x: 614, endPoint y: 140, distance: 14.3
click at [601, 143] on link "Sales Shipped From [GEOGRAPHIC_DATA]" at bounding box center [555, 131] width 248 height 27
click at [682, 133] on link "Sales Not With Huboo" at bounding box center [748, 131] width 131 height 27
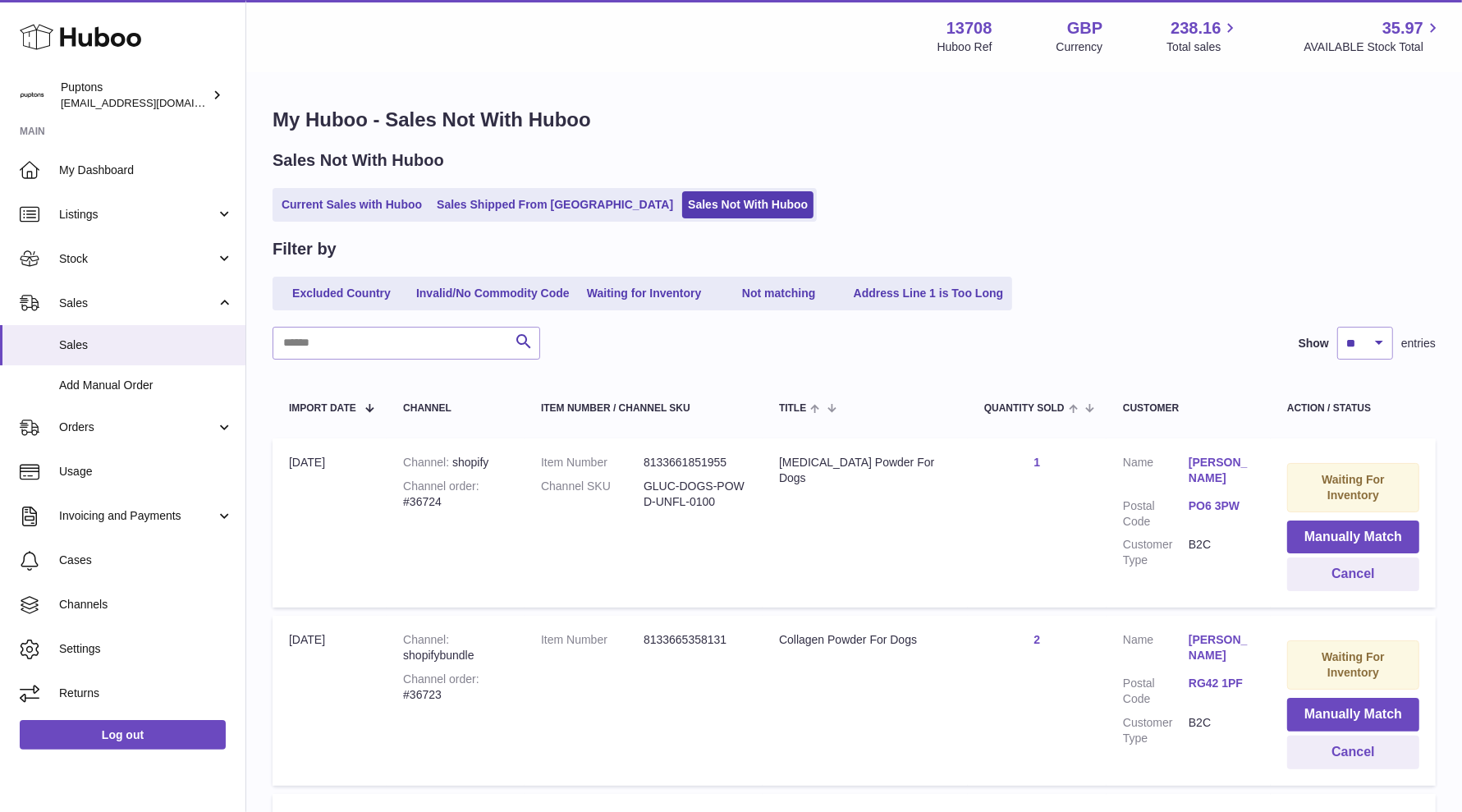
click at [355, 192] on link "Current Sales with Huboo" at bounding box center [352, 205] width 152 height 27
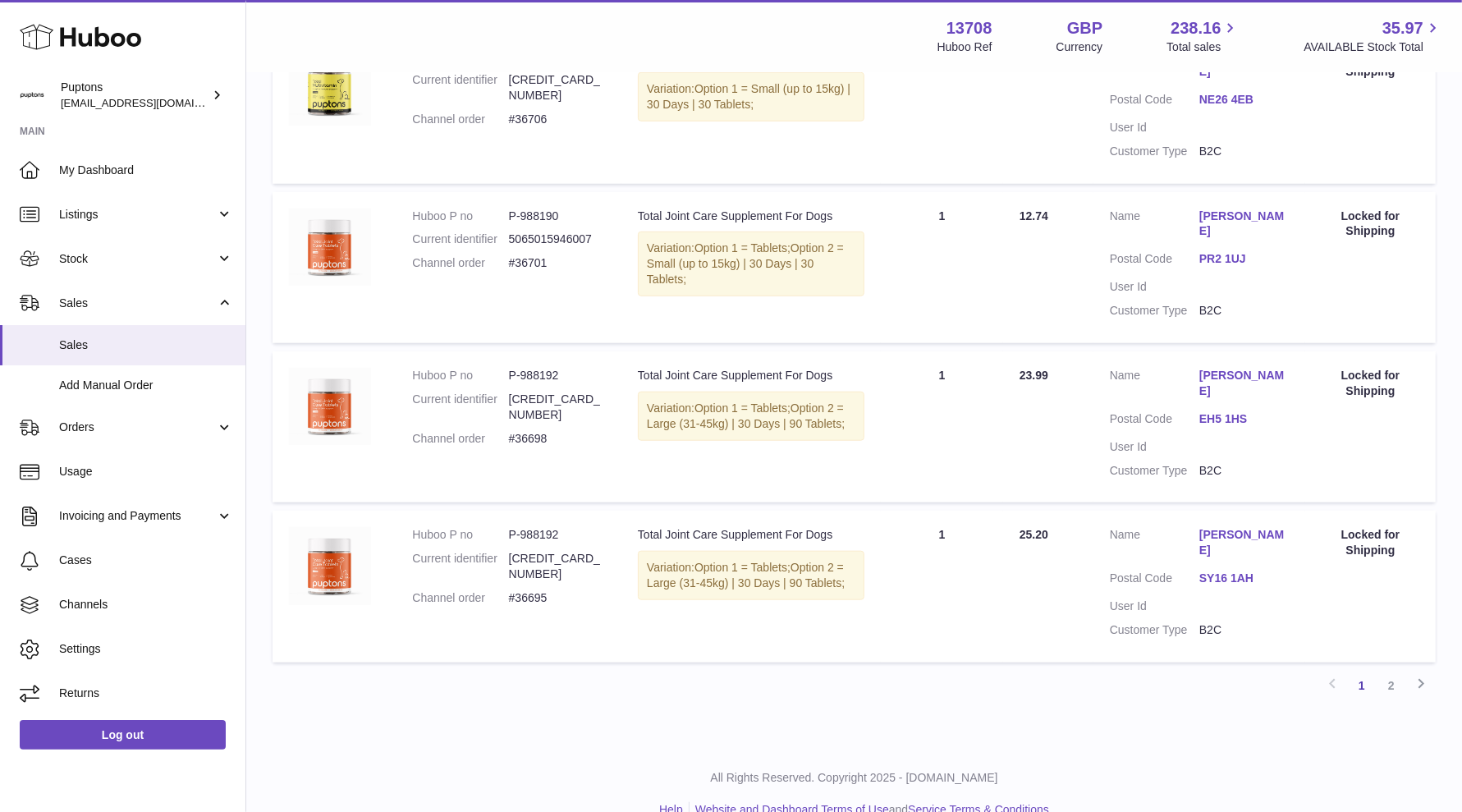
scroll to position [1415, 0]
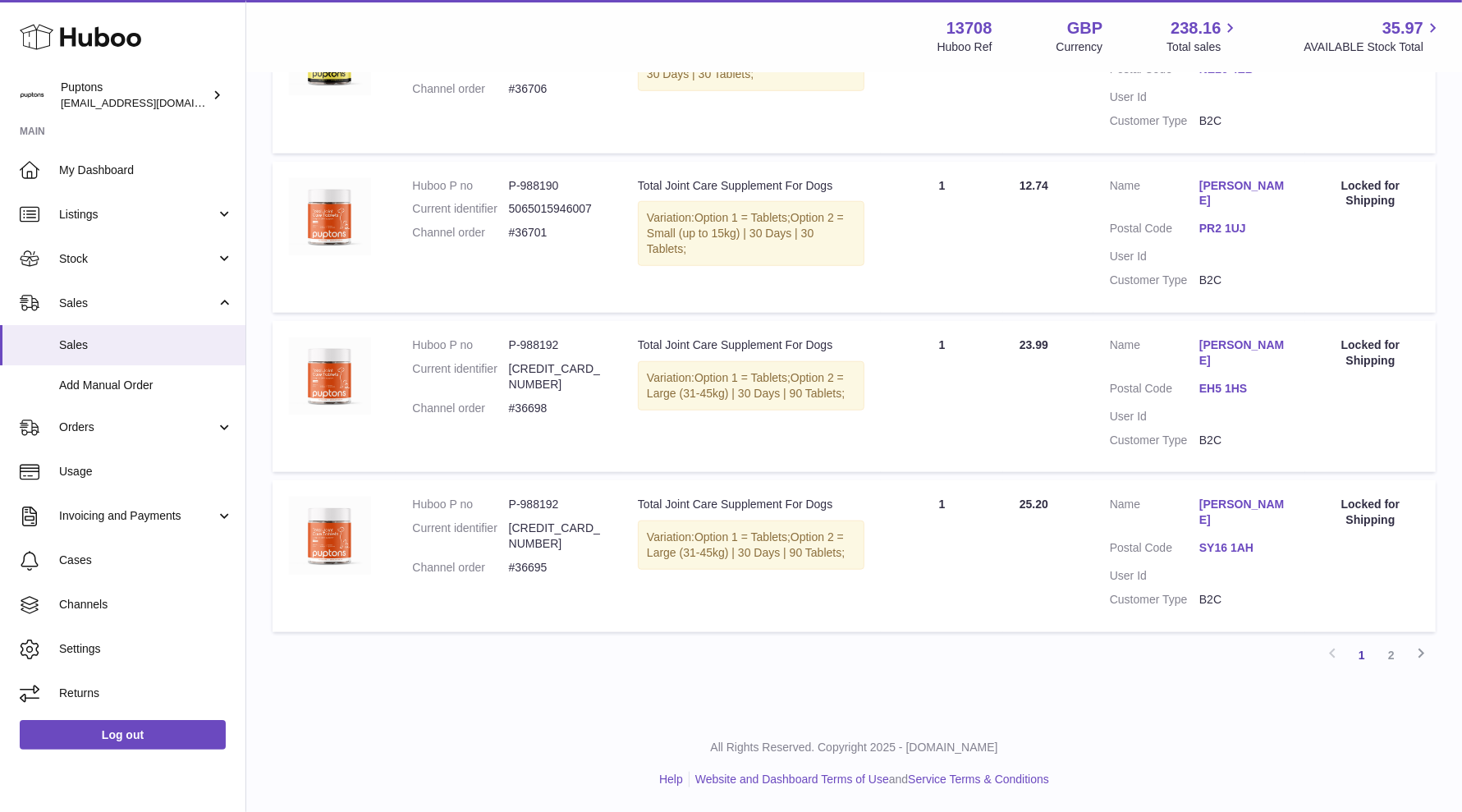
click at [1388, 660] on link "2" at bounding box center [1391, 655] width 30 height 30
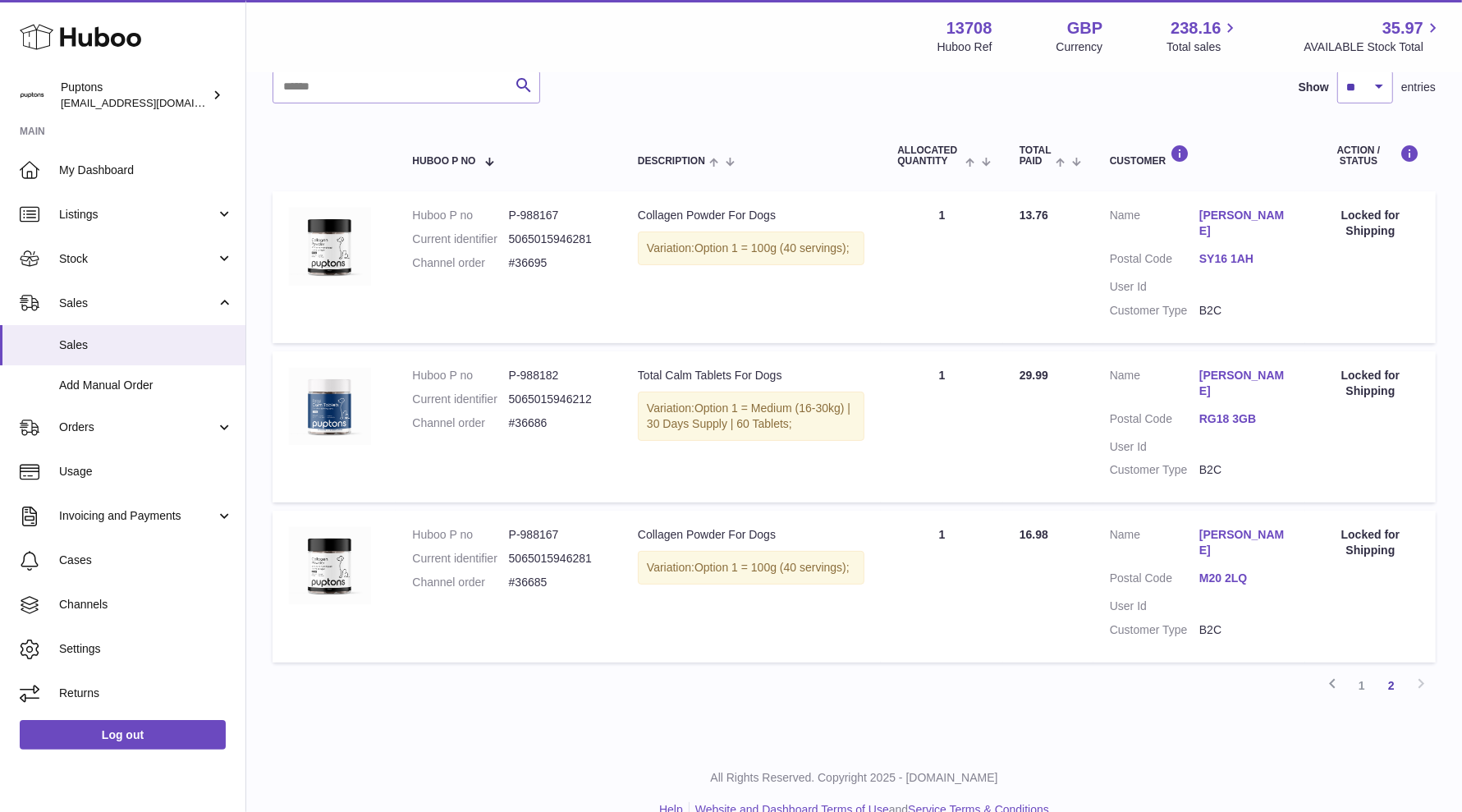
scroll to position [267, 0]
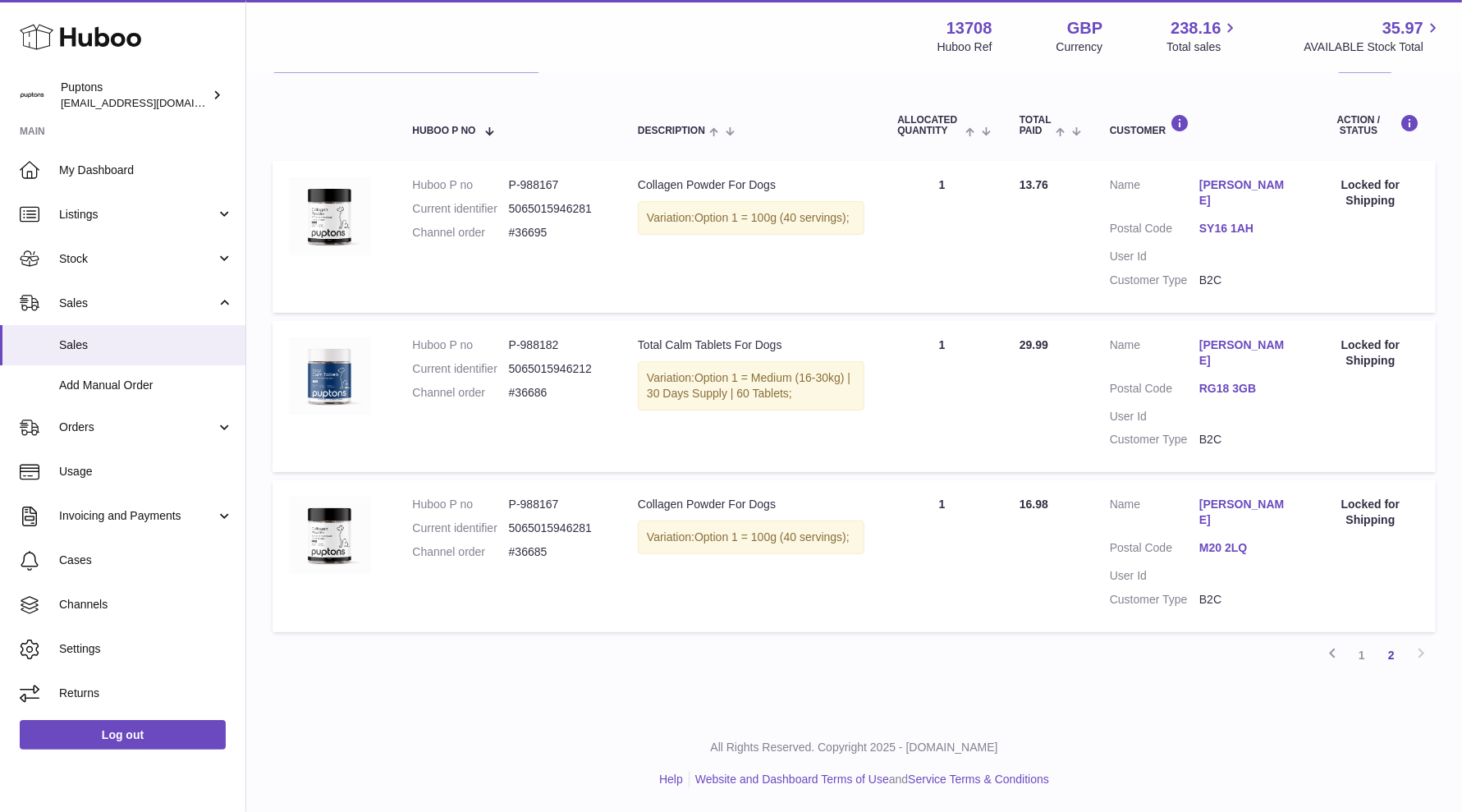
click at [1368, 653] on link "1" at bounding box center [1362, 655] width 30 height 30
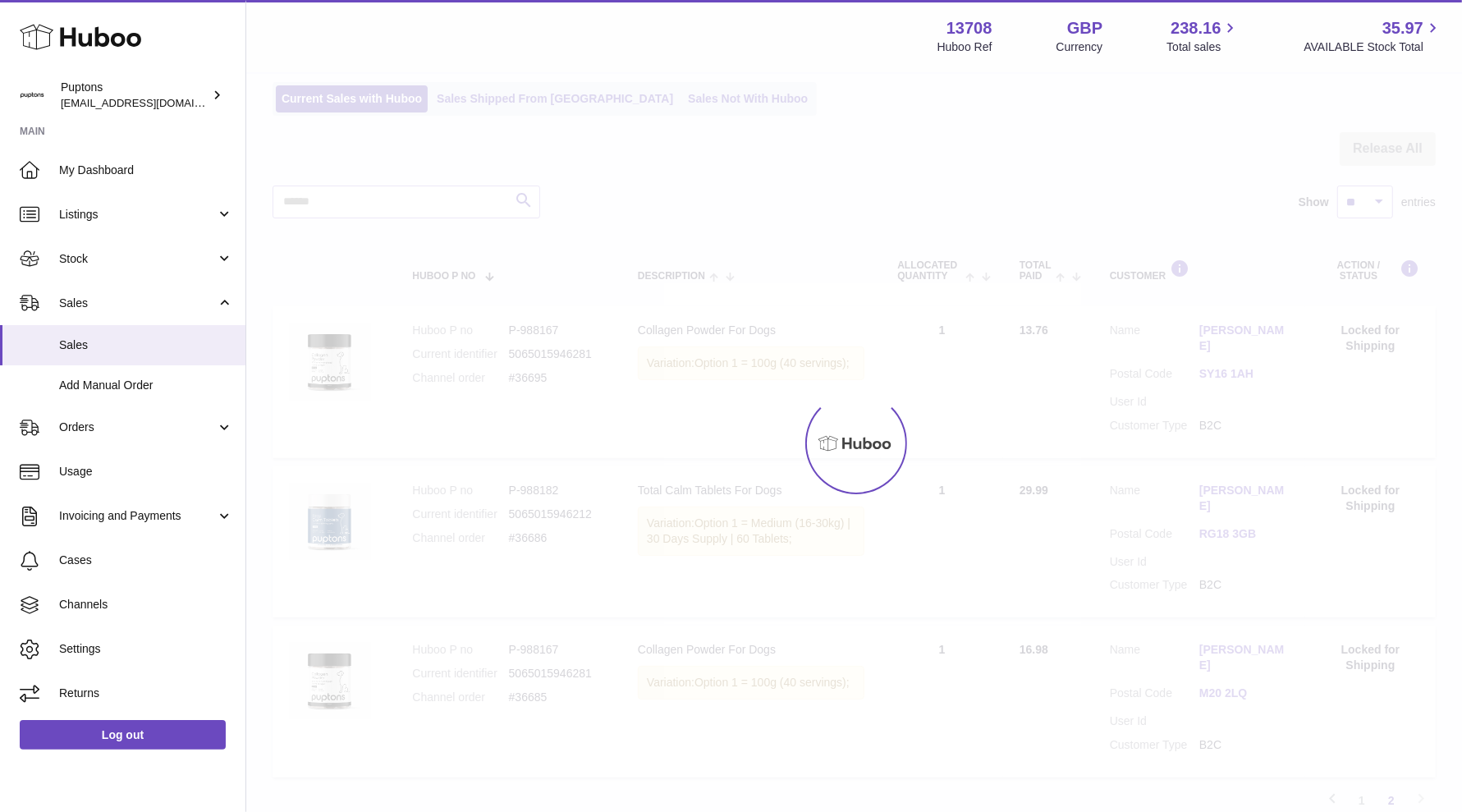
scroll to position [74, 0]
